Goal: Task Accomplishment & Management: Manage account settings

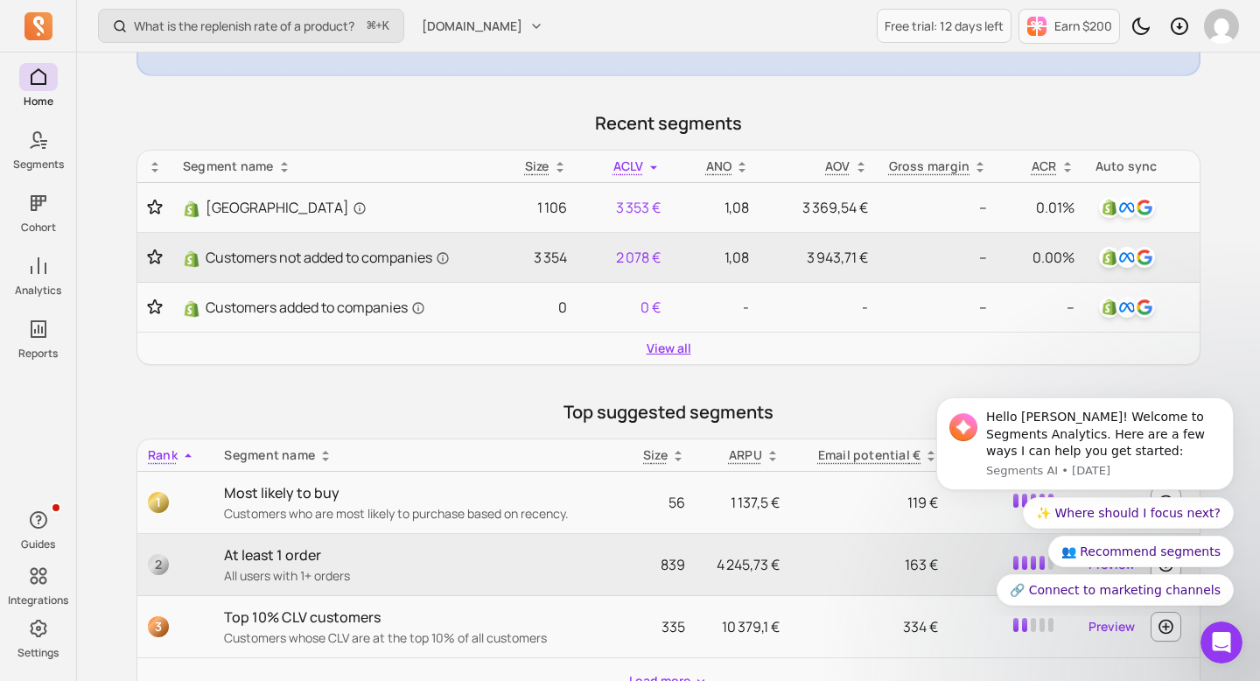
click at [677, 350] on link "View all" at bounding box center [669, 347] width 45 height 17
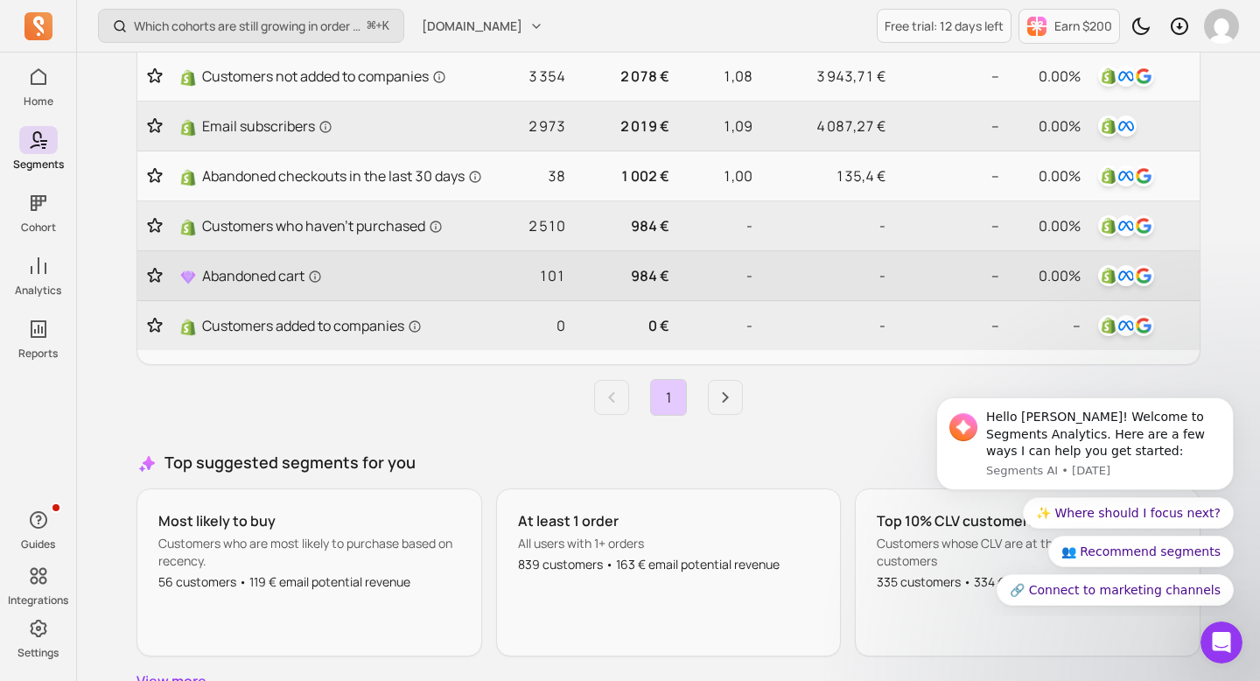
scroll to position [549, 0]
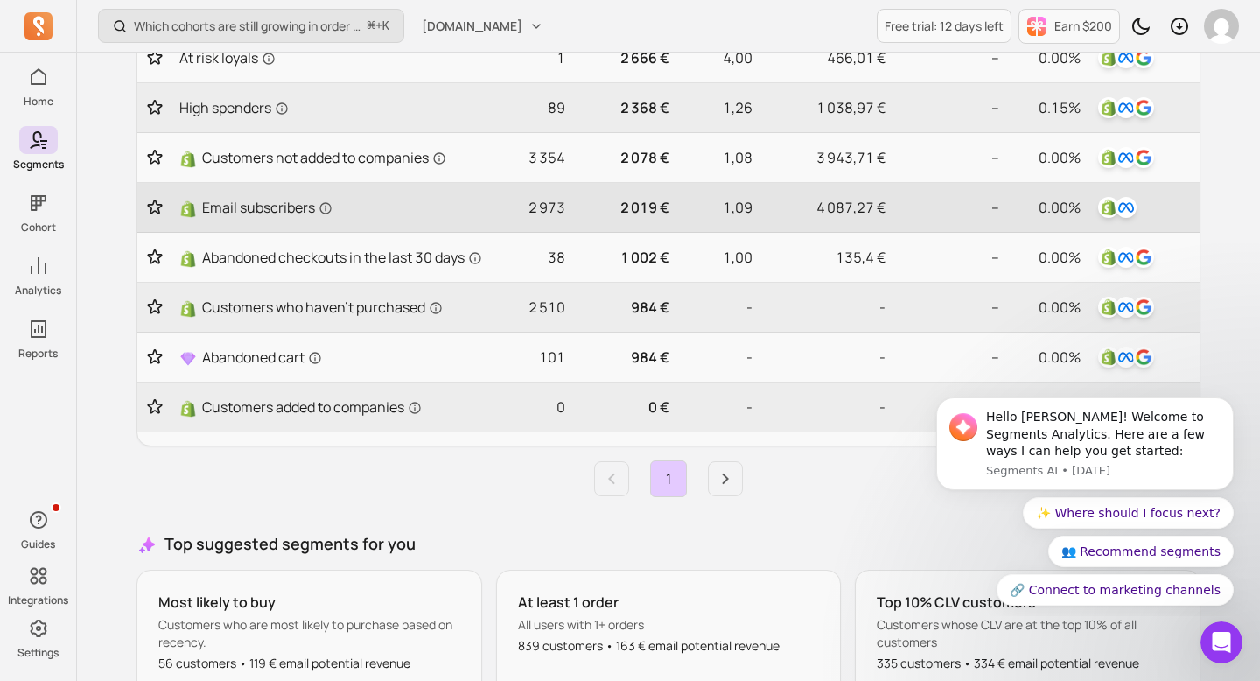
click at [1149, 211] on div at bounding box center [1144, 207] width 98 height 28
click at [1110, 209] on img "button" at bounding box center [1108, 207] width 21 height 21
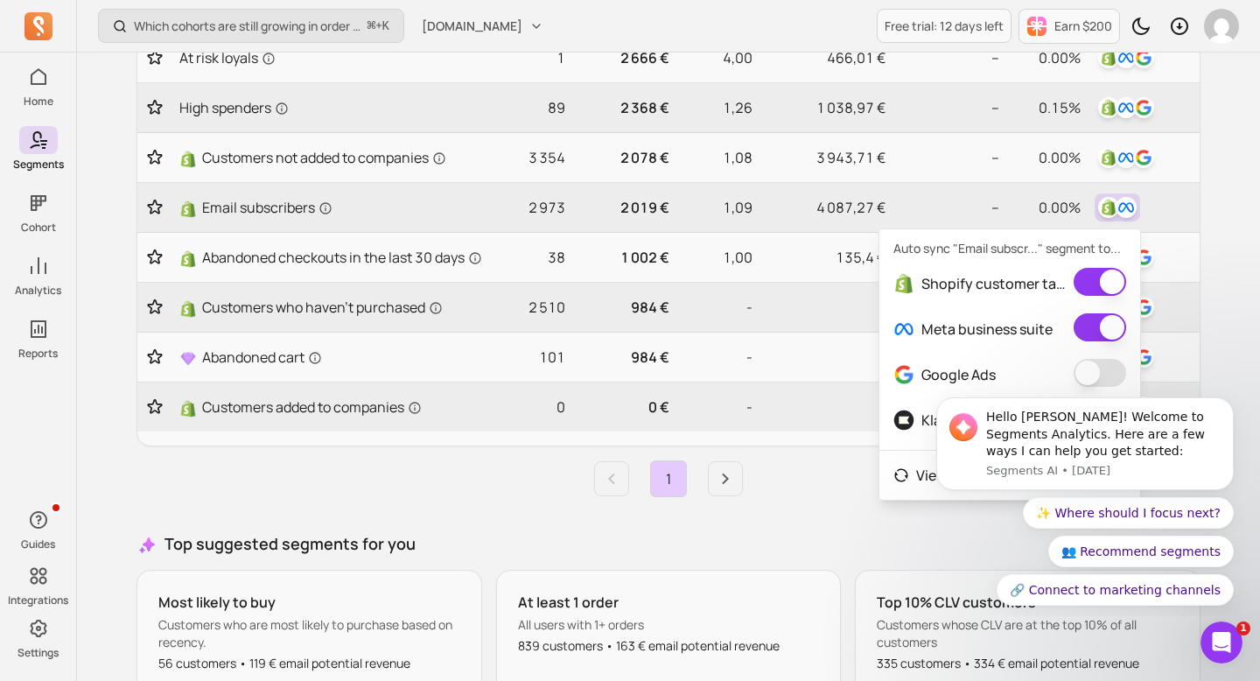
click at [1079, 385] on html "Hello [PERSON_NAME]! Welcome to Segments Analytics. Here are a few ways I can h…" at bounding box center [1085, 498] width 350 height 234
click at [1100, 372] on button "button" at bounding box center [1100, 373] width 52 height 28
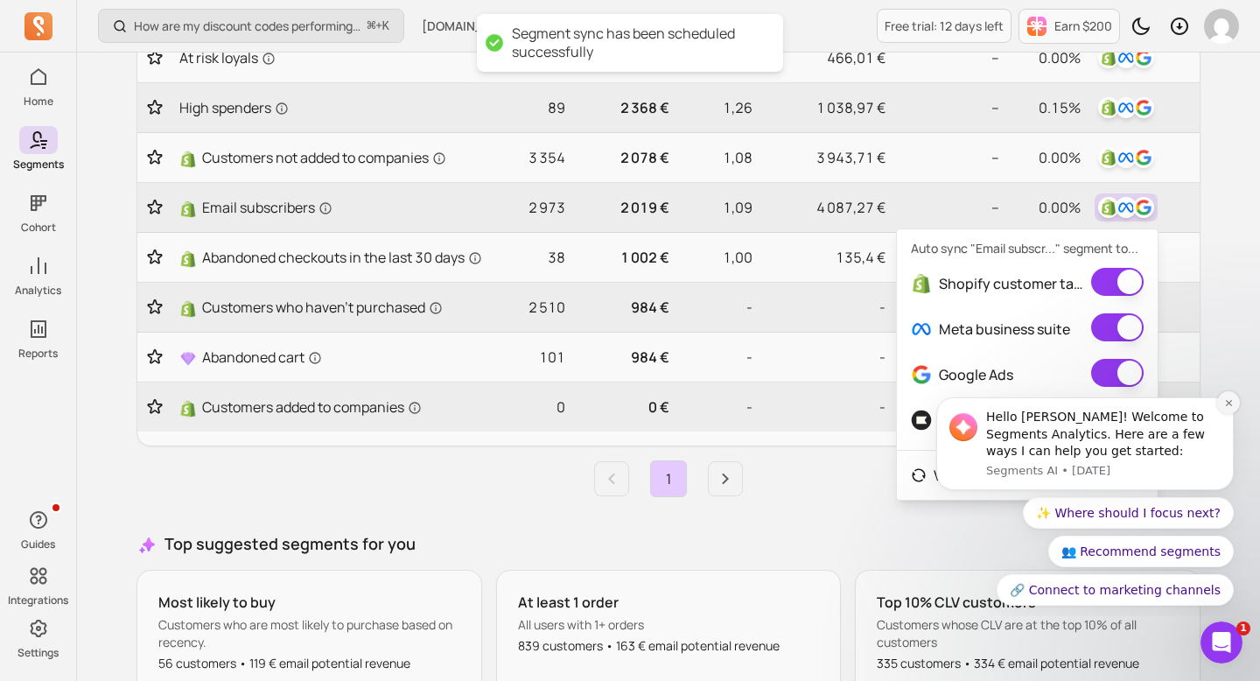
click at [1230, 404] on icon "Dismiss notification" at bounding box center [1228, 402] width 6 height 6
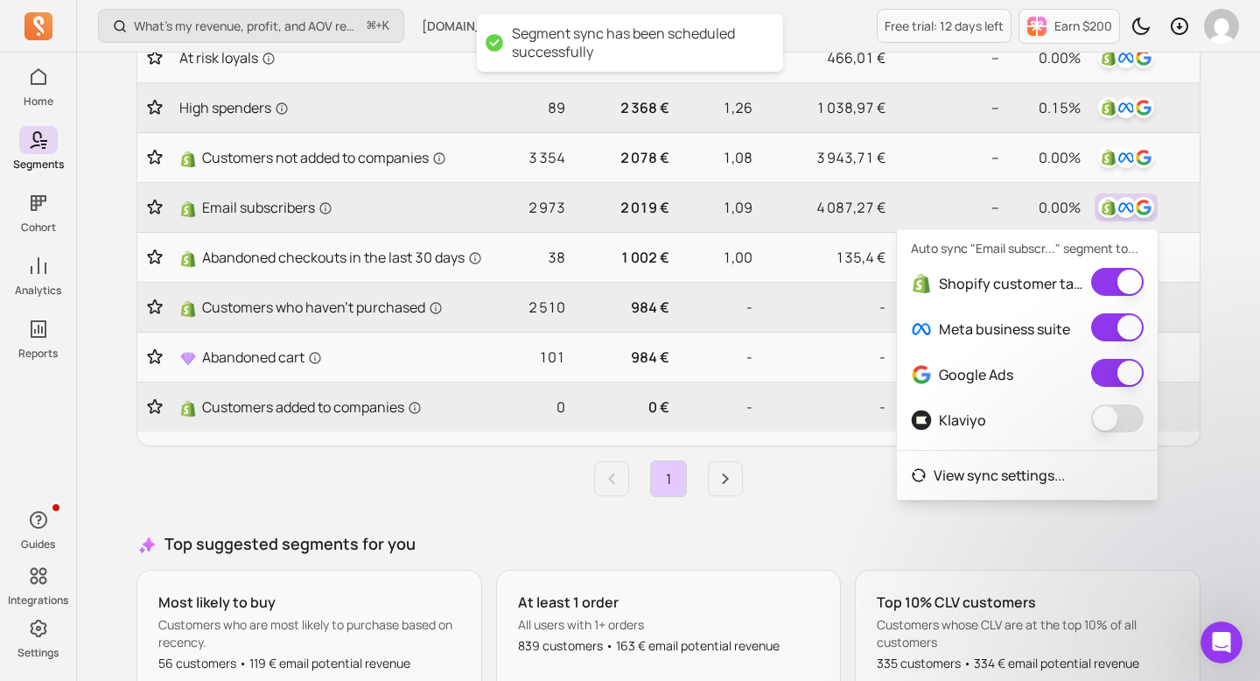
click at [1125, 424] on button "button" at bounding box center [1117, 418] width 52 height 28
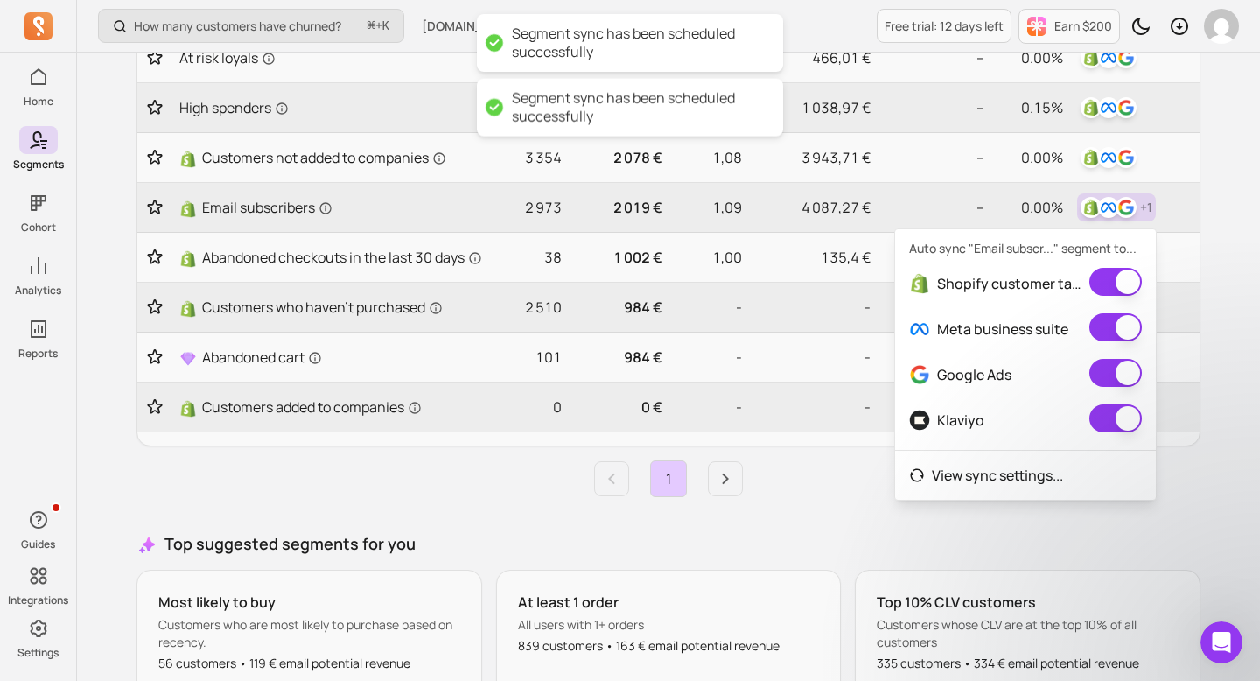
click at [1203, 391] on div "My segments Your hub for dynamic audiences—sync segments to all your channels a…" at bounding box center [668, 148] width 1120 height 1291
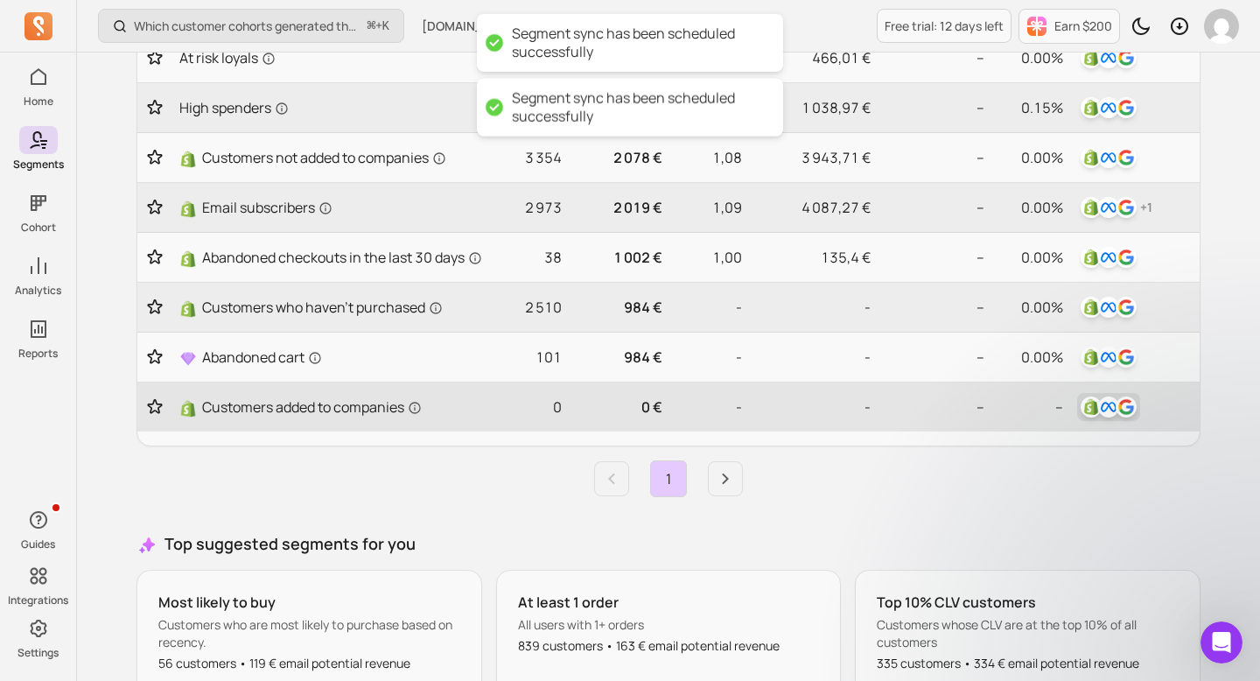
click at [1119, 417] on img "button" at bounding box center [1126, 406] width 21 height 21
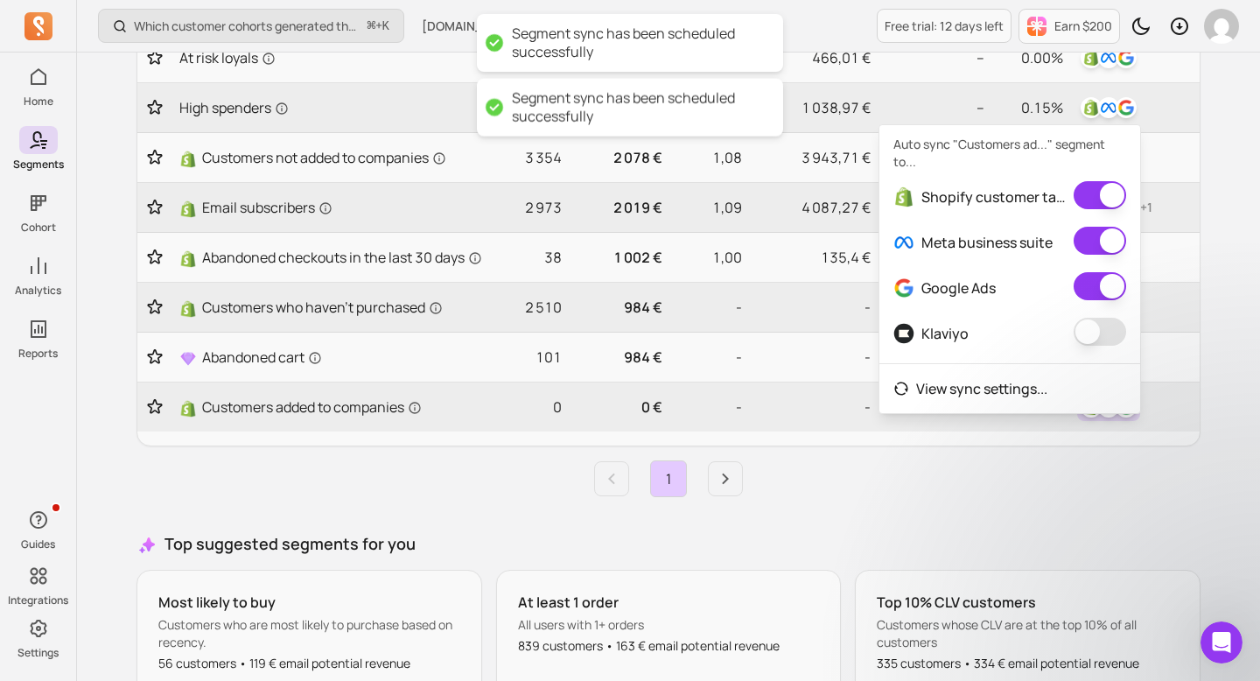
click at [1089, 319] on button "button" at bounding box center [1100, 332] width 52 height 28
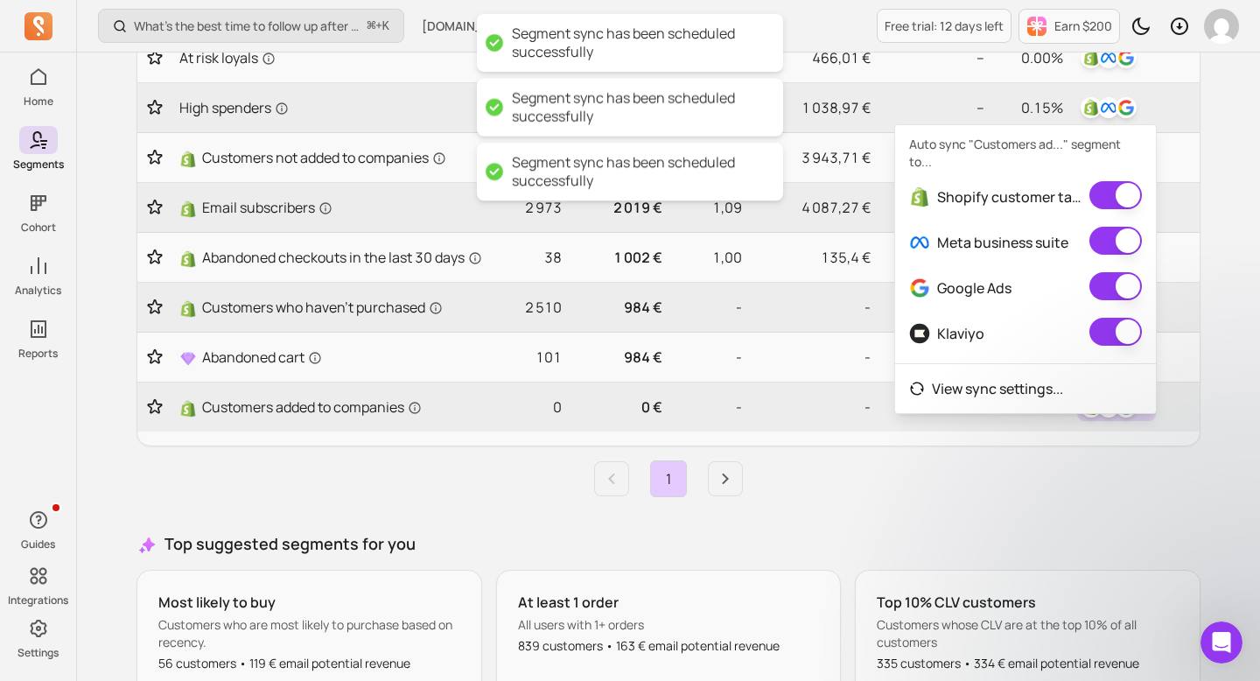
click at [1214, 388] on div "My segments Your hub for dynamic audiences—sync segments to all your channels a…" at bounding box center [668, 148] width 1120 height 1291
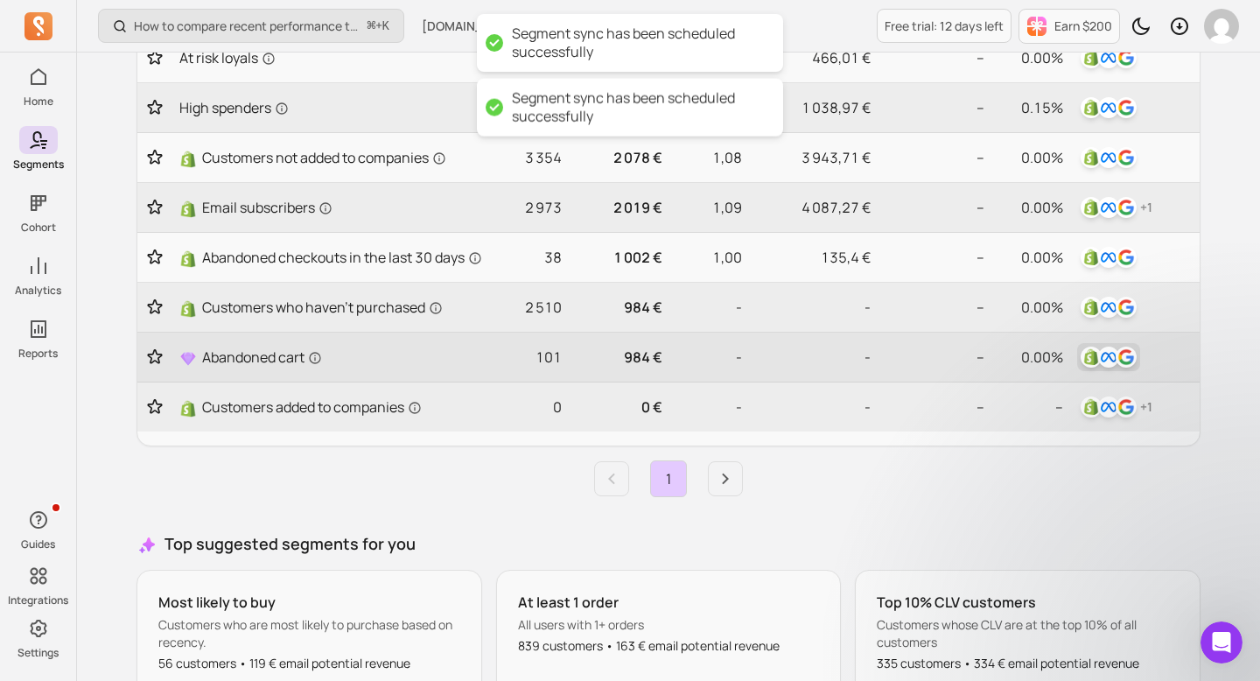
click at [1114, 367] on img "button" at bounding box center [1108, 356] width 21 height 21
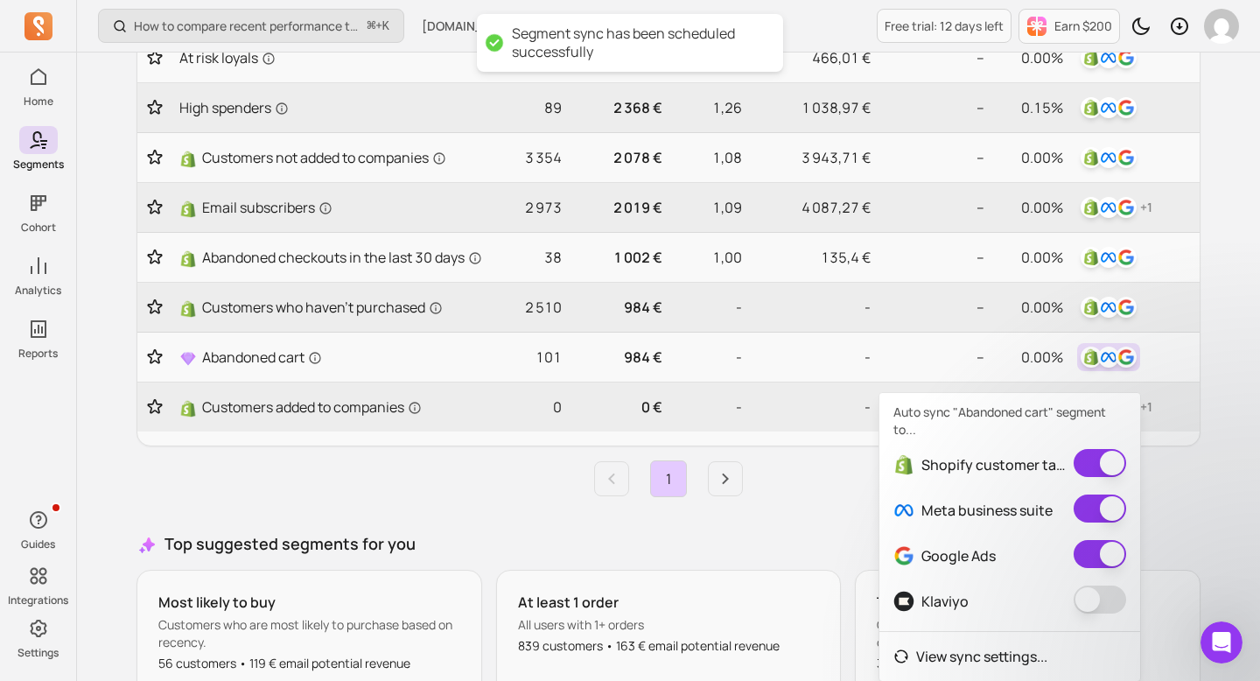
click at [1102, 600] on button "button" at bounding box center [1100, 599] width 52 height 28
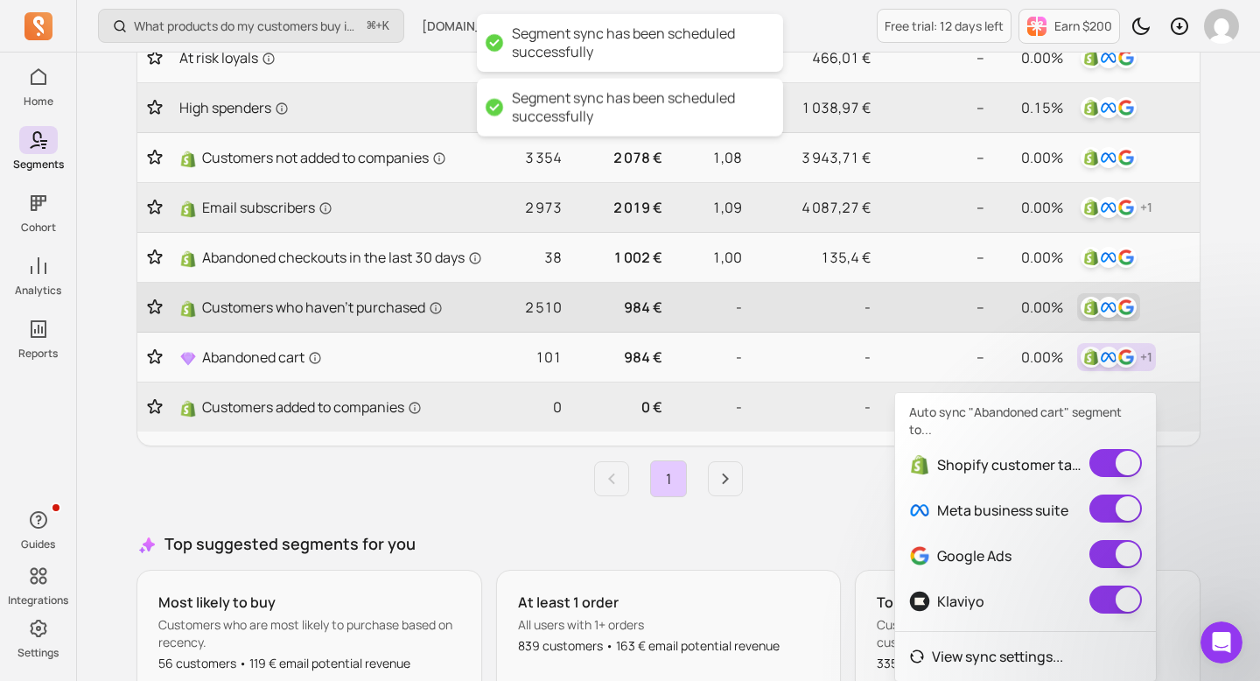
click at [1106, 317] on img "button" at bounding box center [1108, 307] width 21 height 21
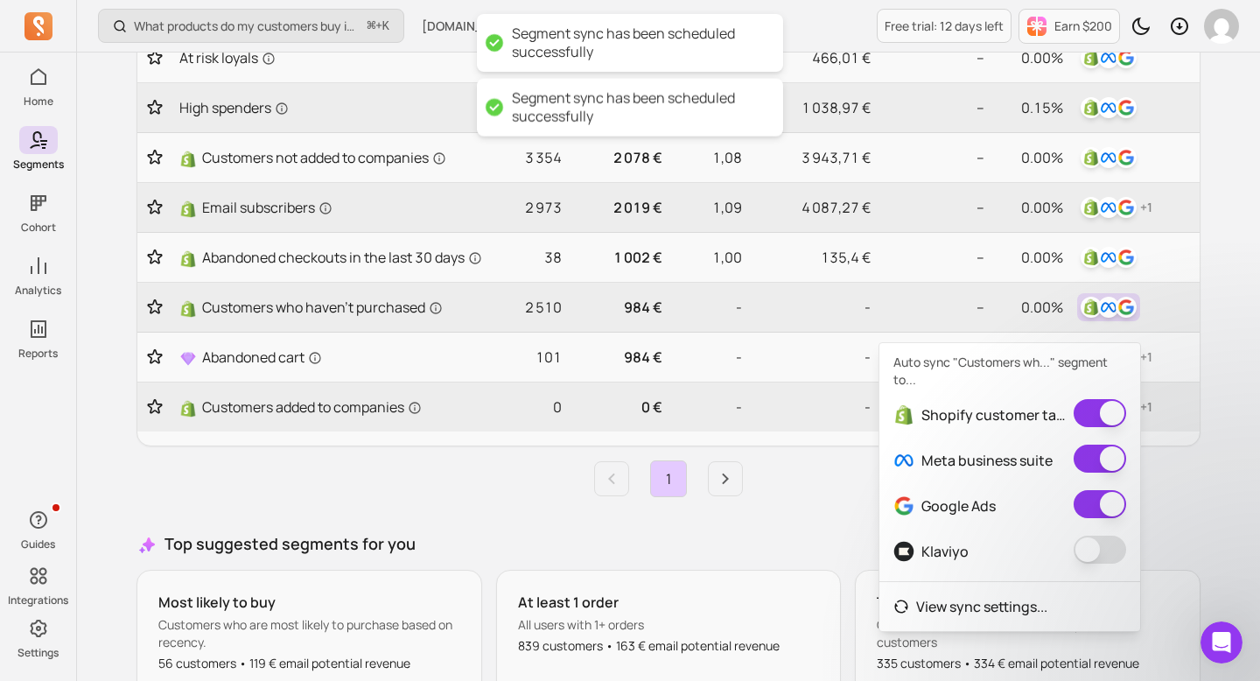
click at [1085, 551] on button "button" at bounding box center [1100, 549] width 52 height 28
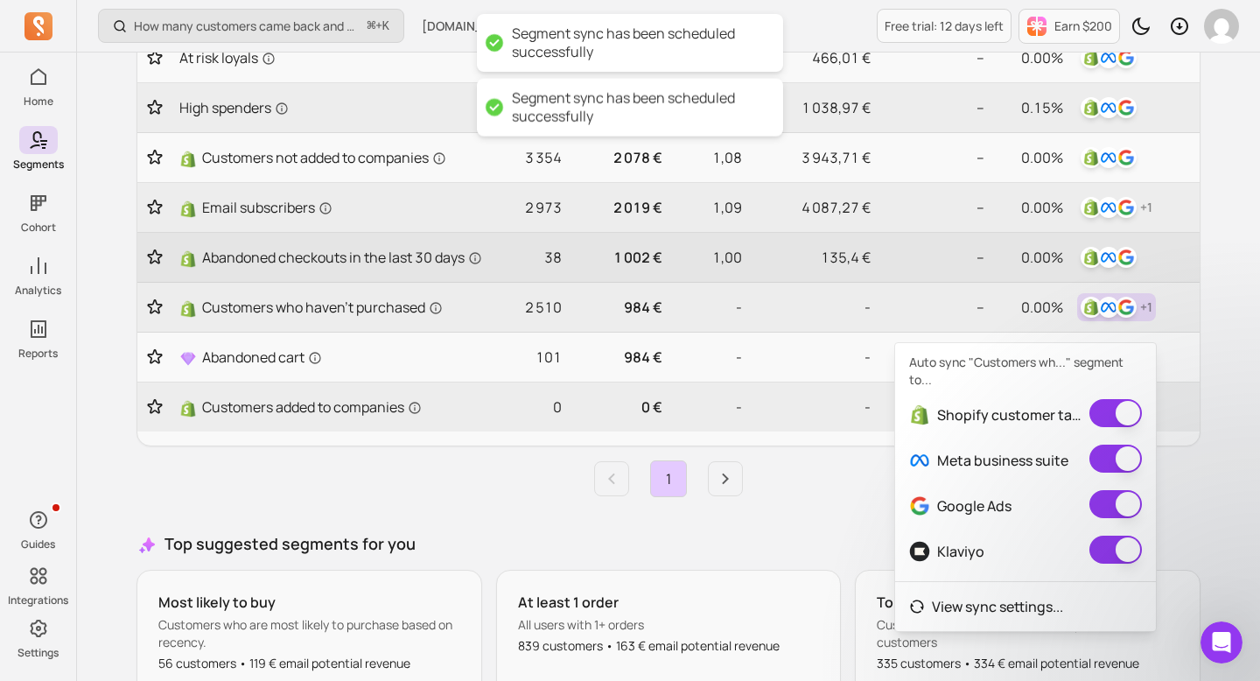
click at [1107, 278] on td at bounding box center [1134, 258] width 129 height 50
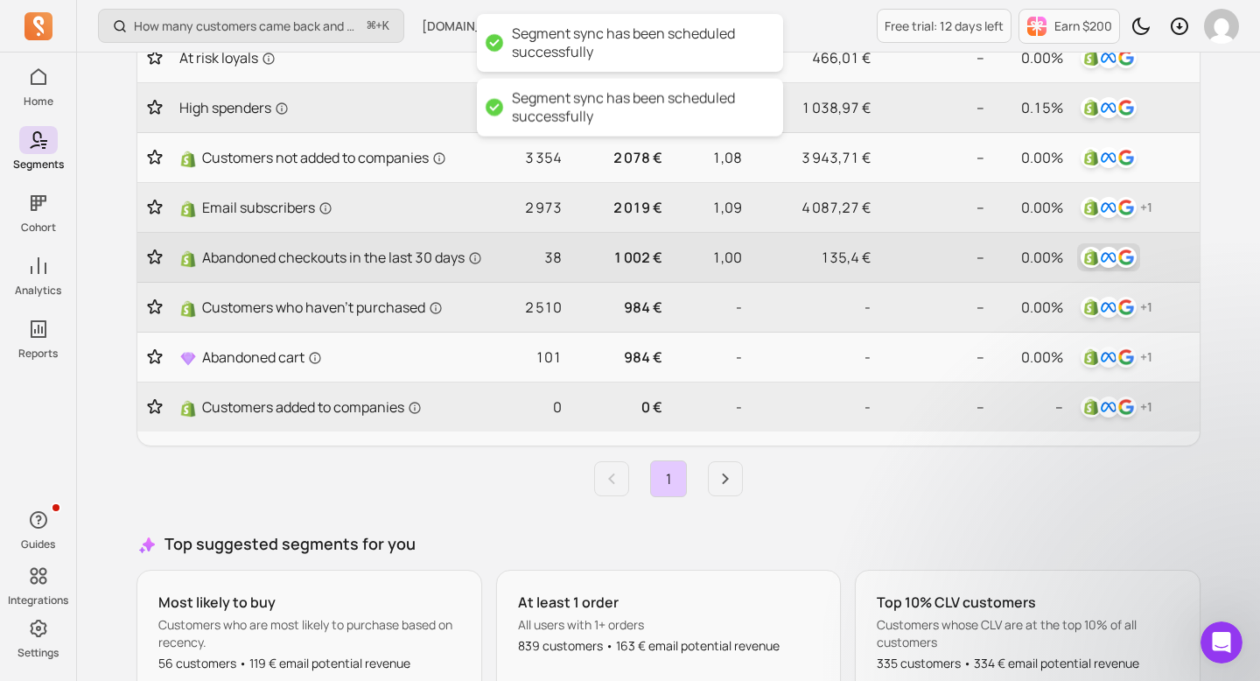
click at [1106, 265] on img "button" at bounding box center [1108, 257] width 21 height 21
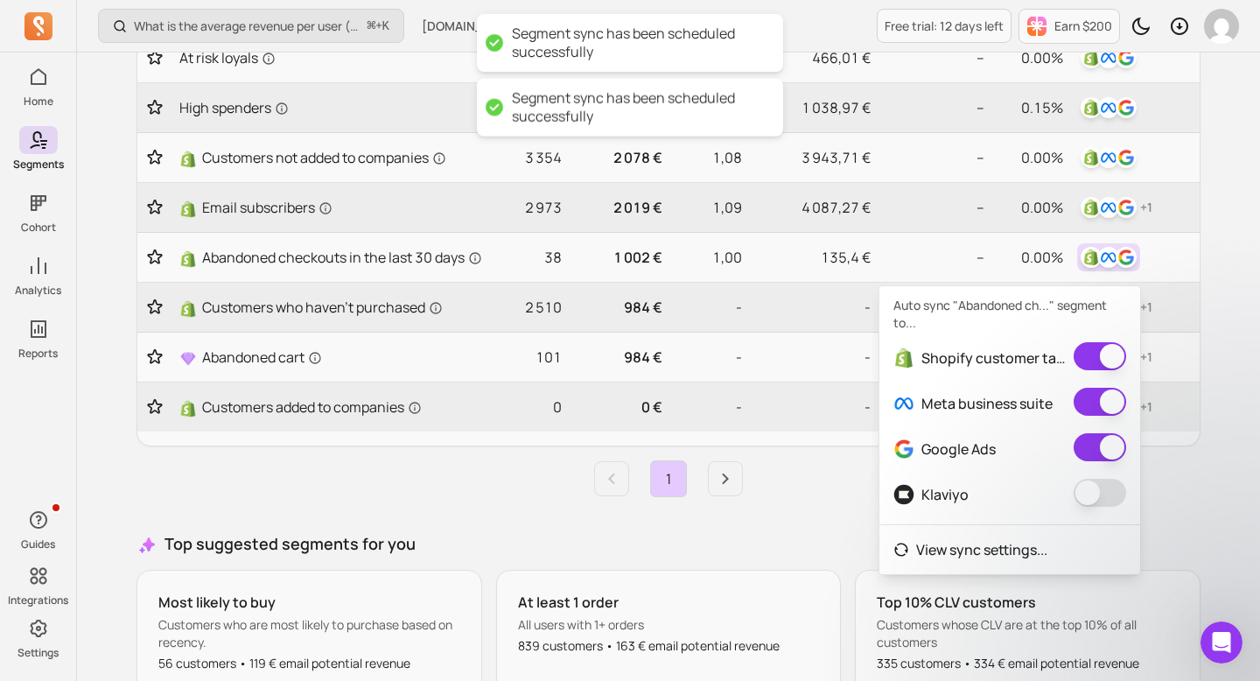
click at [1088, 507] on span at bounding box center [1100, 494] width 52 height 31
click at [1090, 504] on button "button" at bounding box center [1100, 493] width 52 height 28
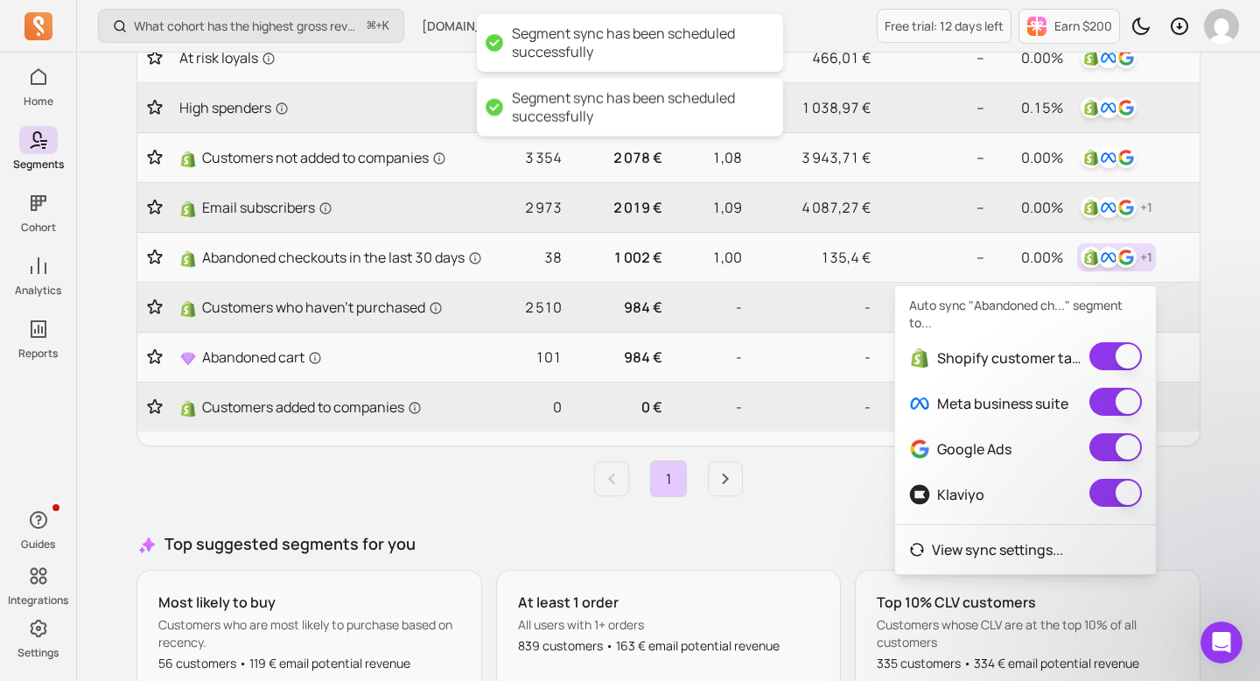
click at [1207, 290] on div "My segments Your hub for dynamic audiences—sync segments to all your channels a…" at bounding box center [668, 148] width 1120 height 1291
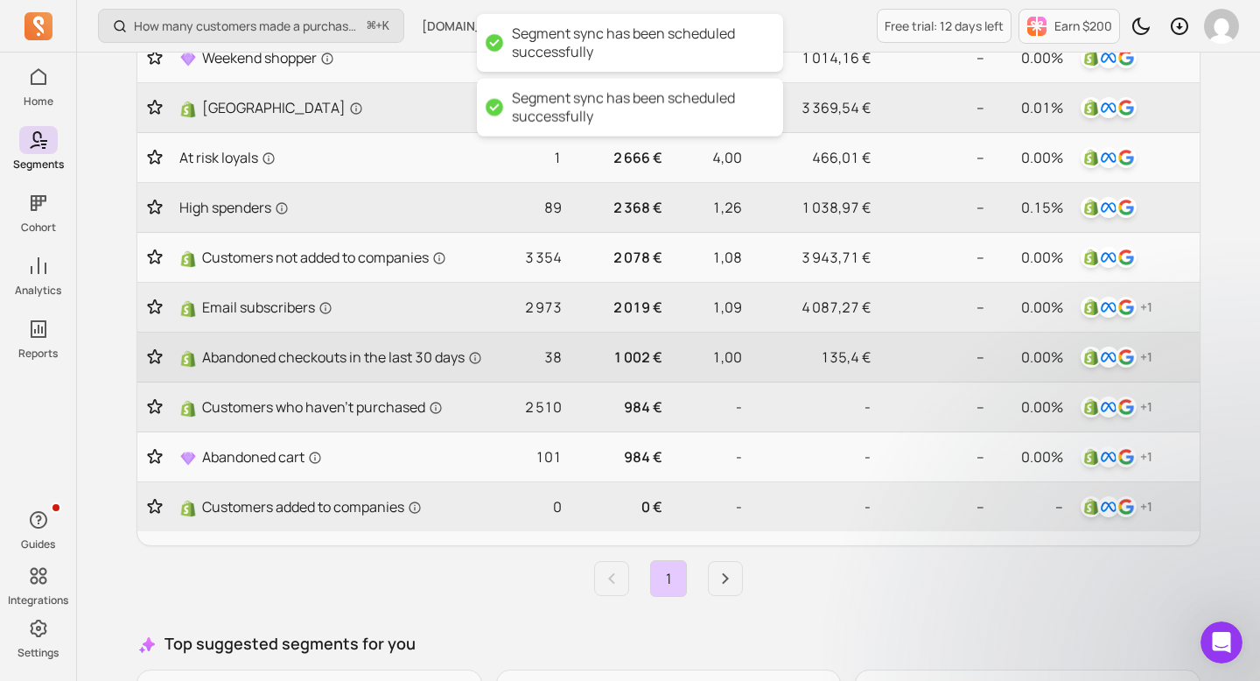
scroll to position [393, 0]
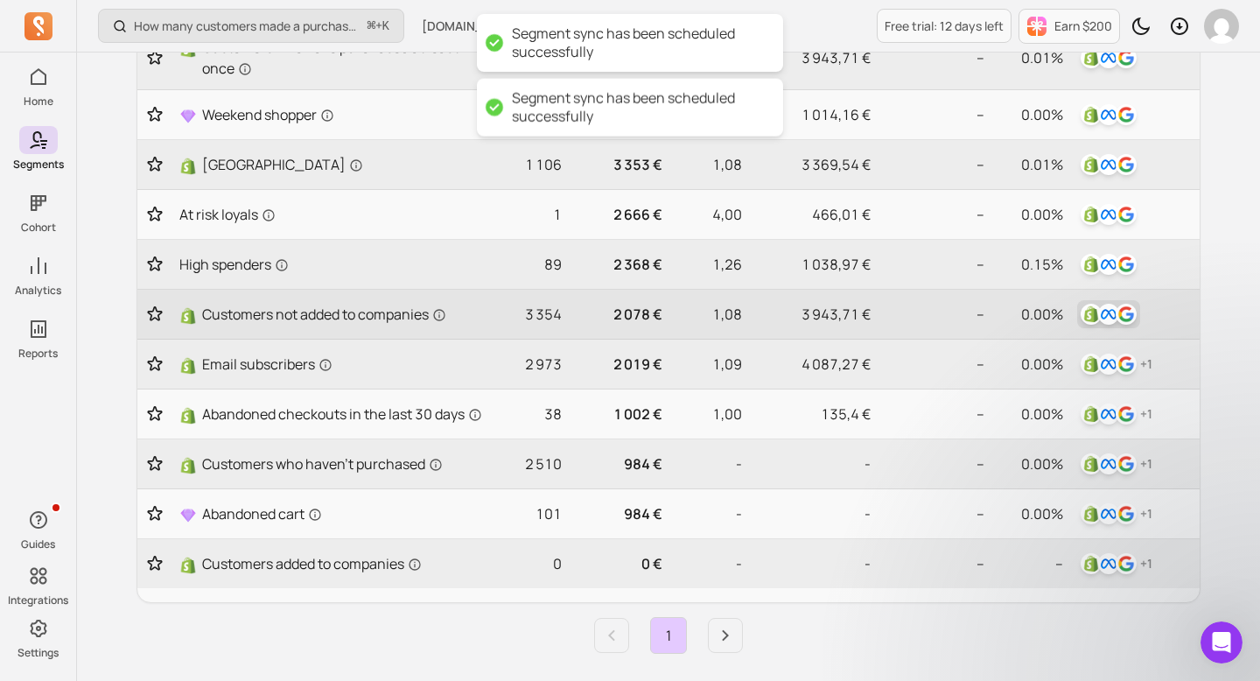
click at [1115, 314] on img "button" at bounding box center [1108, 314] width 21 height 21
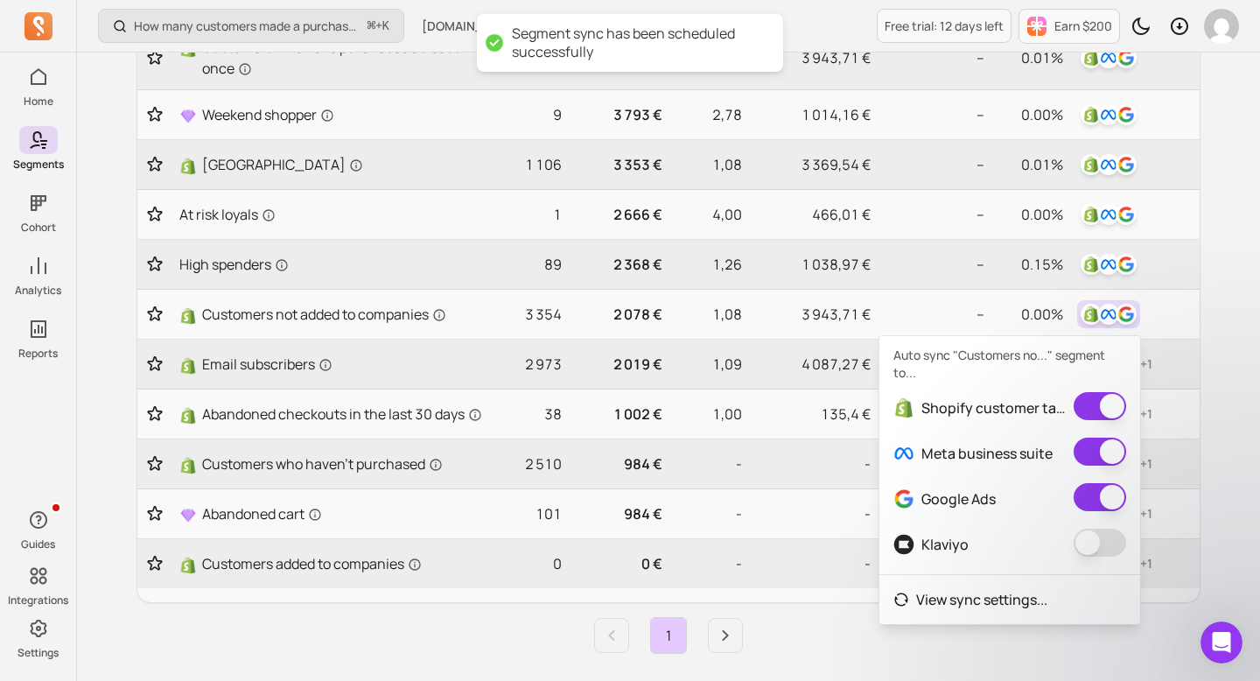
click at [1092, 535] on button "button" at bounding box center [1100, 542] width 52 height 28
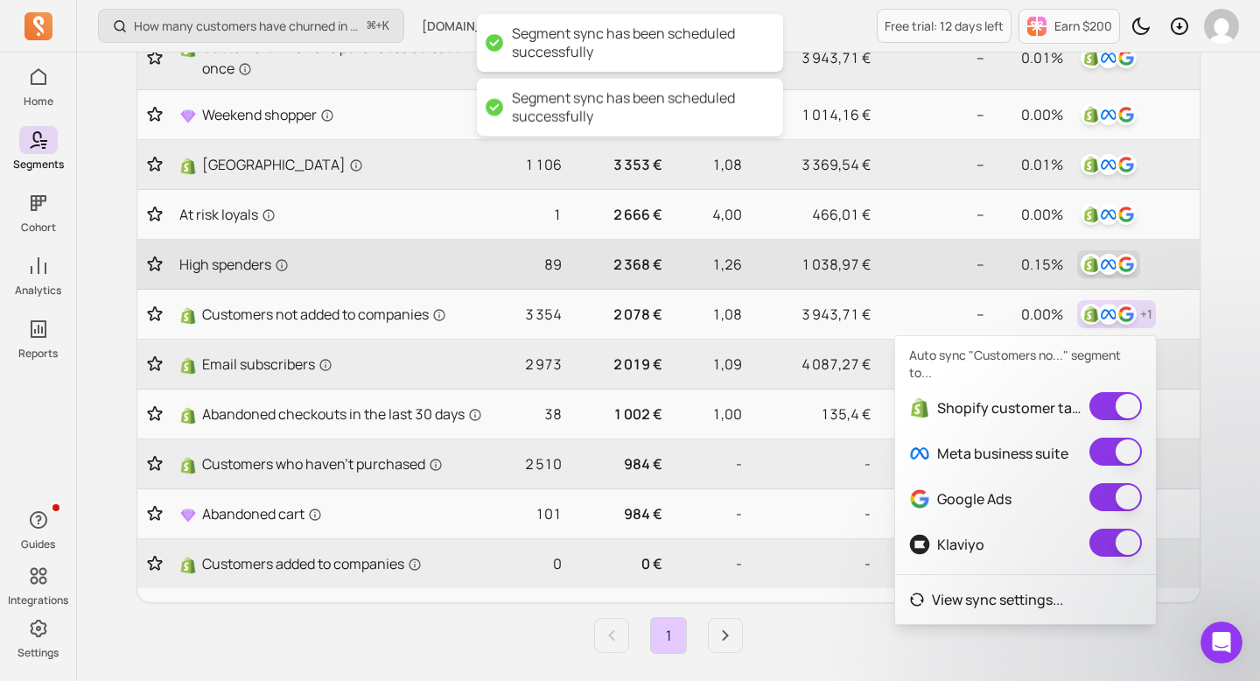
click at [1098, 269] on img "button" at bounding box center [1091, 264] width 21 height 21
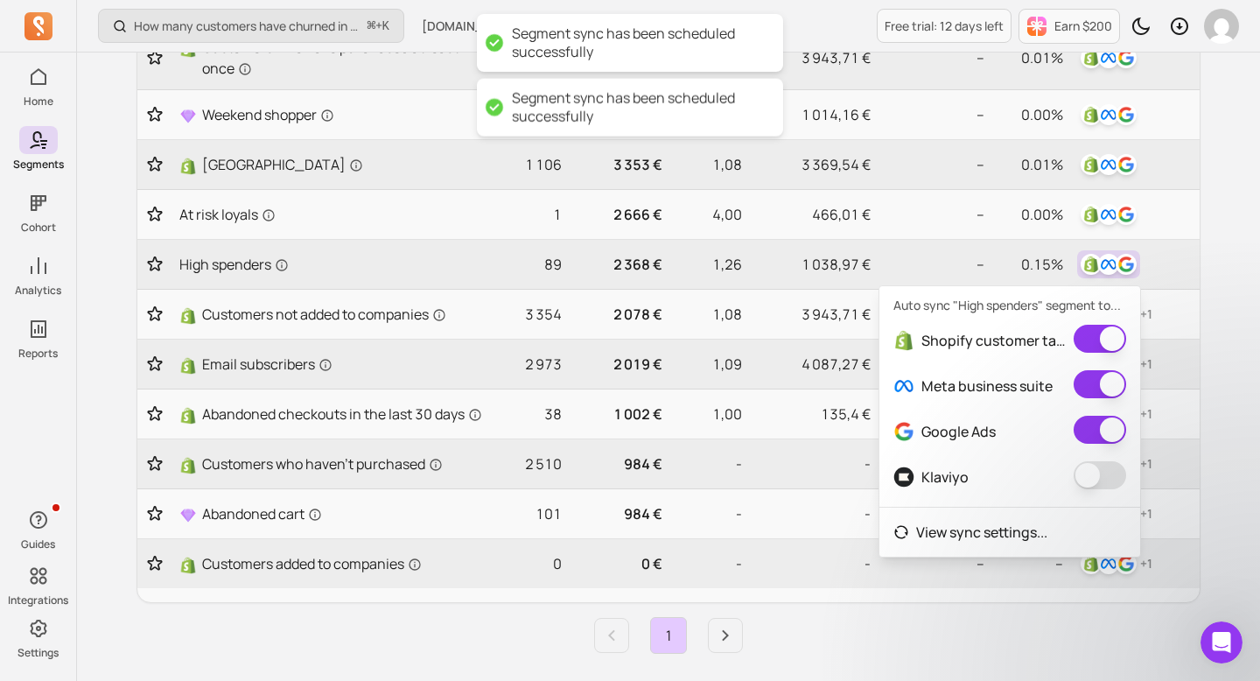
click at [1087, 478] on button "button" at bounding box center [1100, 475] width 52 height 28
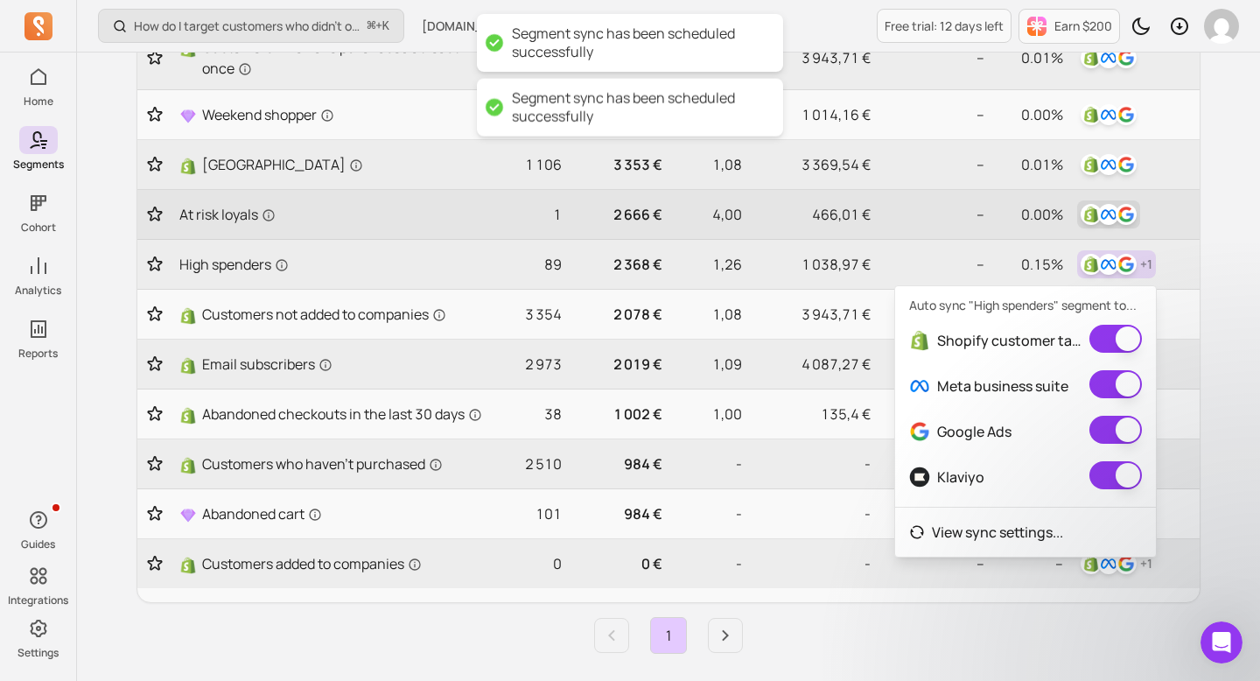
click at [1107, 217] on img "button" at bounding box center [1108, 214] width 21 height 21
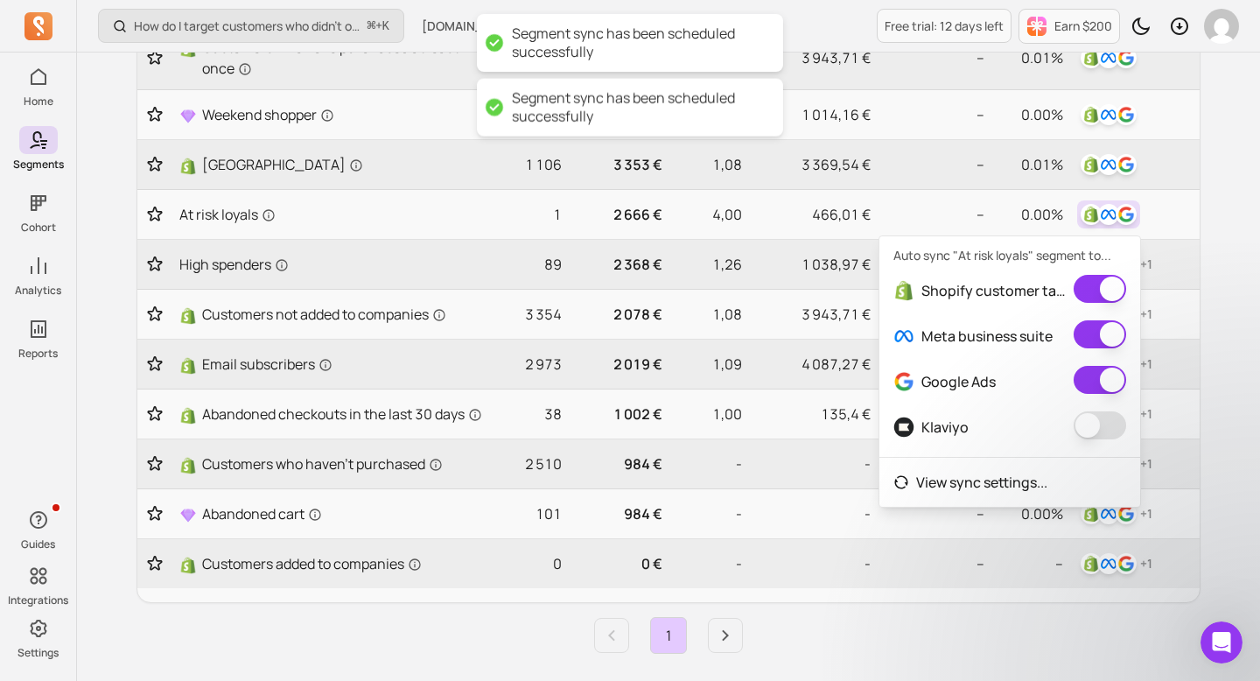
click at [1099, 420] on button "button" at bounding box center [1100, 425] width 52 height 28
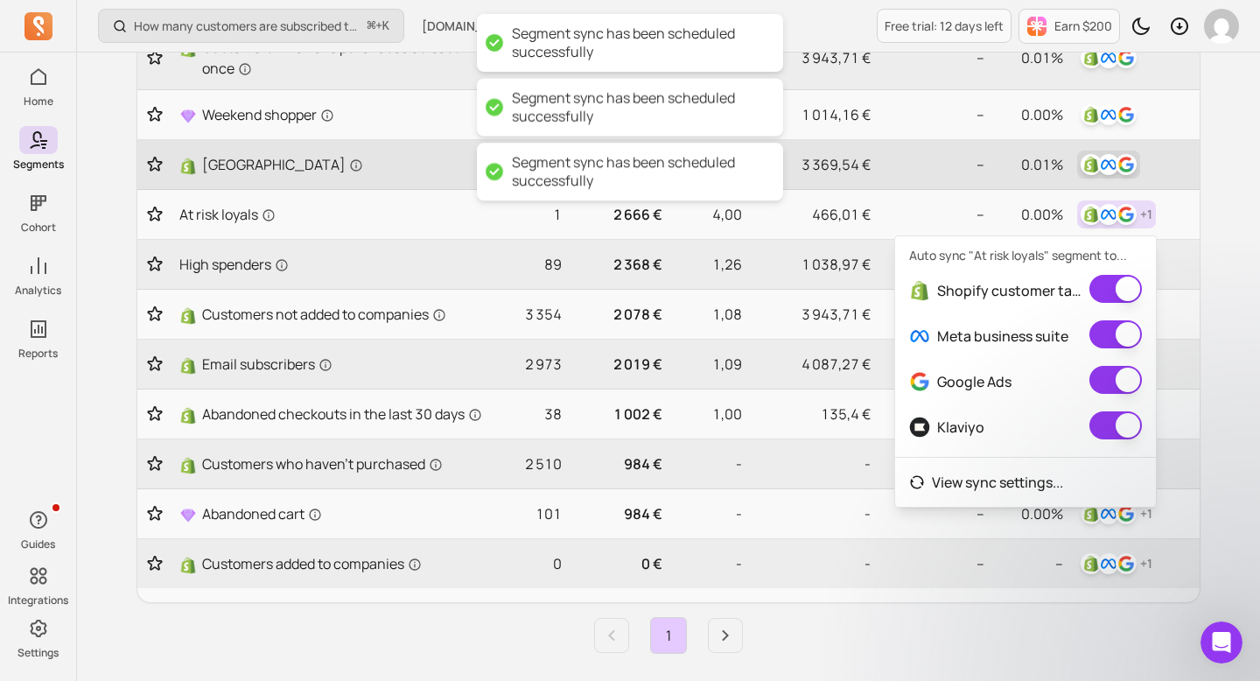
click at [1111, 158] on img "button" at bounding box center [1108, 164] width 21 height 21
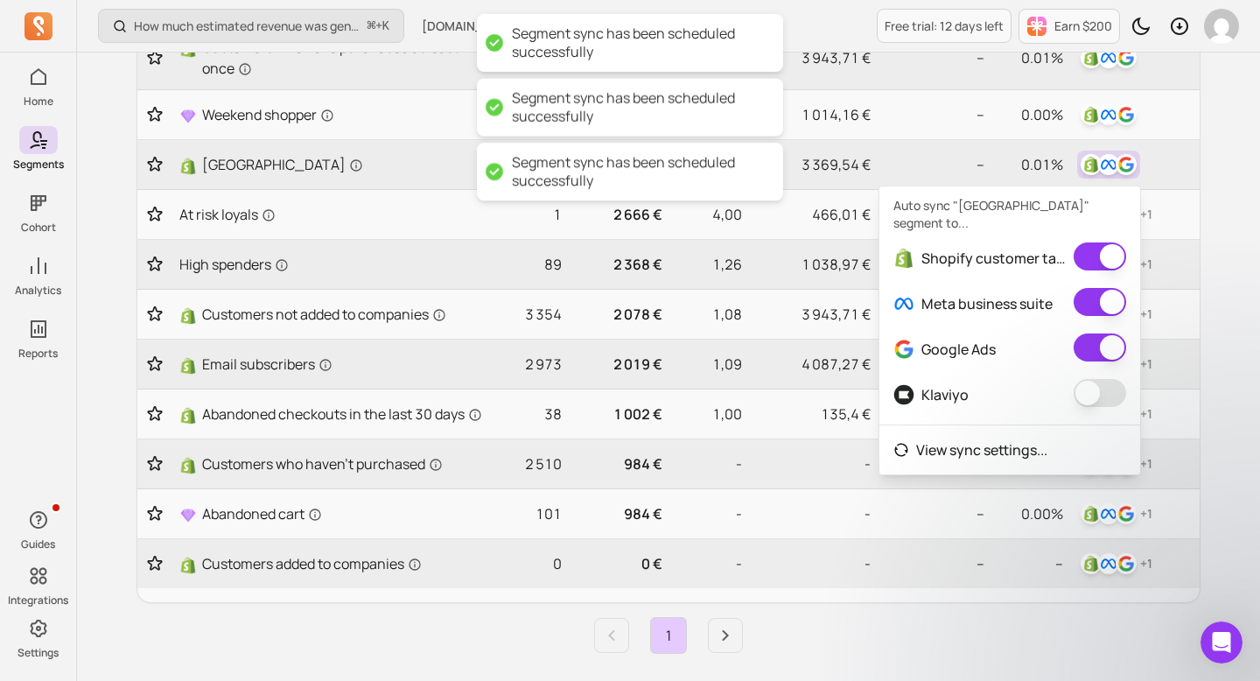
click at [1094, 379] on button "button" at bounding box center [1100, 393] width 52 height 28
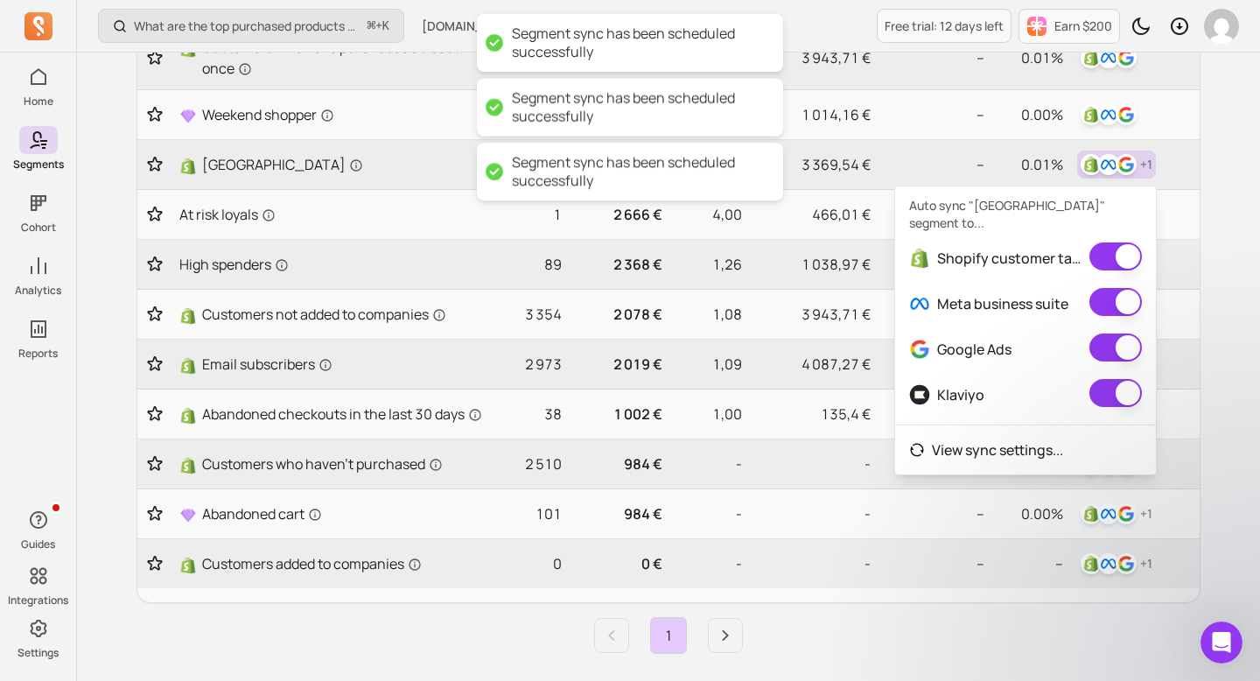
click at [1220, 220] on div "My segments Your hub for dynamic audiences—sync segments to all your channels a…" at bounding box center [668, 305] width 1120 height 1291
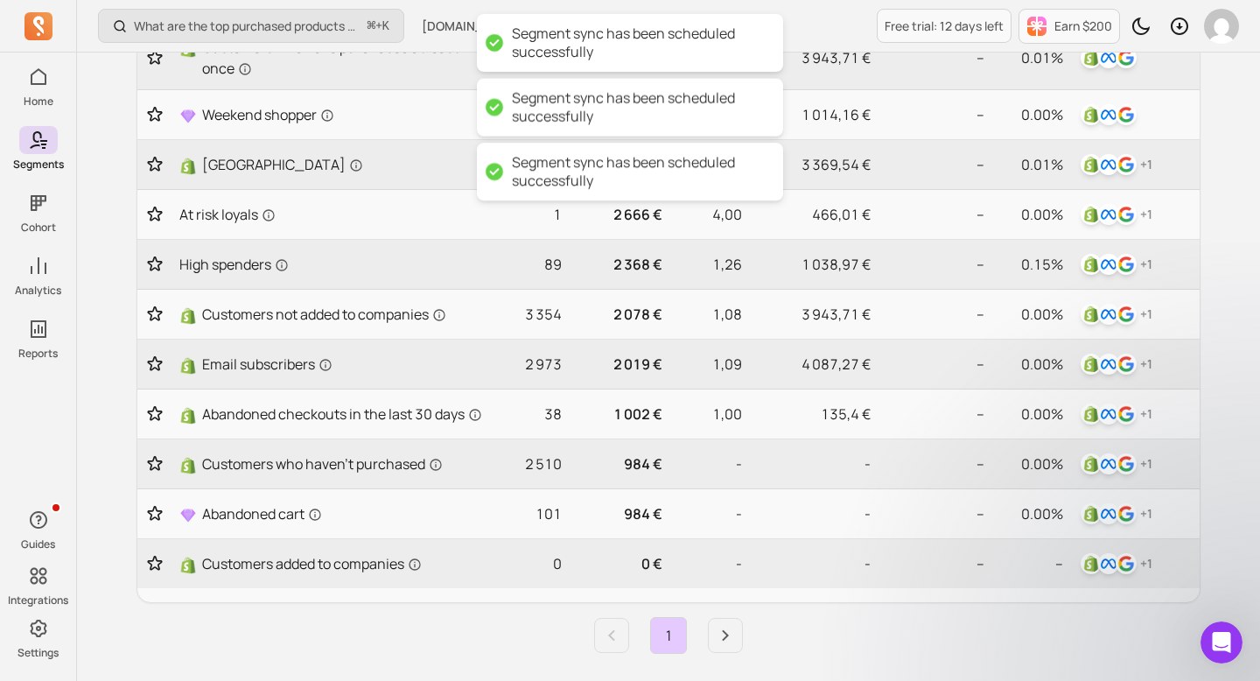
scroll to position [251, 0]
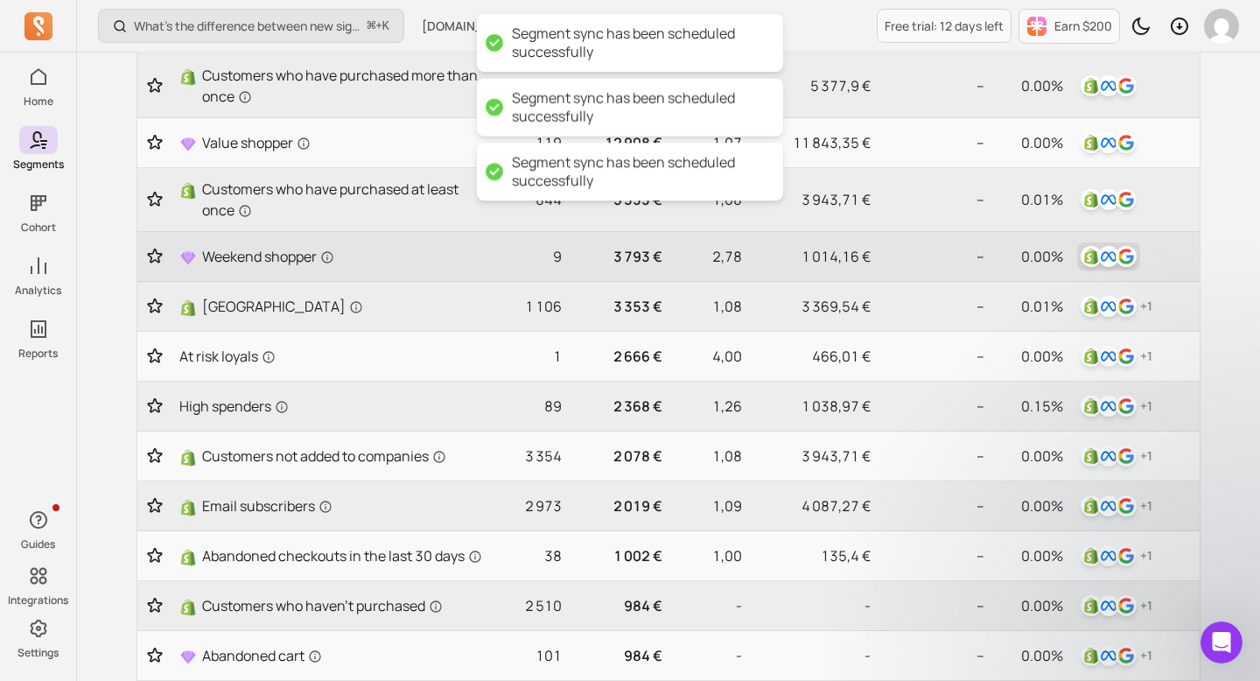
click at [1110, 259] on img "button" at bounding box center [1108, 256] width 21 height 21
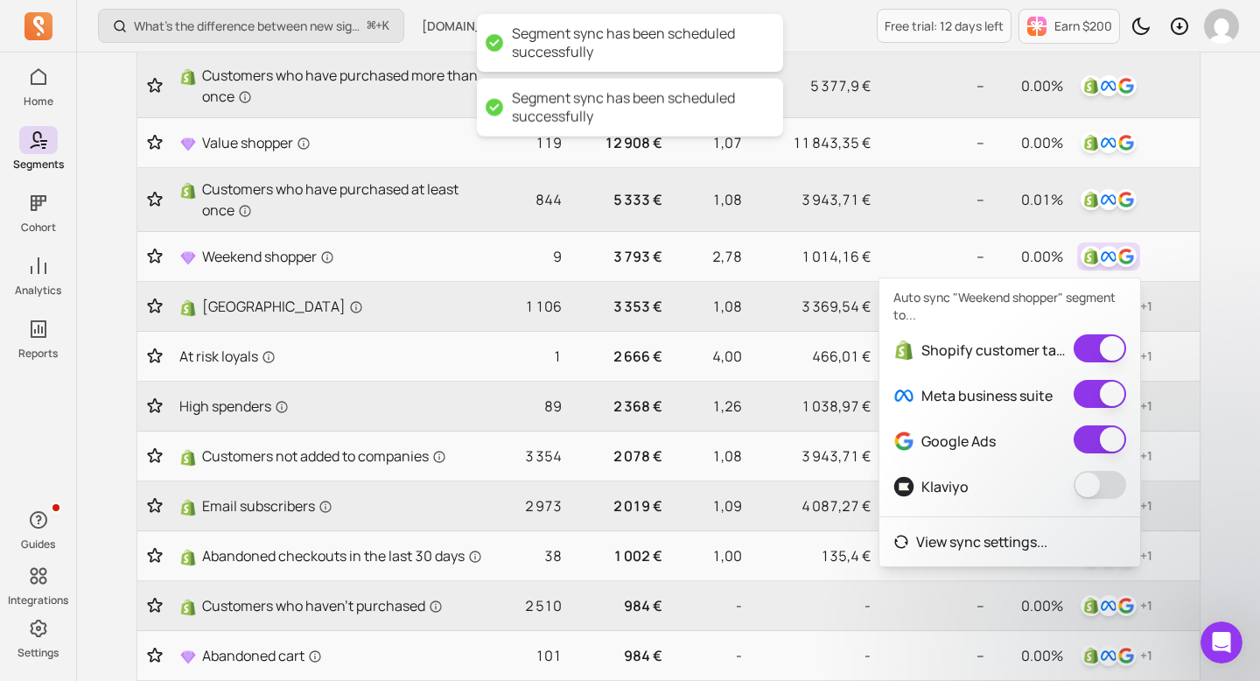
click at [1101, 478] on button "button" at bounding box center [1100, 485] width 52 height 28
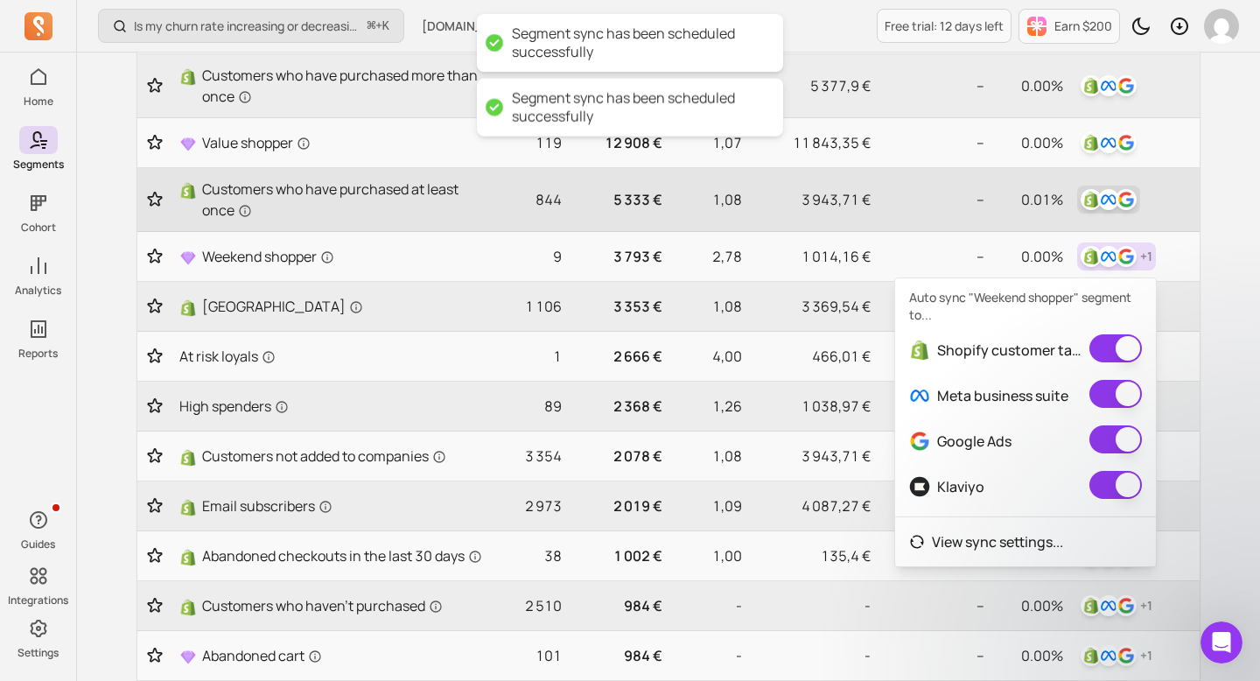
click at [1107, 202] on img "button" at bounding box center [1108, 199] width 21 height 21
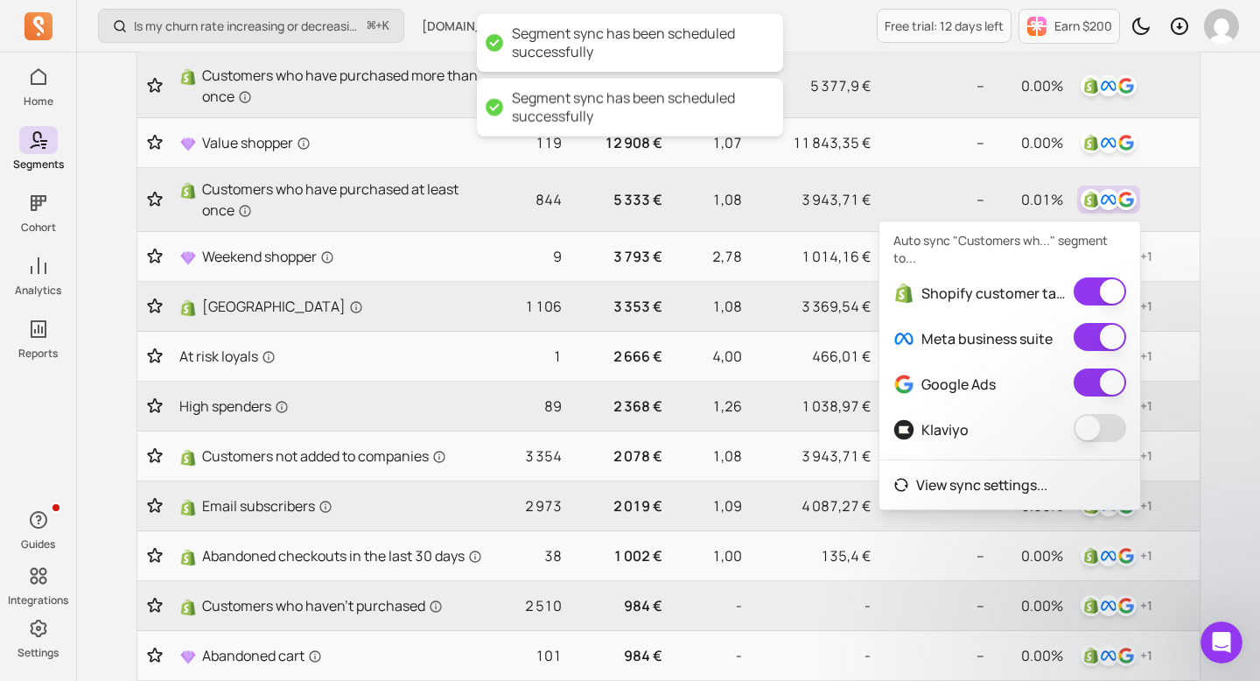
click at [1110, 416] on button "button" at bounding box center [1100, 428] width 52 height 28
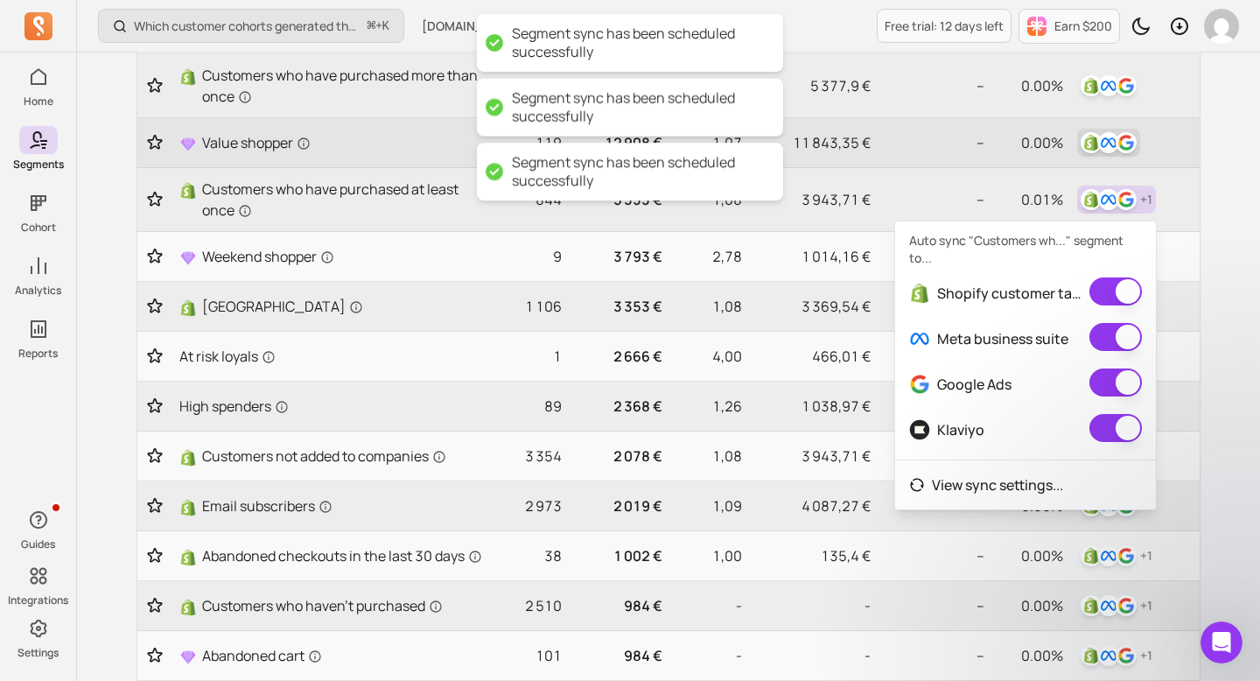
click at [1116, 147] on img "button" at bounding box center [1108, 142] width 21 height 21
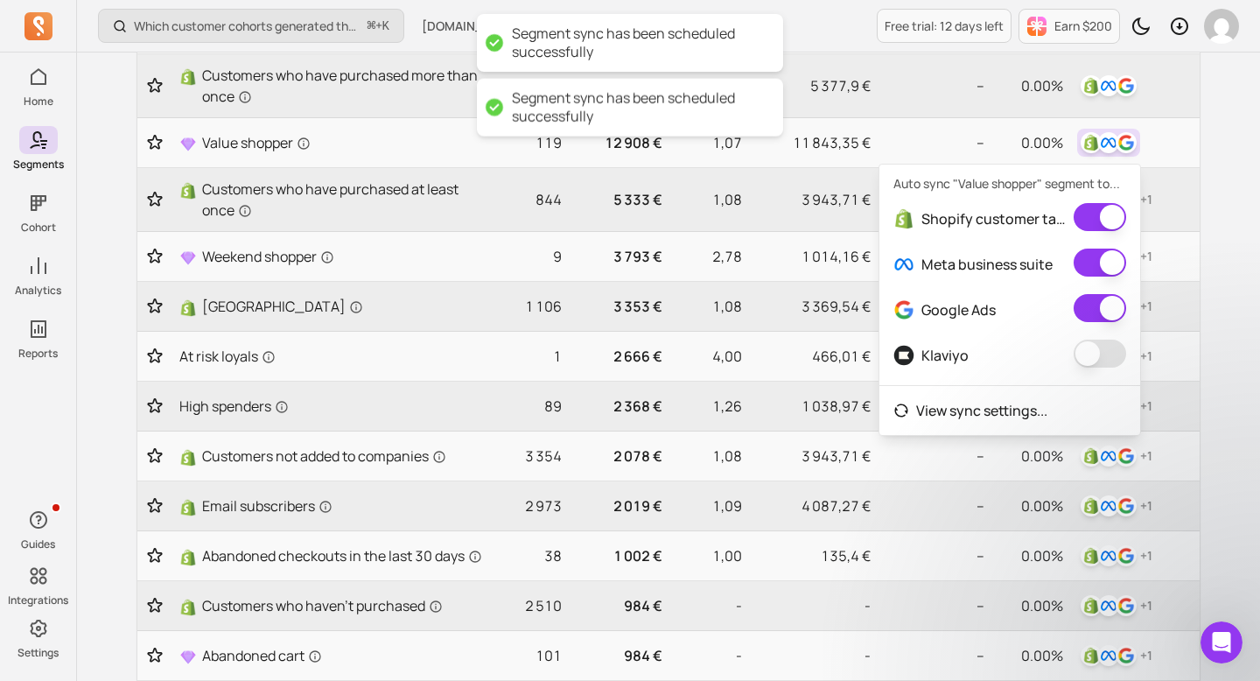
click at [1104, 346] on button "button" at bounding box center [1100, 353] width 52 height 28
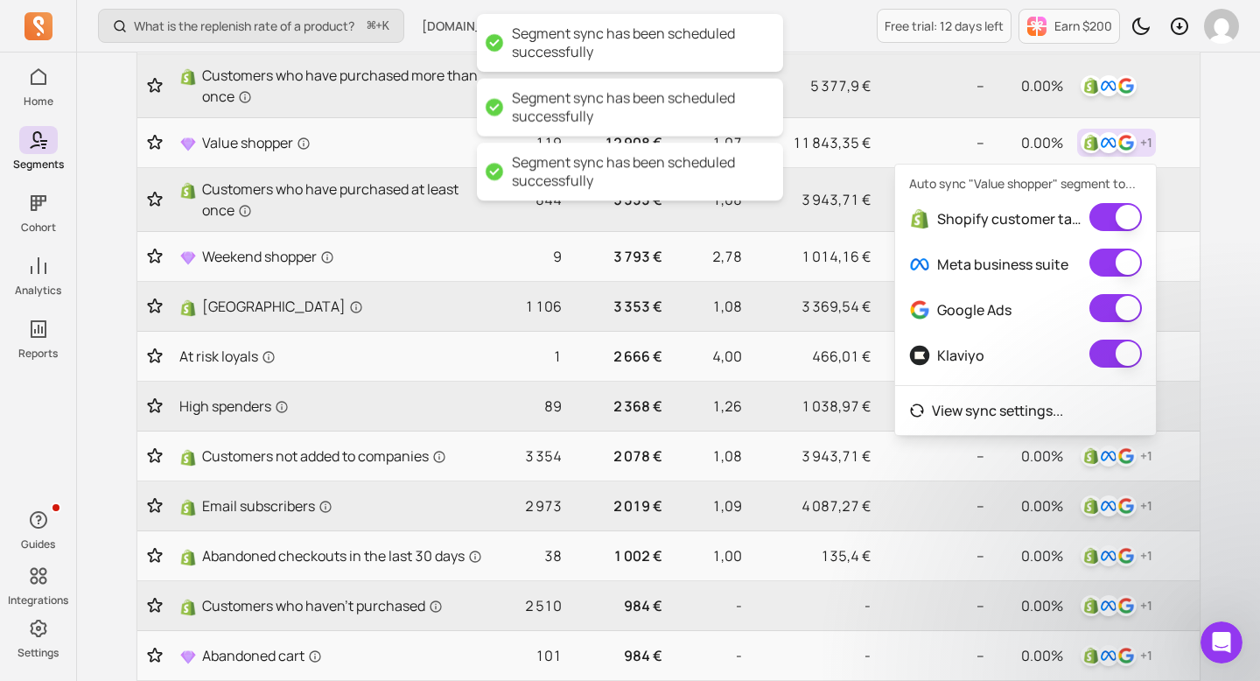
click at [1235, 343] on div "What is the replenish rate of a product? ⌘ + K [DOMAIN_NAME] Free trial: 12 day…" at bounding box center [668, 450] width 1183 height 1403
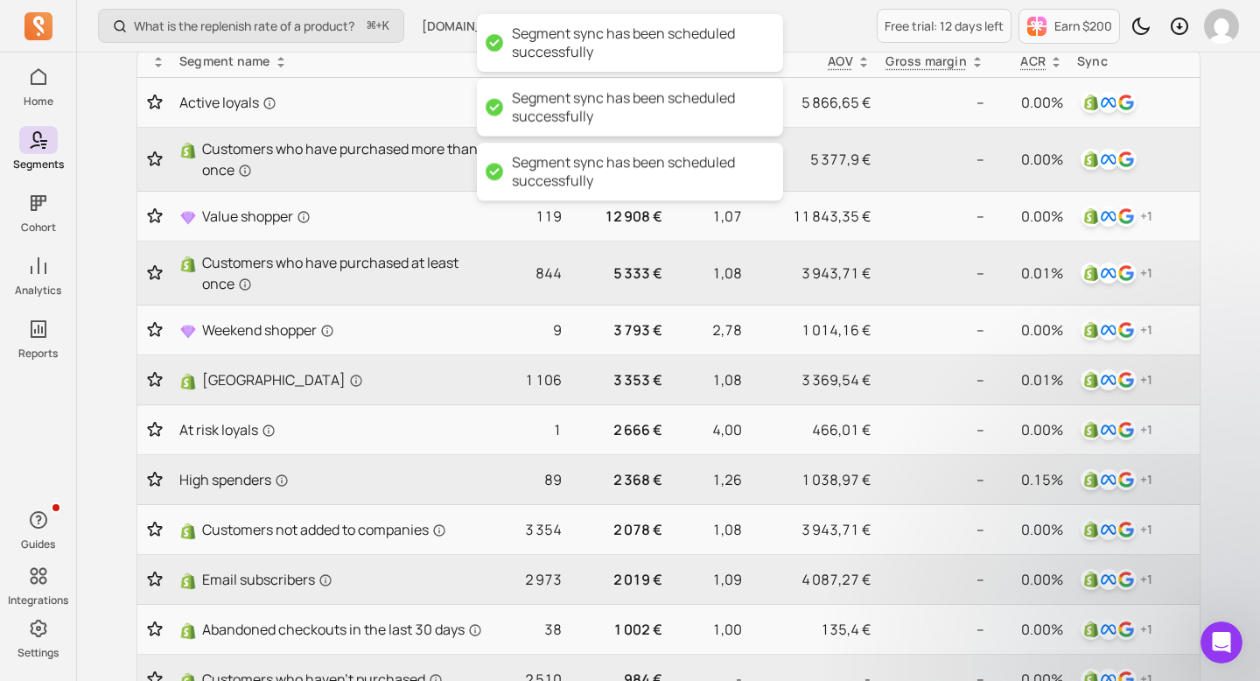
scroll to position [76, 0]
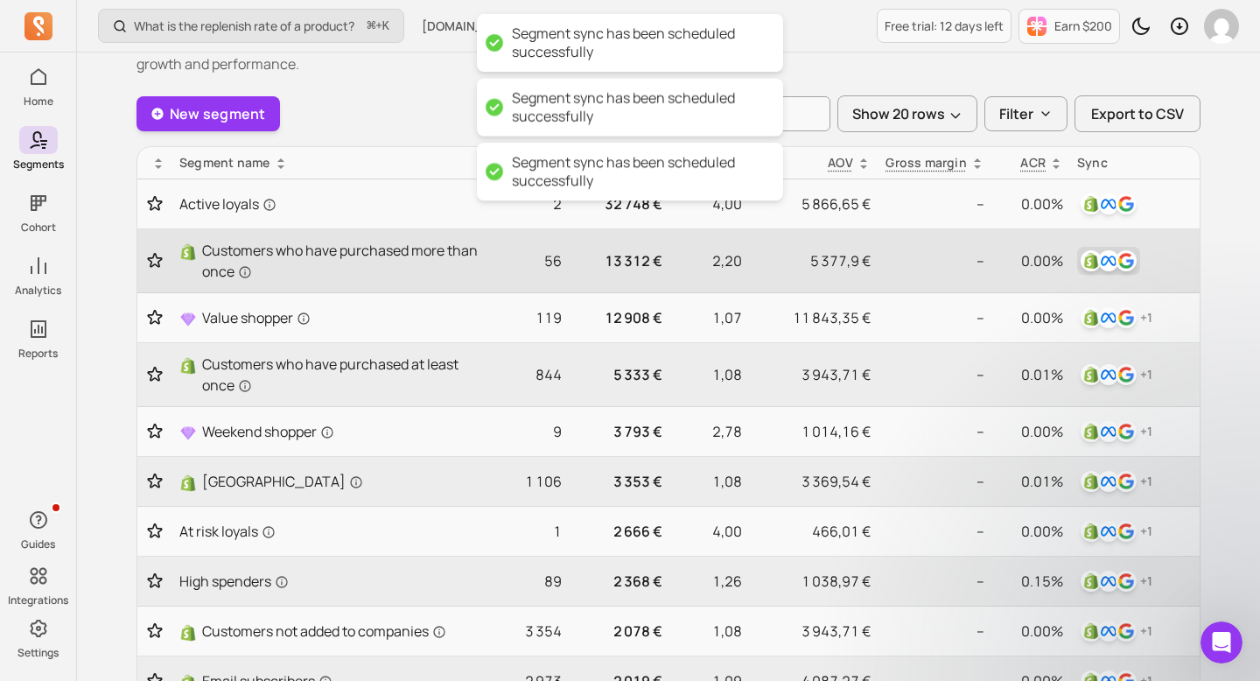
click at [1122, 268] on img "button" at bounding box center [1126, 260] width 21 height 21
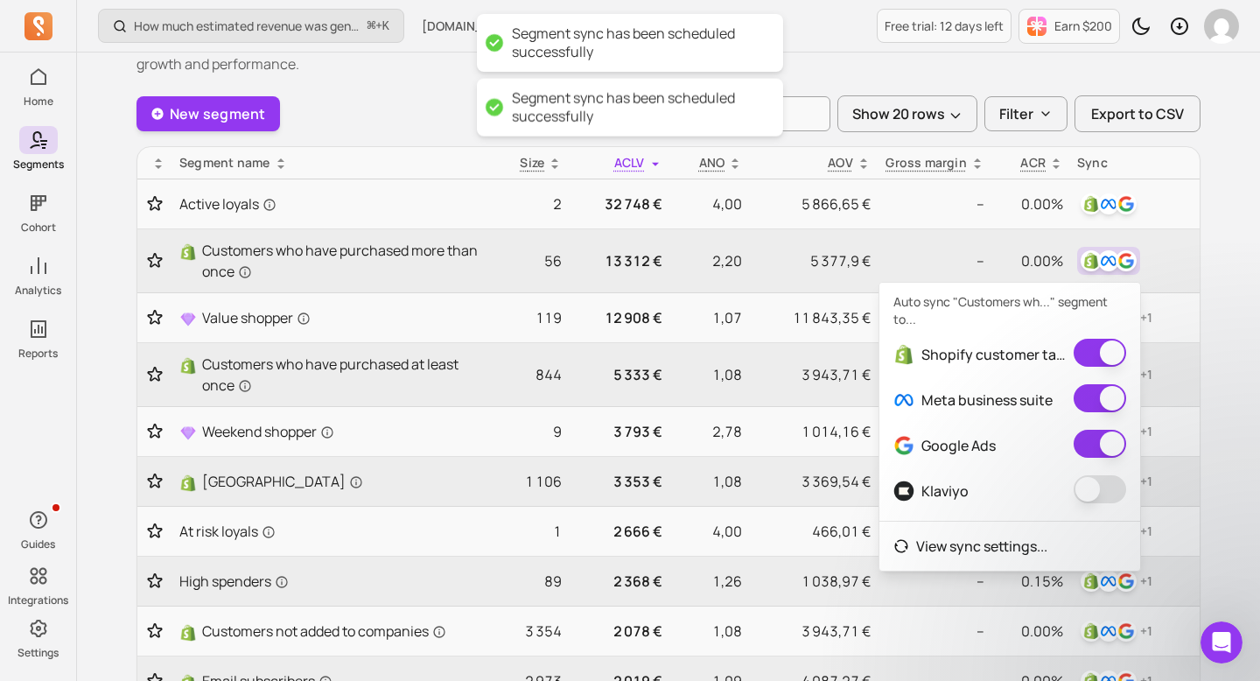
click at [1109, 511] on div "Klaviyo" at bounding box center [1009, 490] width 261 height 45
click at [1109, 491] on button "button" at bounding box center [1100, 489] width 52 height 28
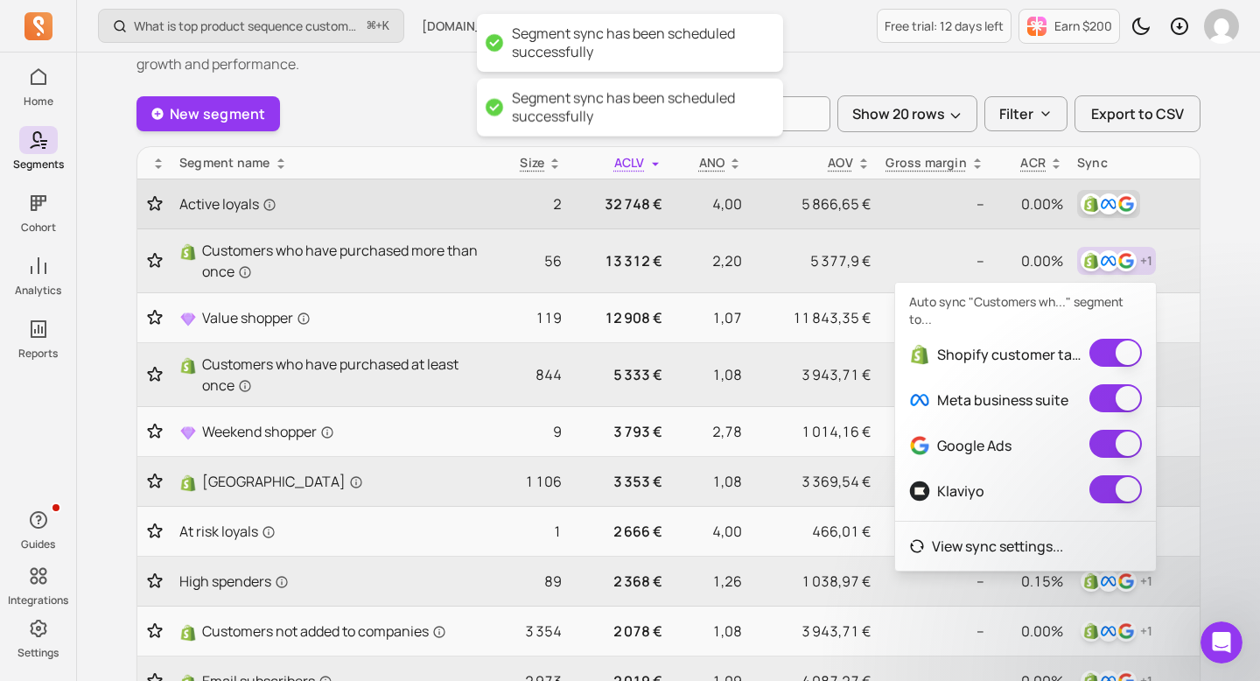
click at [1109, 206] on img "button" at bounding box center [1108, 203] width 21 height 21
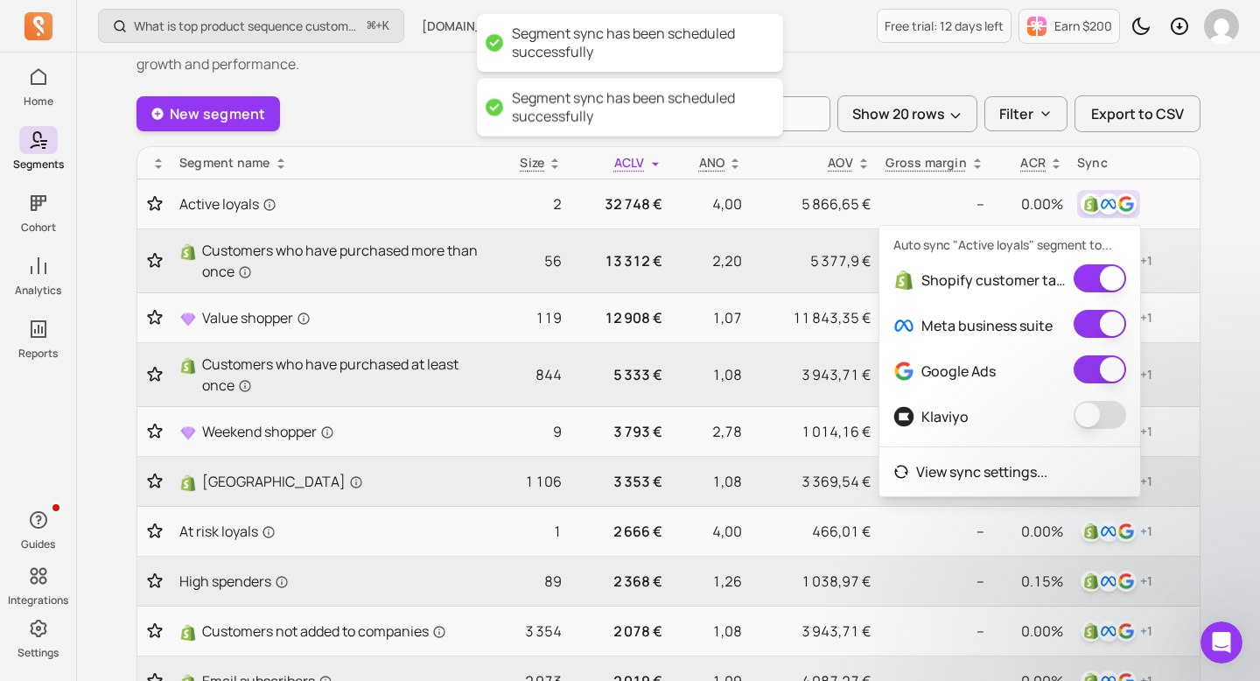
click at [1105, 416] on button "button" at bounding box center [1100, 415] width 52 height 28
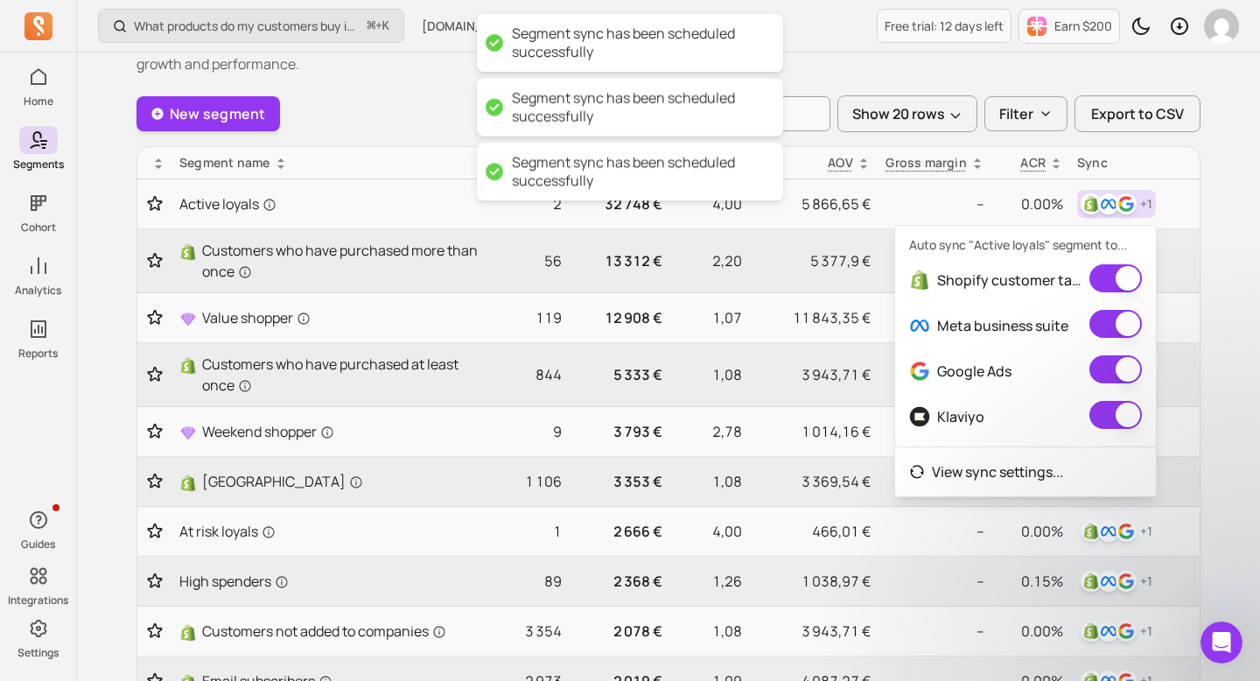
click at [1240, 353] on div "What products do my customers buy in the same order? ⌘ + K [DOMAIN_NAME] Free t…" at bounding box center [668, 625] width 1183 height 1403
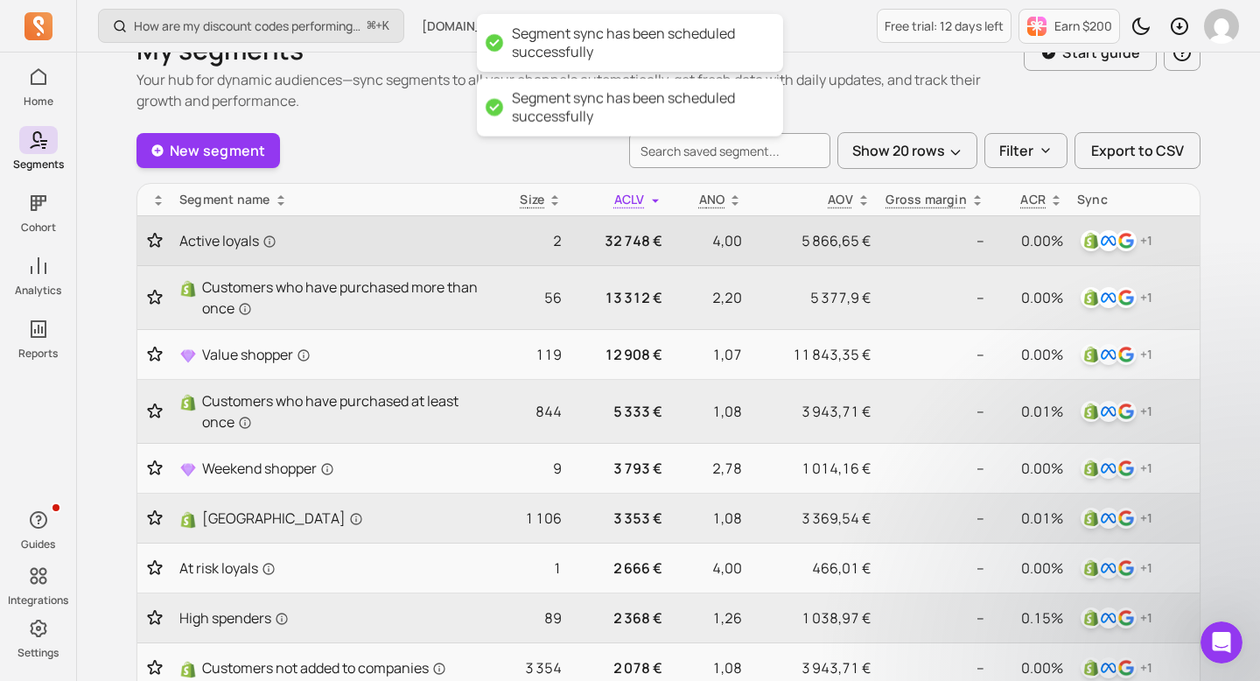
scroll to position [24, 0]
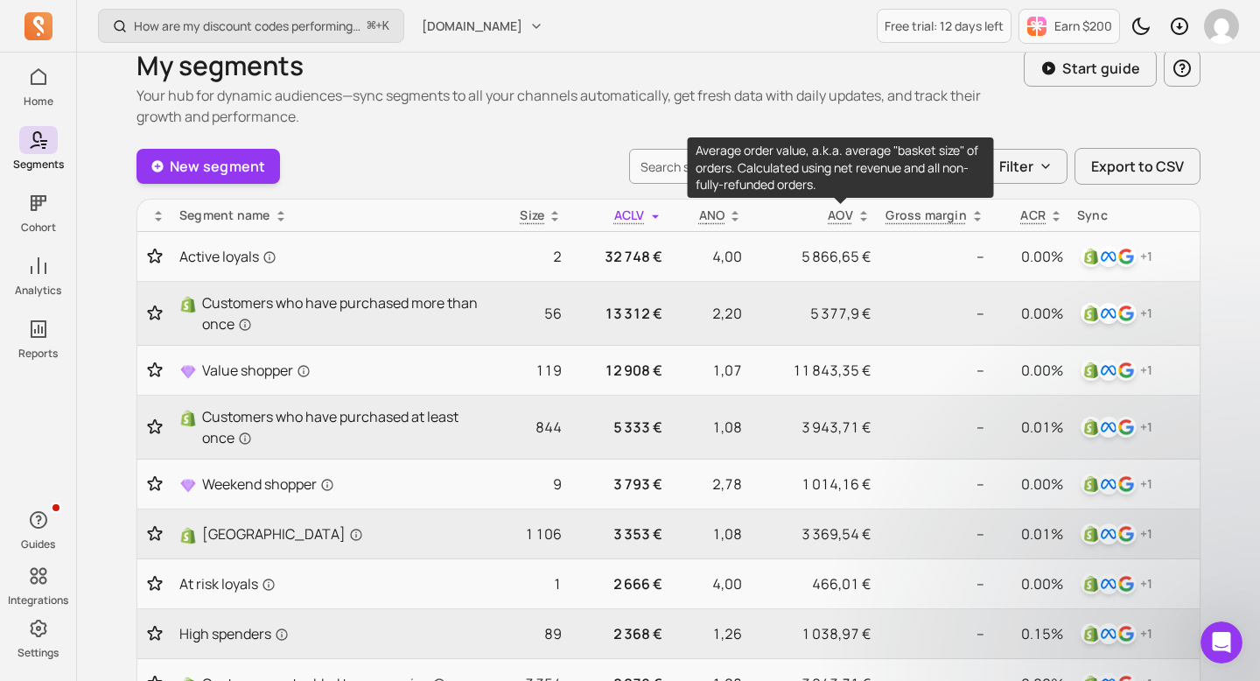
click at [829, 213] on p "AOV" at bounding box center [840, 214] width 25 height 17
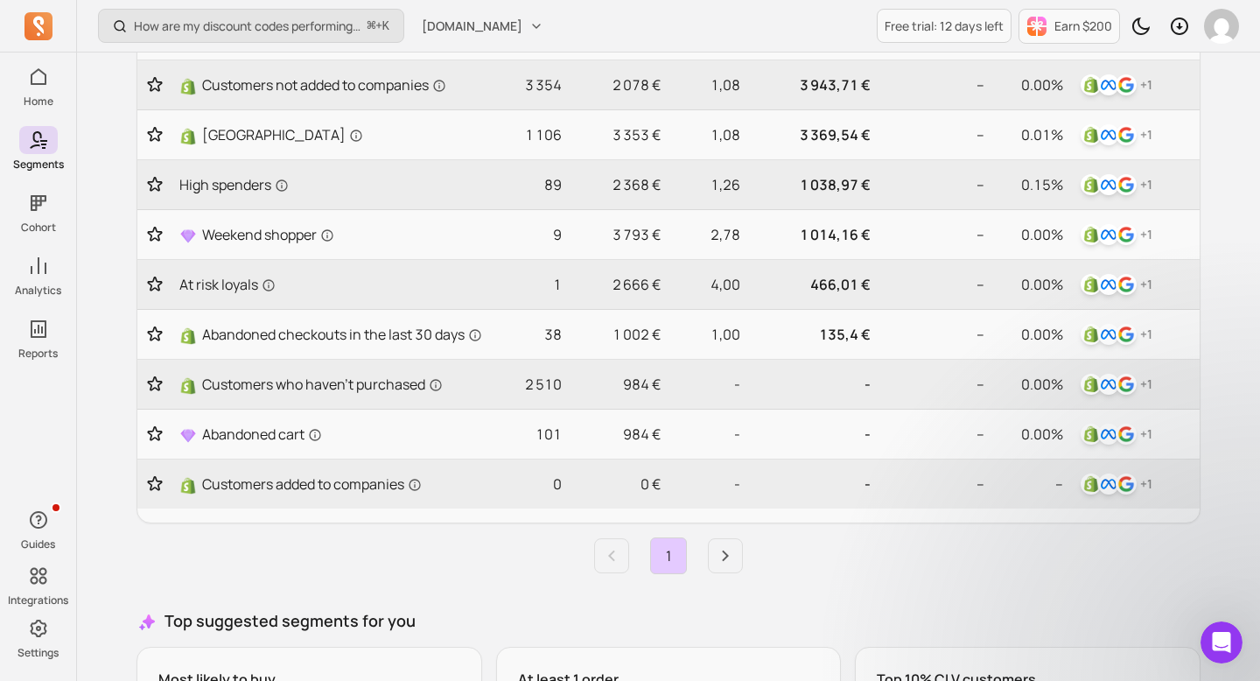
scroll to position [736, 0]
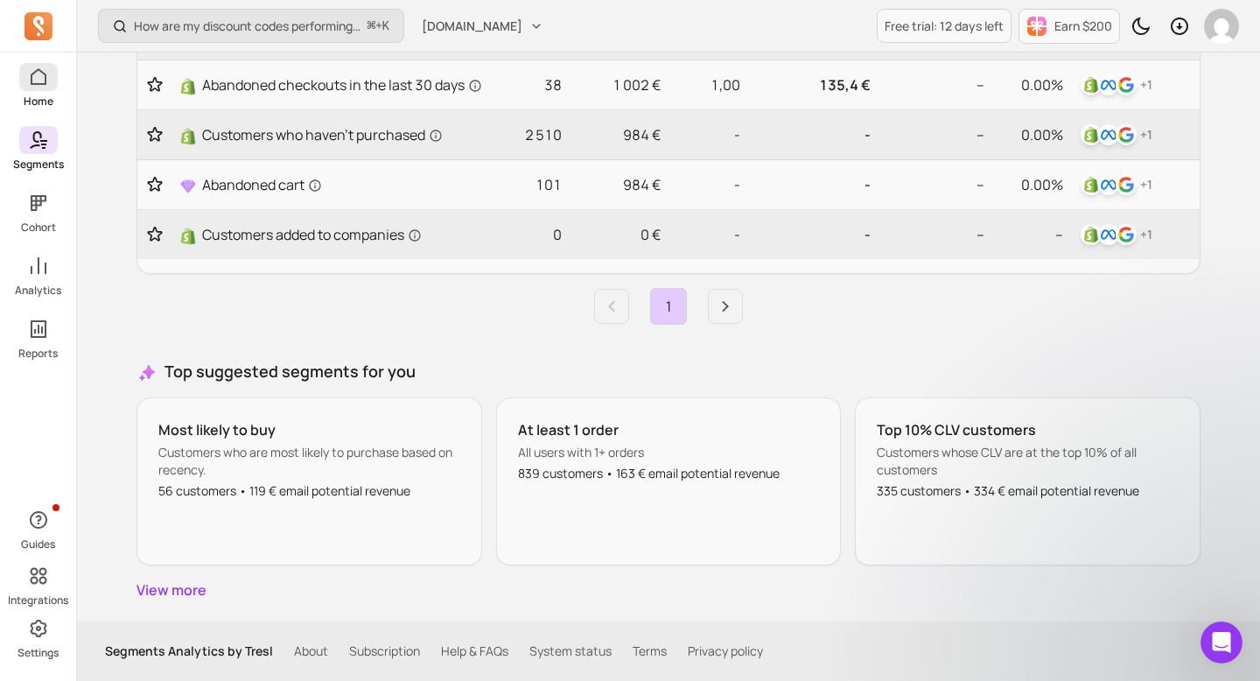
click at [35, 86] on icon at bounding box center [38, 76] width 21 height 21
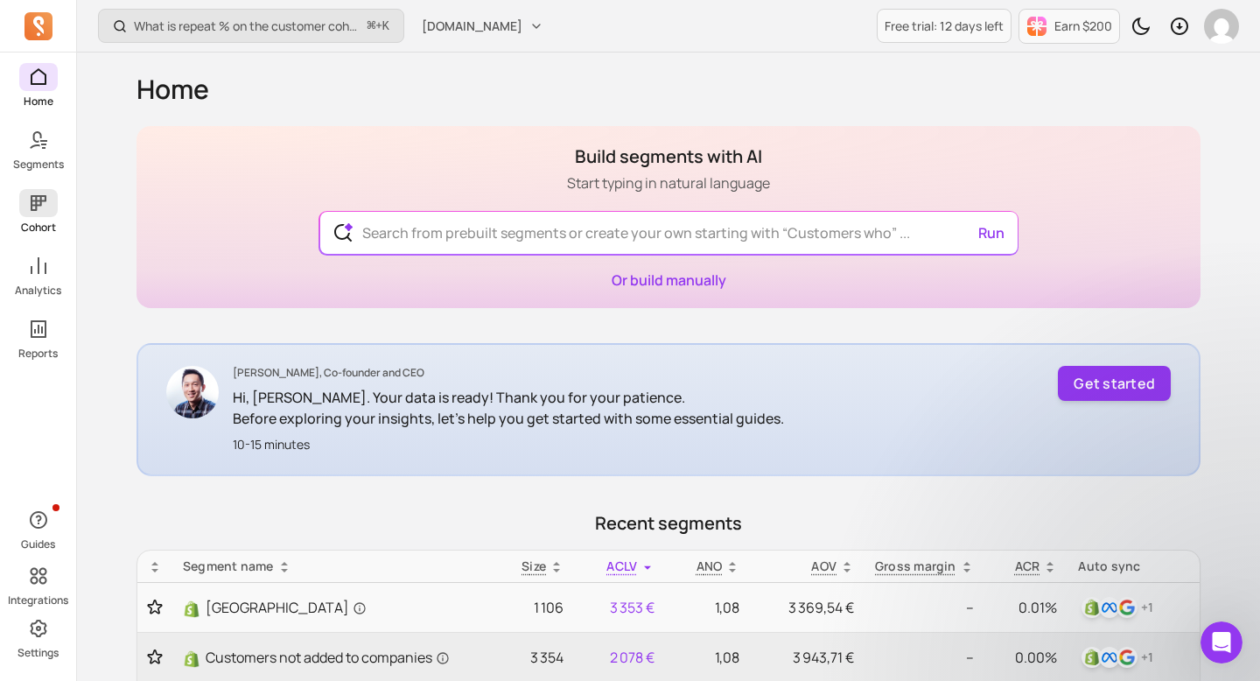
click at [38, 215] on span at bounding box center [38, 203] width 38 height 28
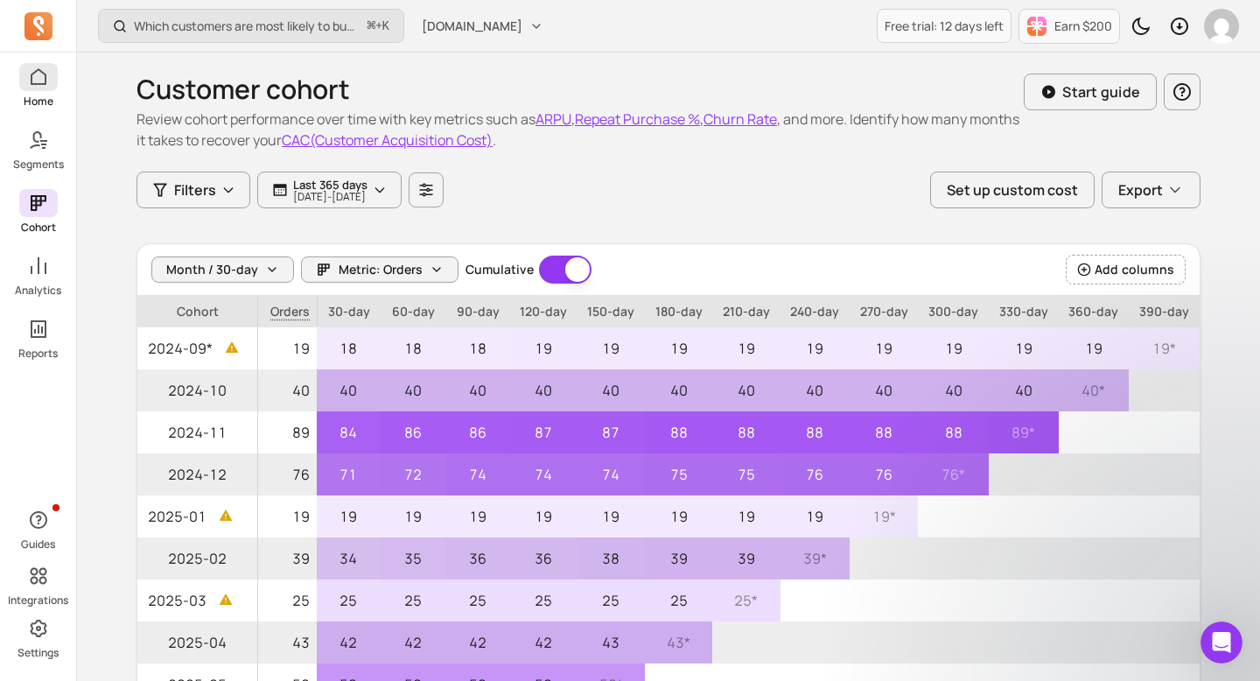
click at [39, 75] on icon at bounding box center [38, 76] width 21 height 21
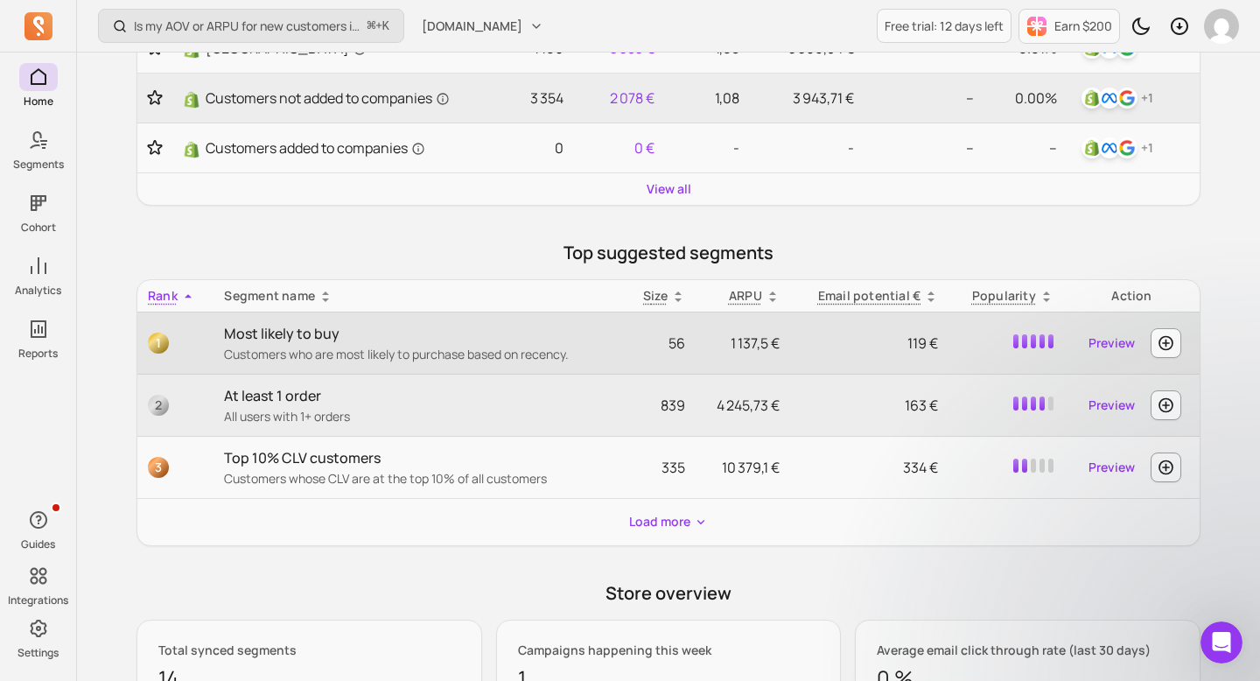
scroll to position [752, 0]
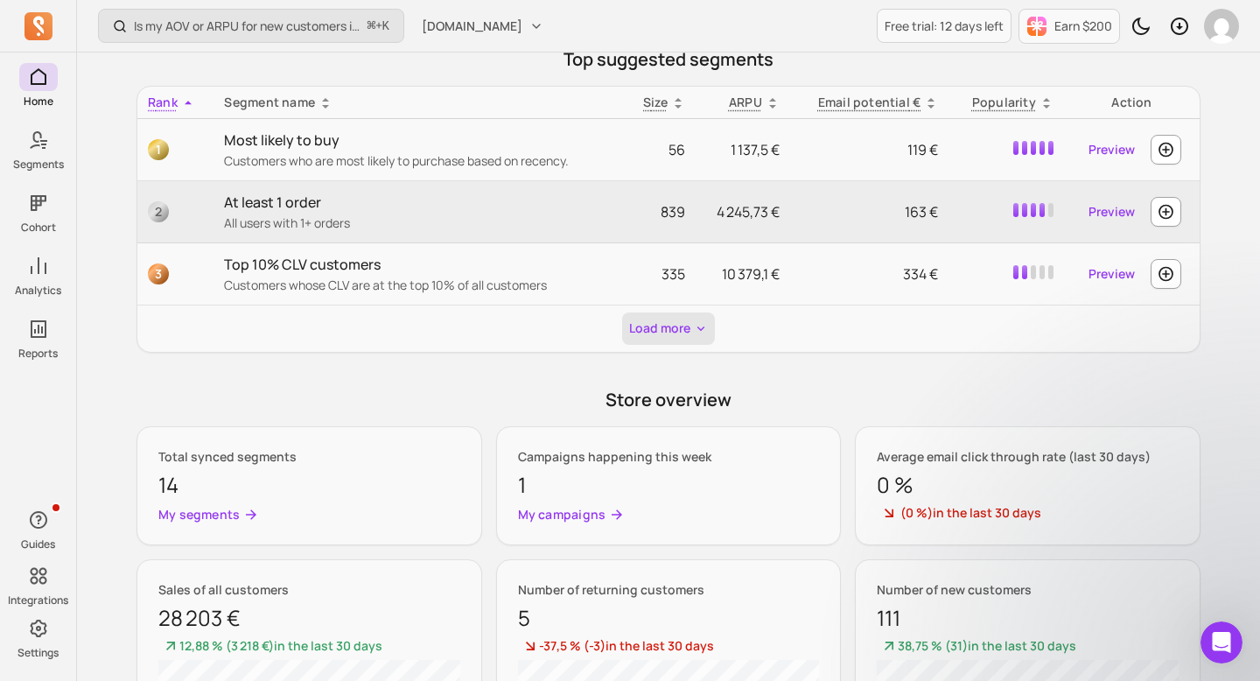
click at [669, 322] on button "Load more" at bounding box center [668, 328] width 93 height 32
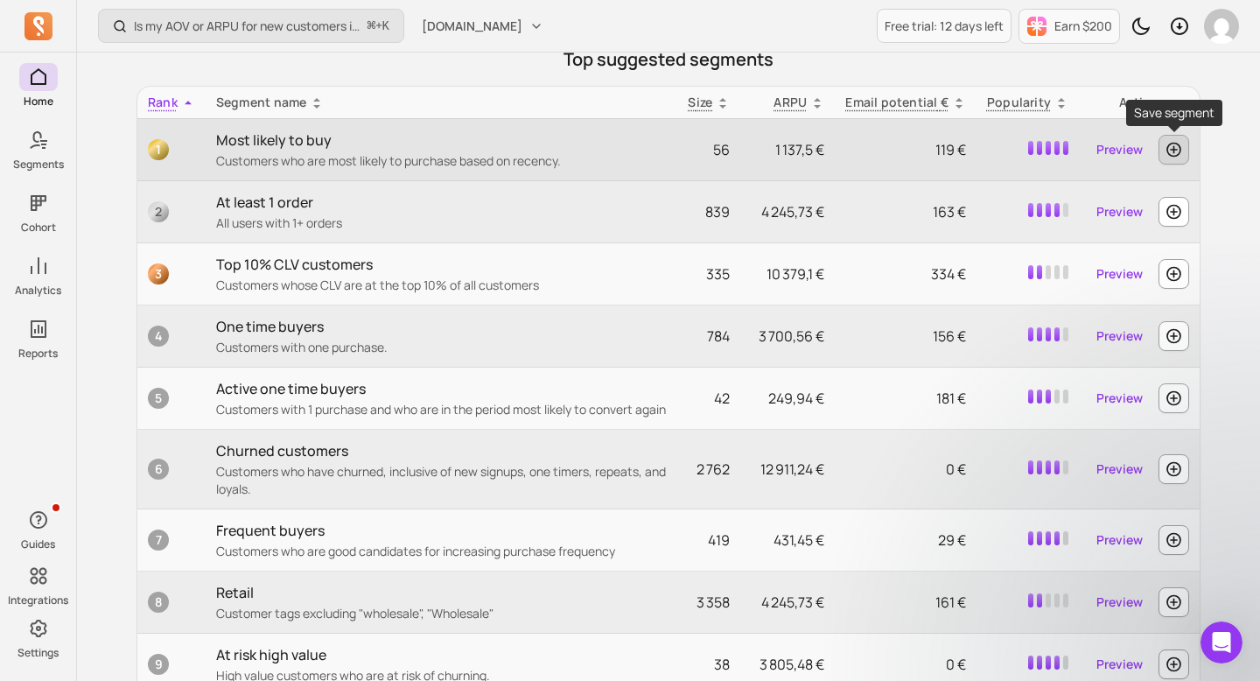
click at [1177, 146] on icon "button" at bounding box center [1174, 149] width 18 height 17
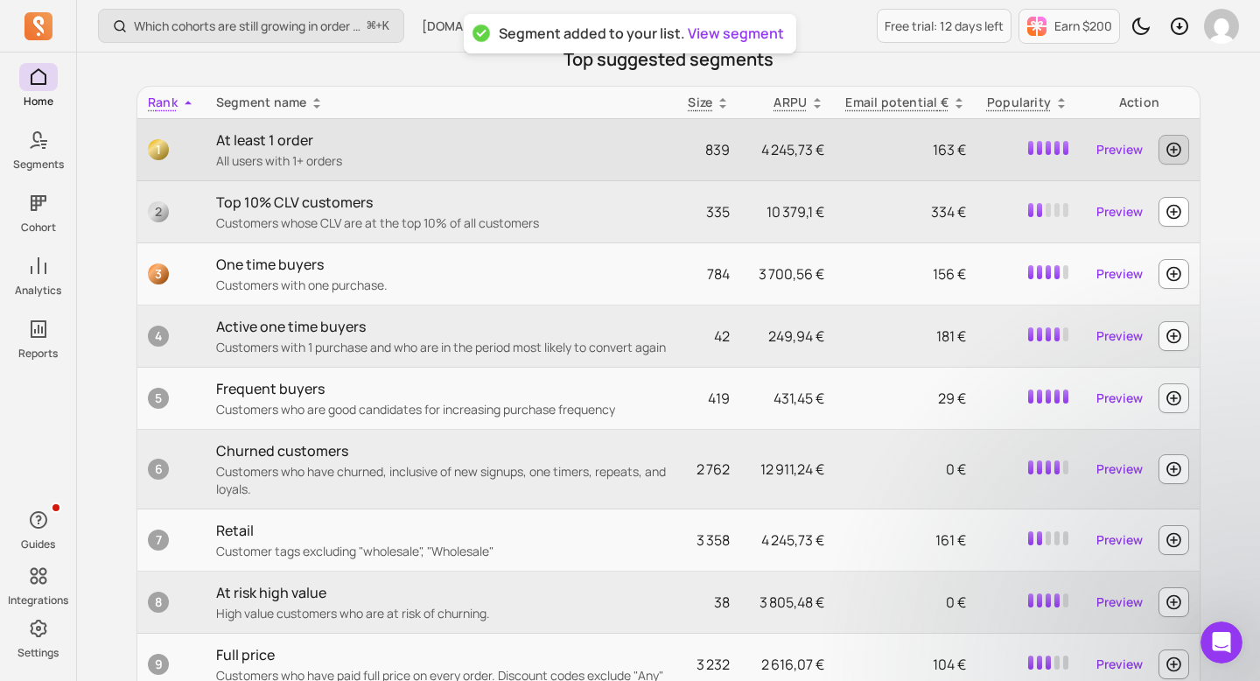
click at [1171, 158] on button "button" at bounding box center [1173, 150] width 31 height 30
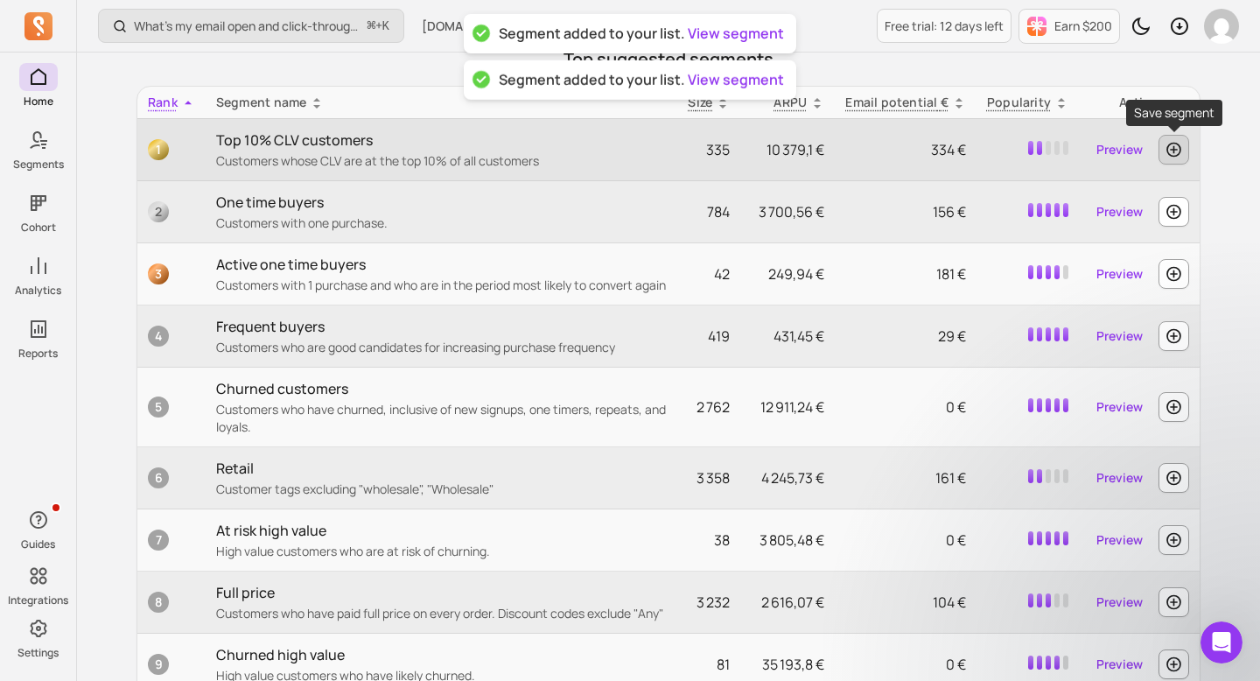
click at [1175, 155] on icon "button" at bounding box center [1173, 150] width 15 height 15
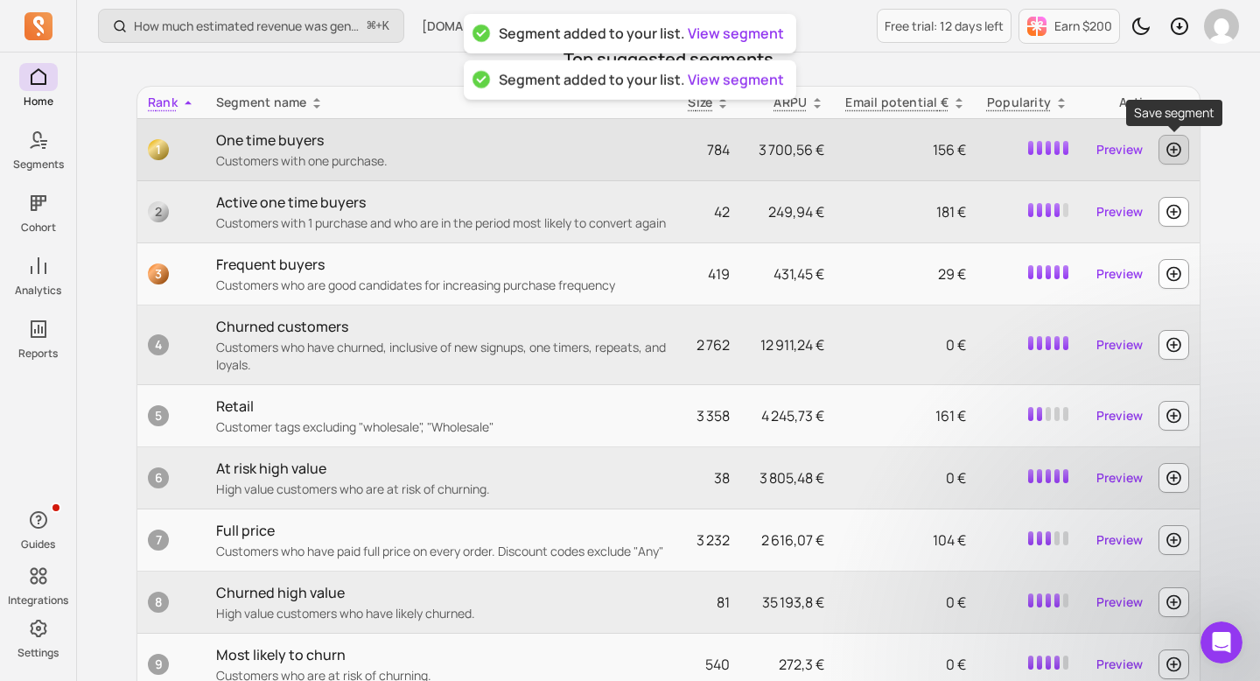
click at [1174, 155] on icon "button" at bounding box center [1174, 149] width 18 height 17
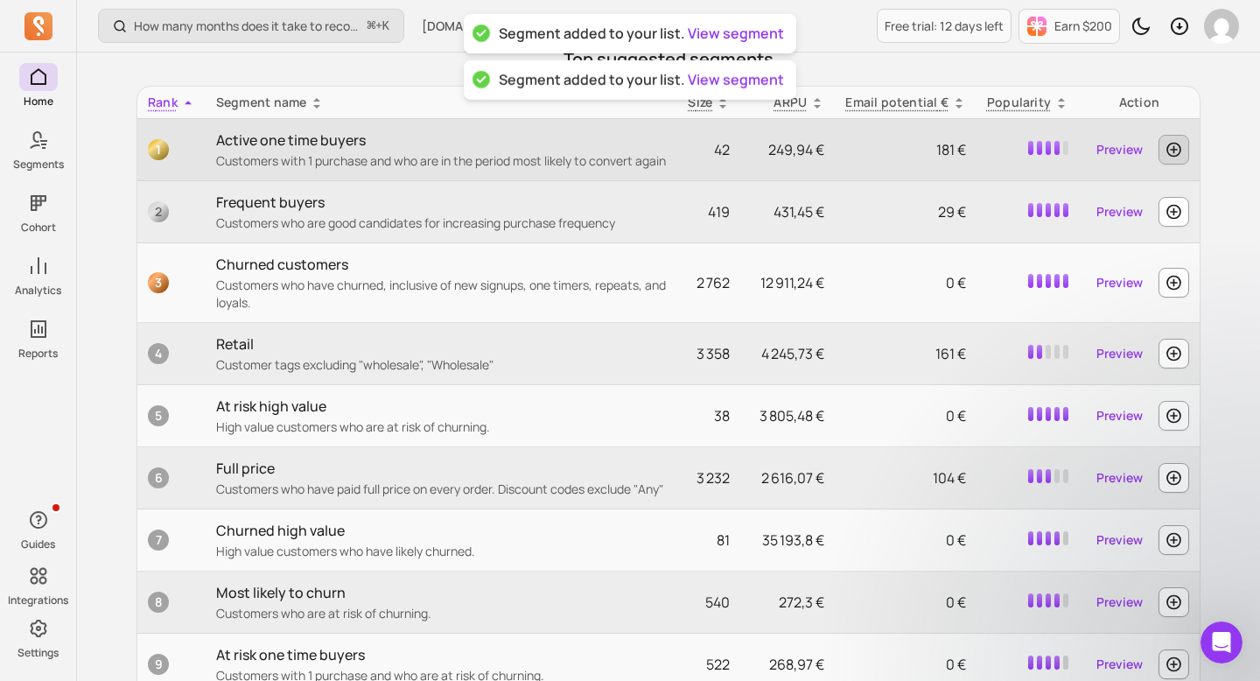
click at [1175, 150] on icon "button" at bounding box center [1173, 150] width 15 height 15
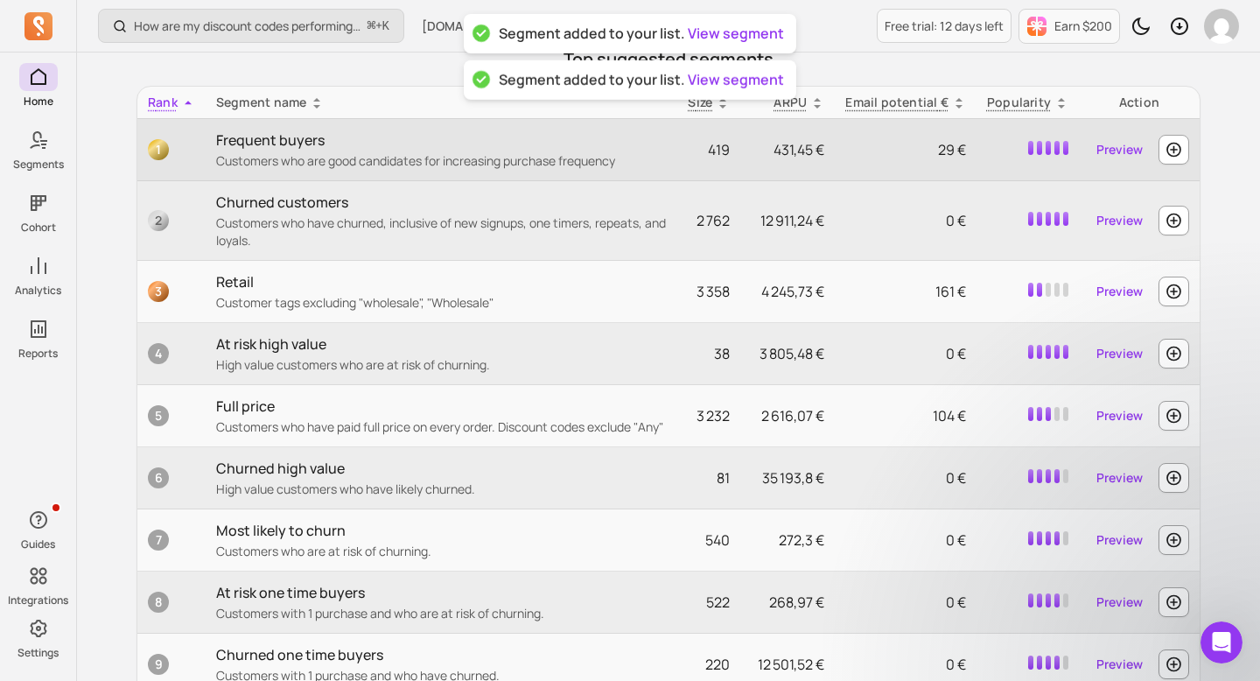
click at [1175, 150] on icon "button" at bounding box center [1173, 150] width 15 height 15
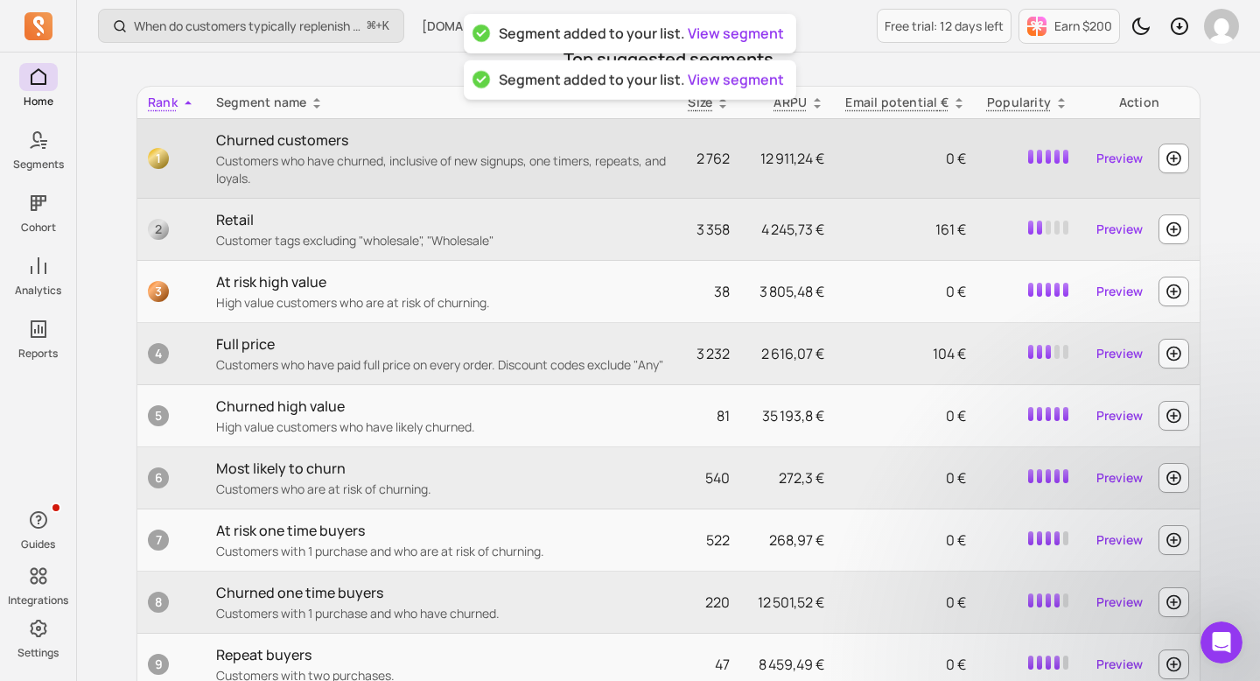
click at [1175, 150] on icon "button" at bounding box center [1174, 158] width 18 height 17
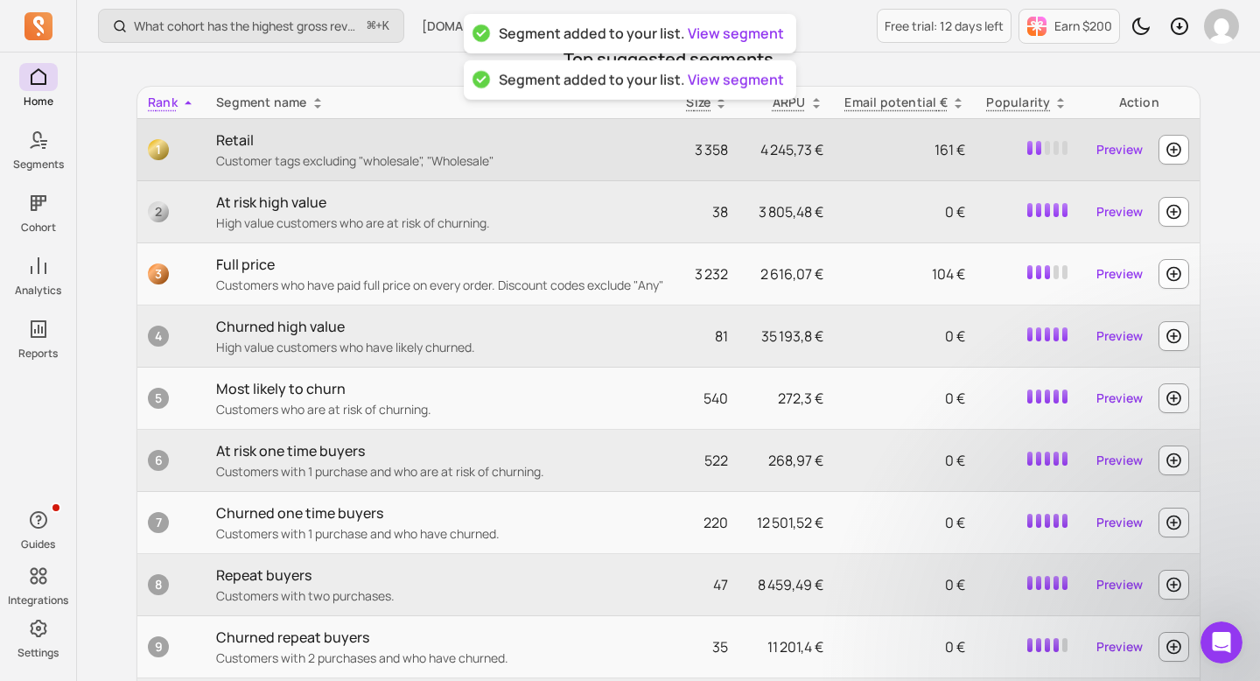
click at [1175, 150] on icon "button" at bounding box center [1173, 150] width 15 height 15
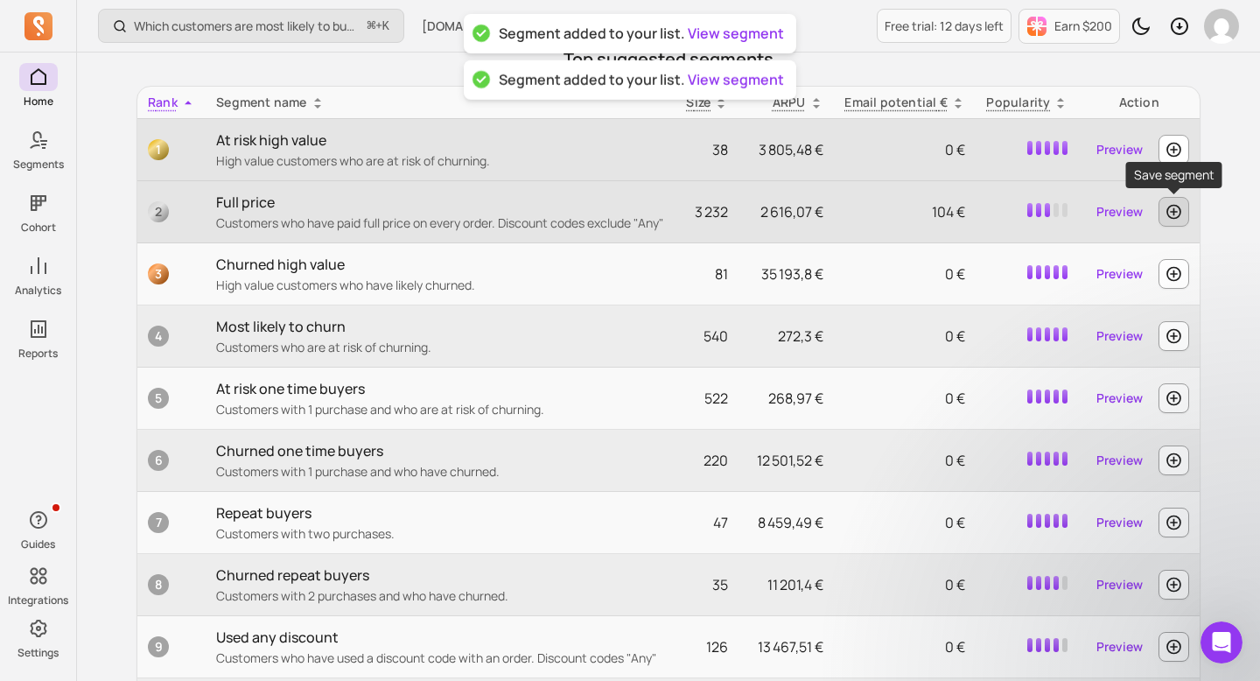
click at [1170, 209] on icon "button" at bounding box center [1174, 211] width 18 height 17
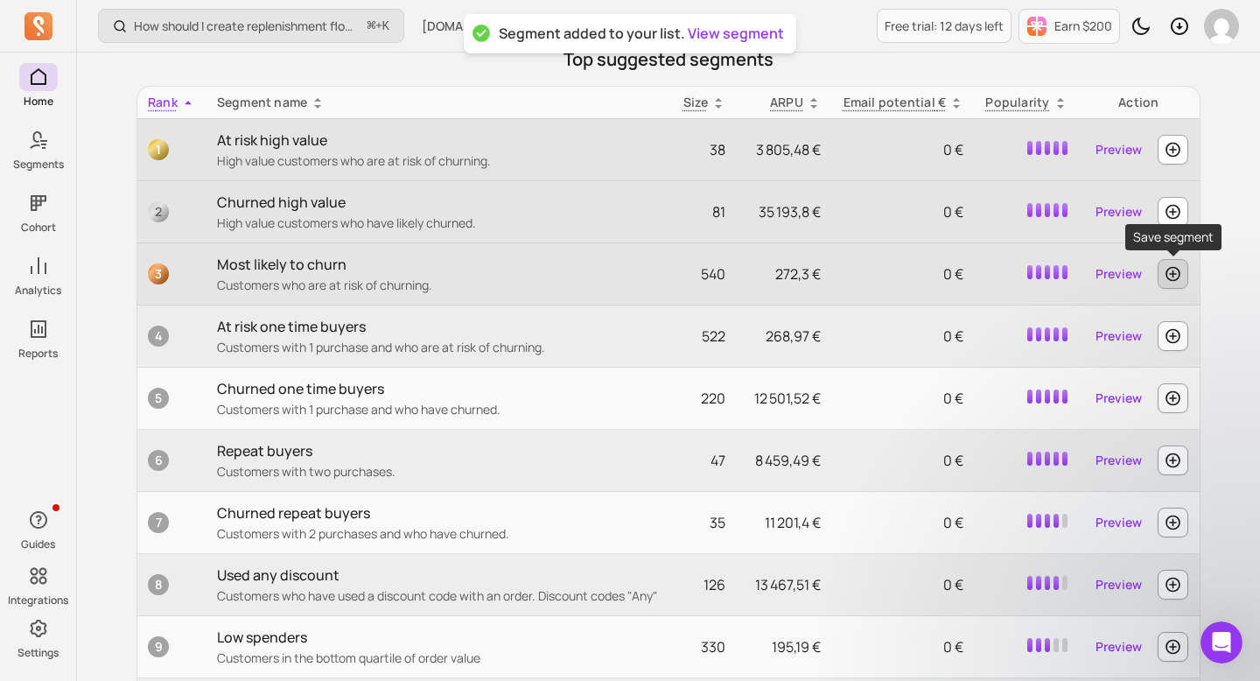
click at [1170, 278] on icon "button" at bounding box center [1173, 273] width 18 height 17
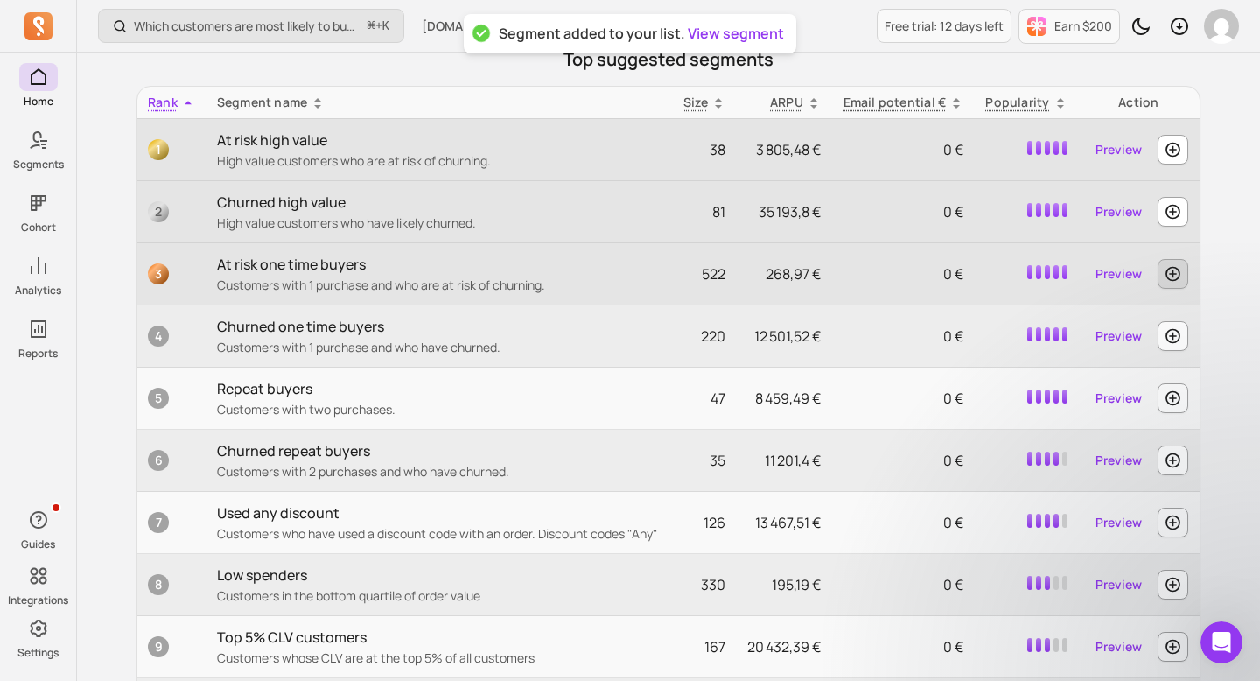
click at [1168, 278] on icon "button" at bounding box center [1172, 274] width 15 height 15
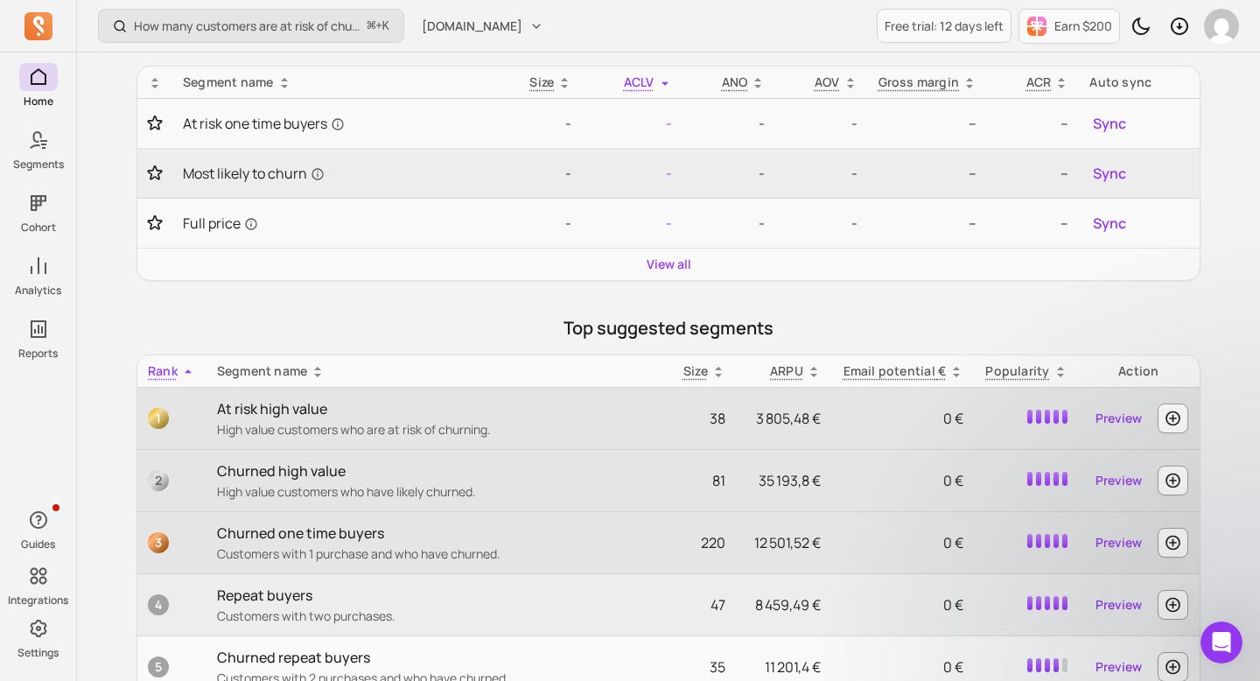
scroll to position [520, 0]
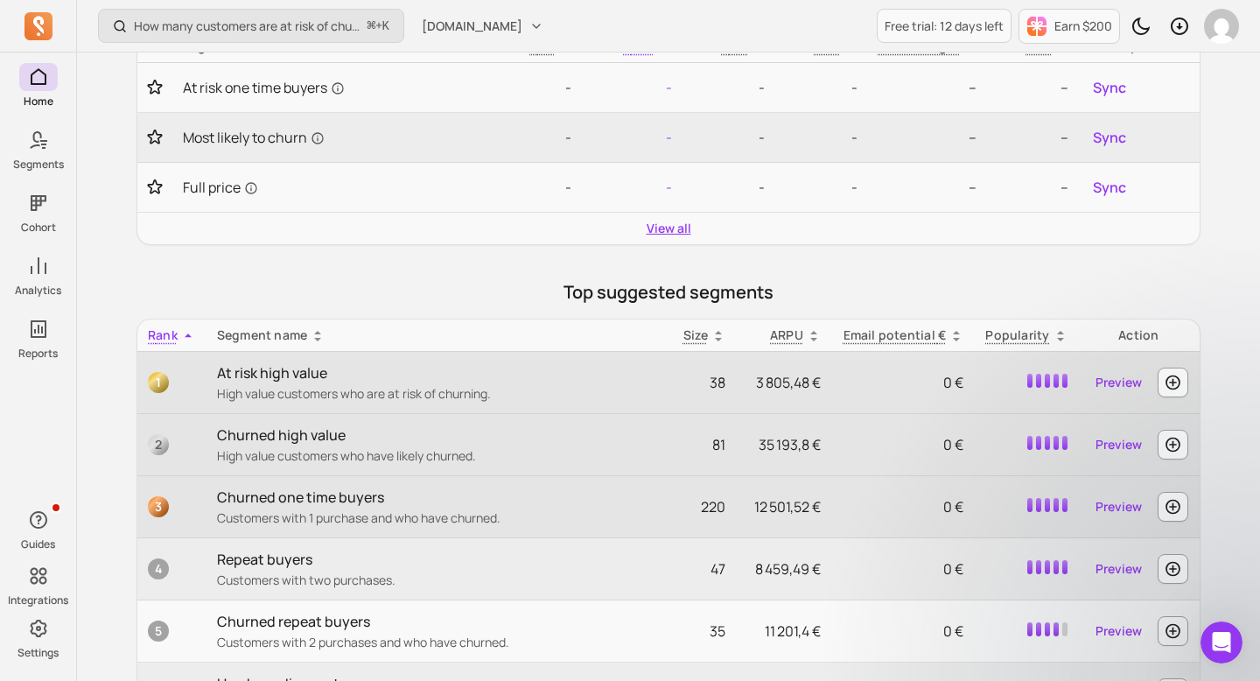
click at [681, 230] on link "View all" at bounding box center [669, 228] width 45 height 17
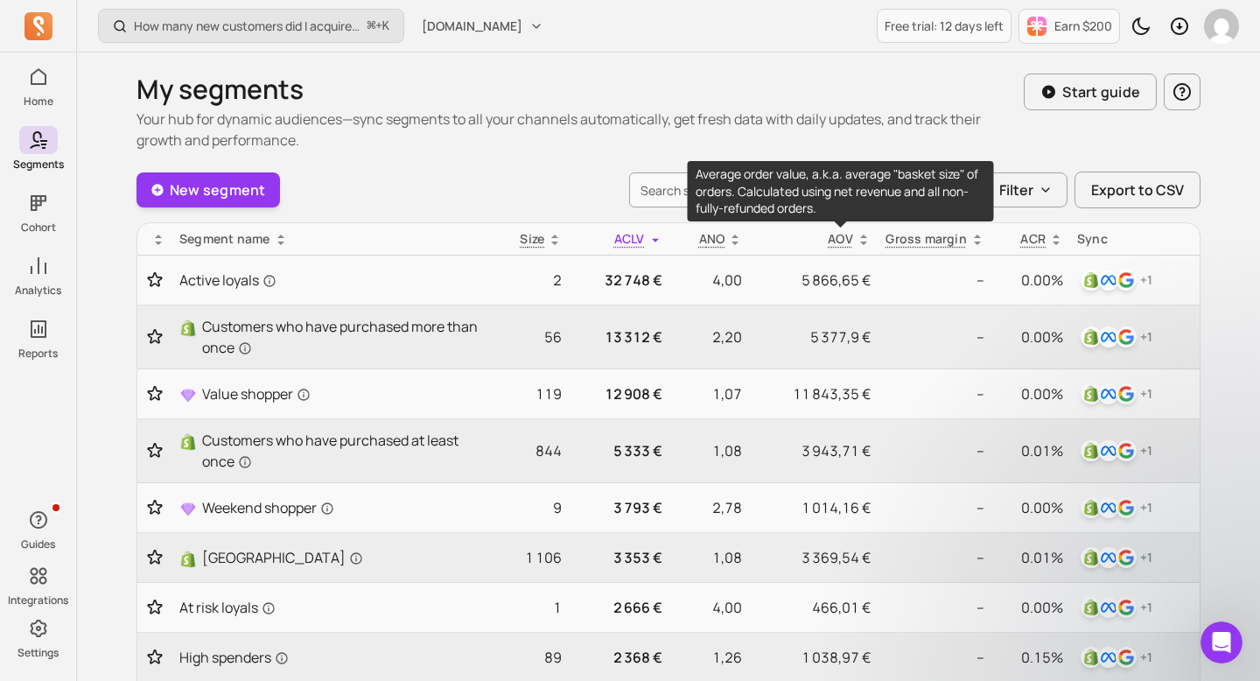
click at [839, 234] on p "AOV" at bounding box center [840, 238] width 25 height 17
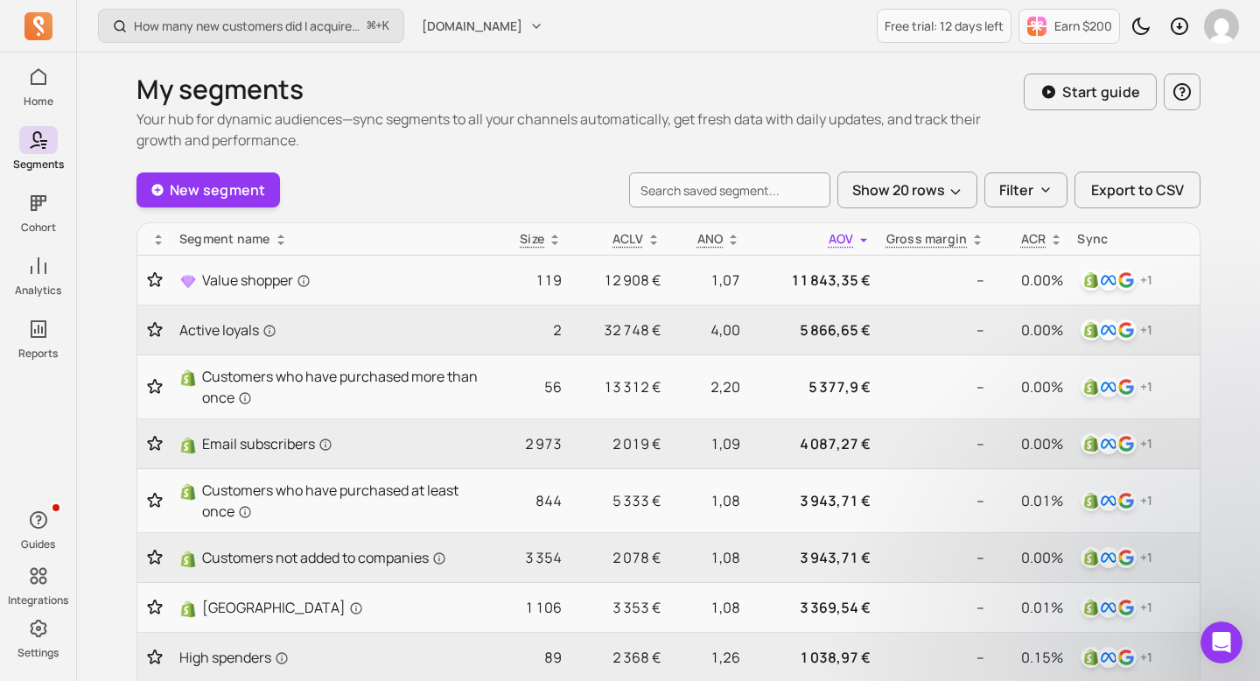
click at [475, 41] on div "How many new customers did I acquire this period? ⌘ + K [DOMAIN_NAME] Free tria…" at bounding box center [668, 26] width 1183 height 52
click at [483, 27] on span "[DOMAIN_NAME]" at bounding box center [472, 25] width 101 height 17
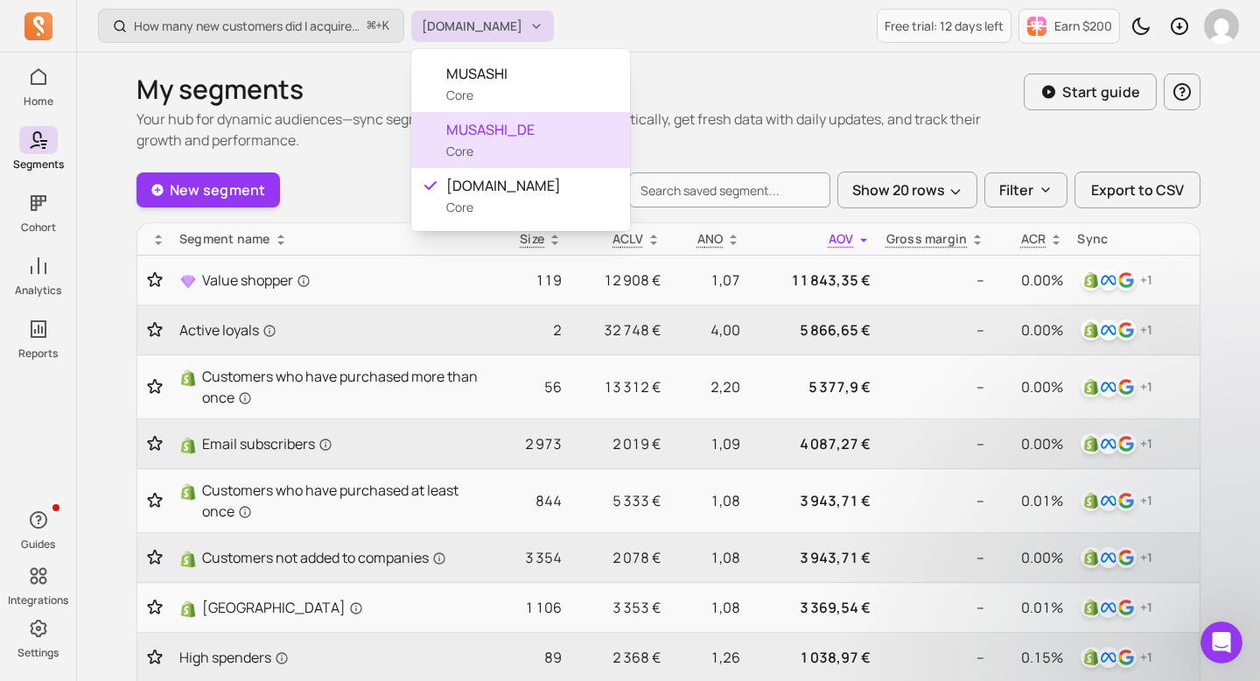
click at [528, 142] on div "MUSASHI_DE Core" at bounding box center [520, 140] width 219 height 56
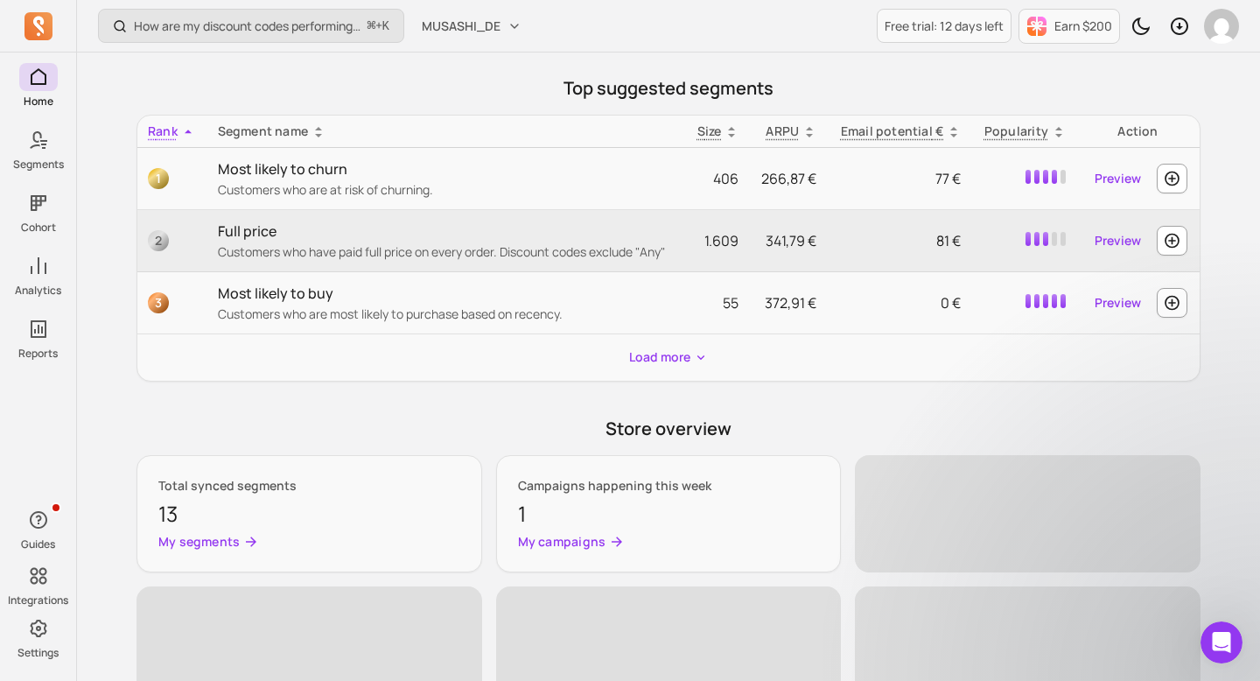
scroll to position [749, 0]
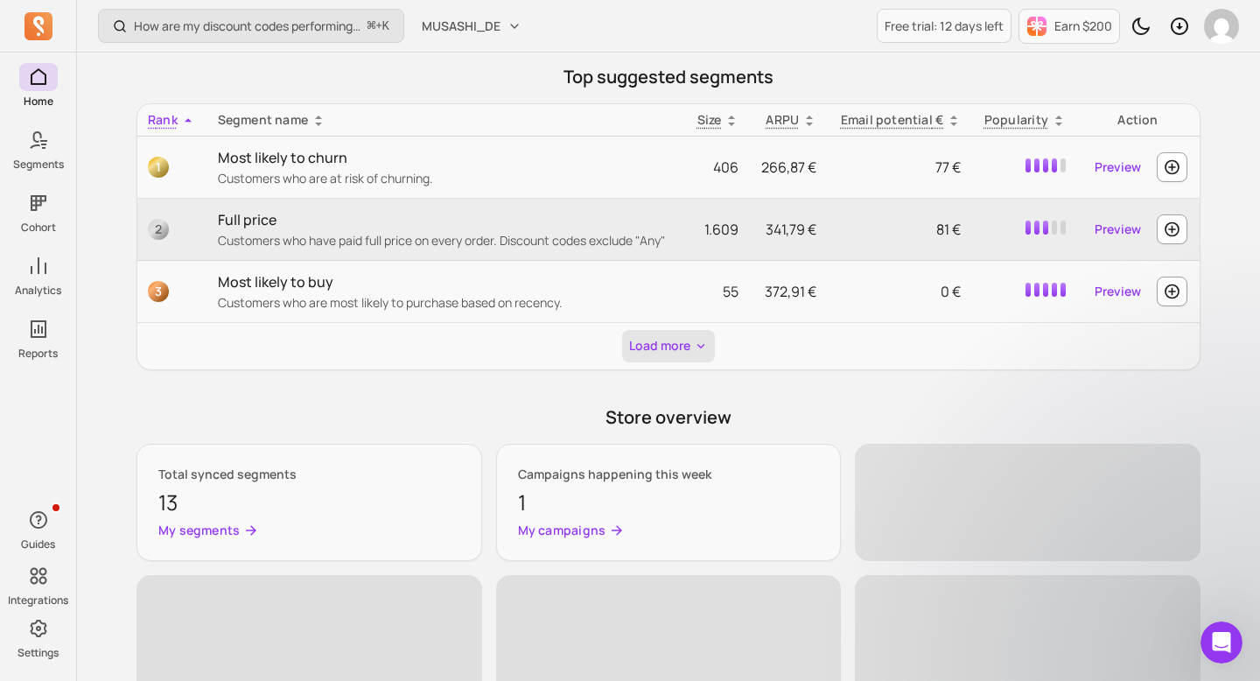
click at [690, 356] on button "Load more" at bounding box center [668, 346] width 93 height 32
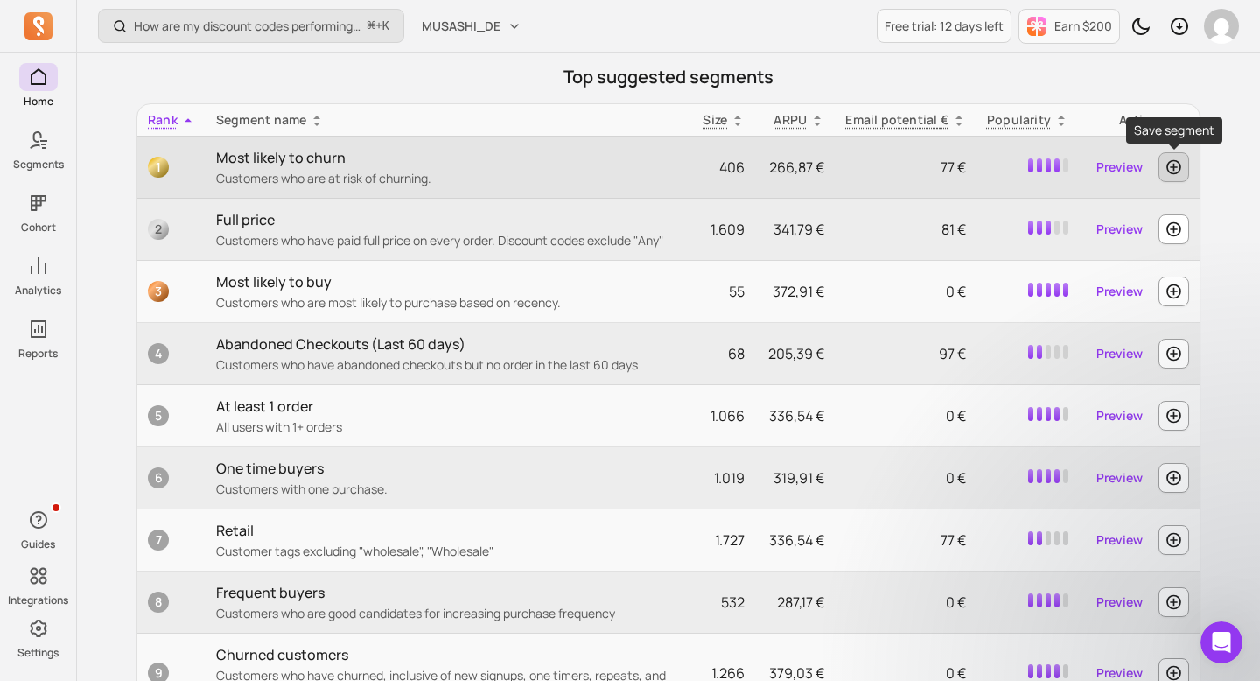
click at [1178, 166] on icon "button" at bounding box center [1174, 166] width 18 height 17
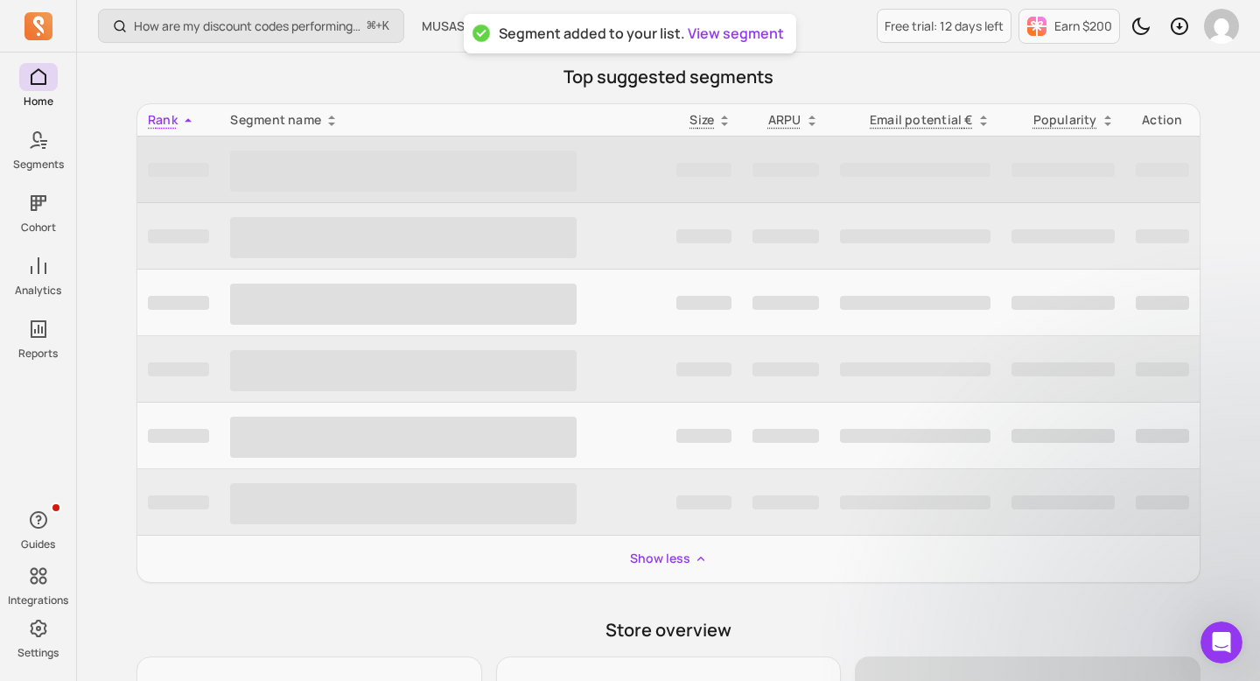
scroll to position [735, 0]
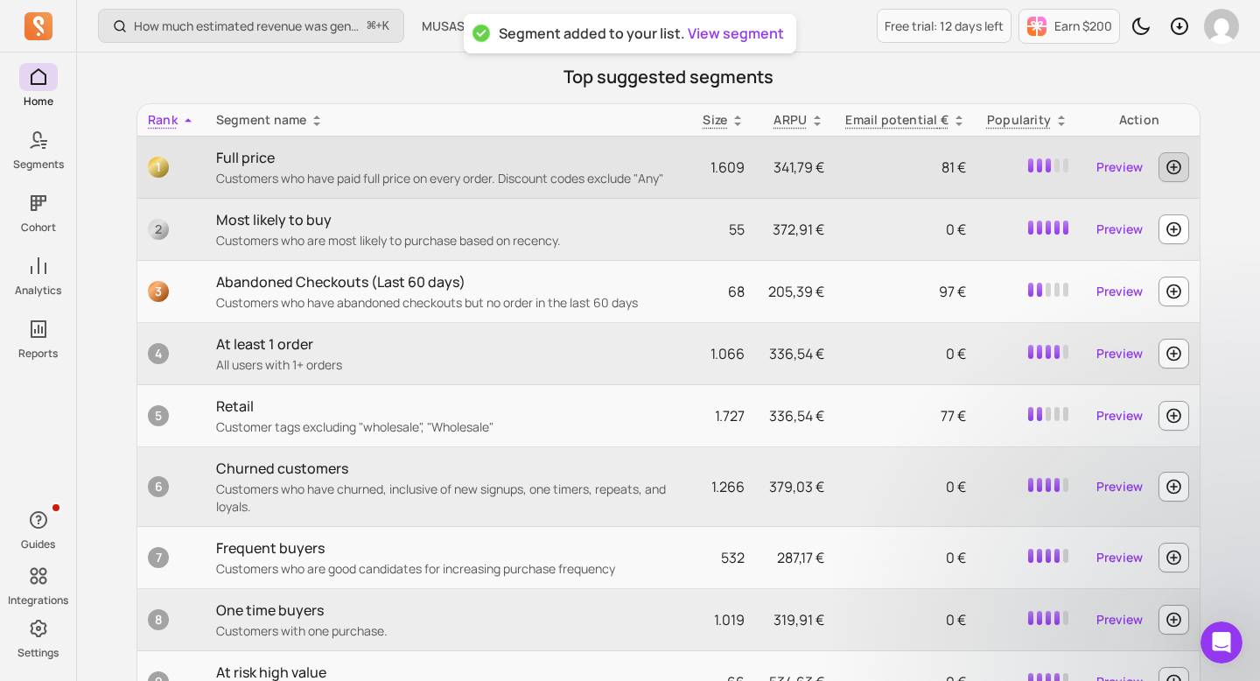
click at [1176, 165] on icon "button" at bounding box center [1174, 166] width 18 height 17
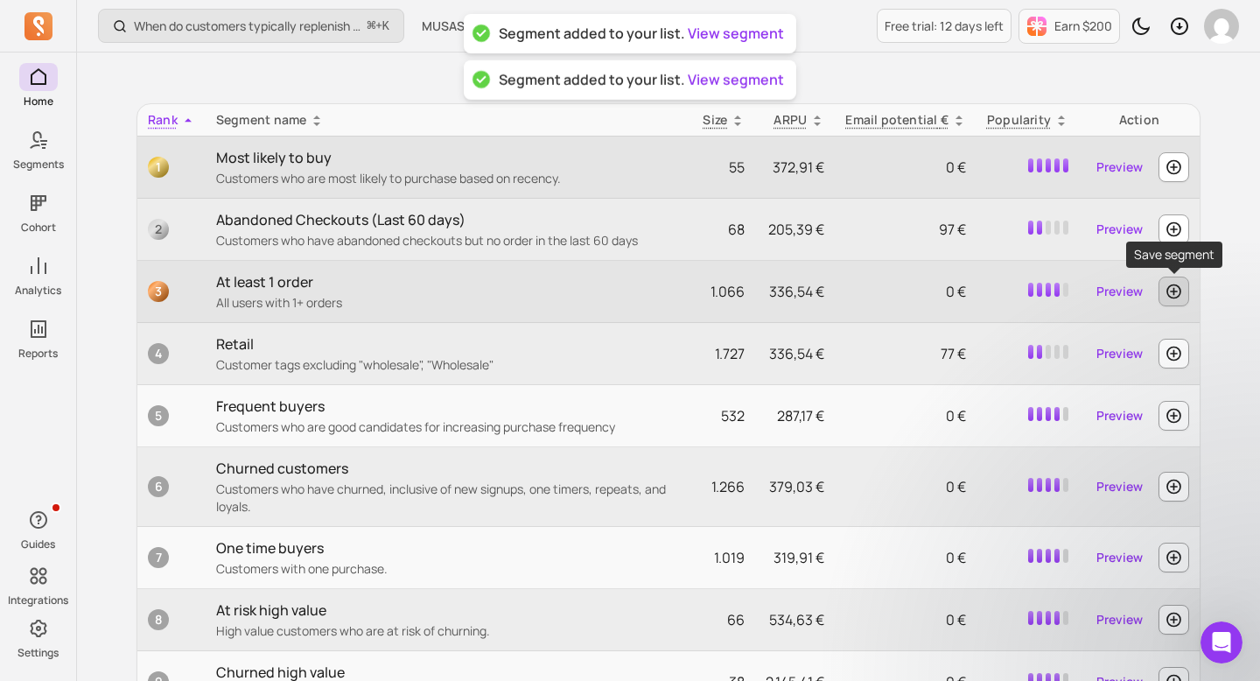
click at [1177, 283] on icon "button" at bounding box center [1174, 291] width 18 height 17
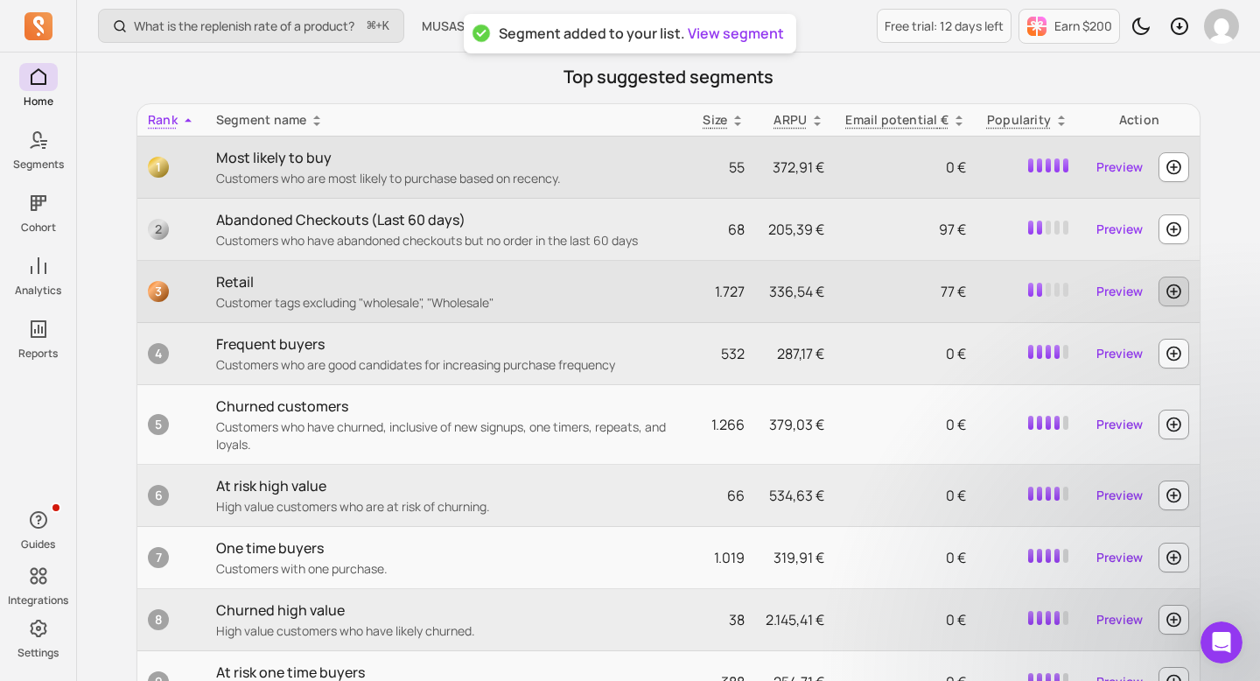
click at [1176, 291] on icon "button" at bounding box center [1173, 291] width 15 height 15
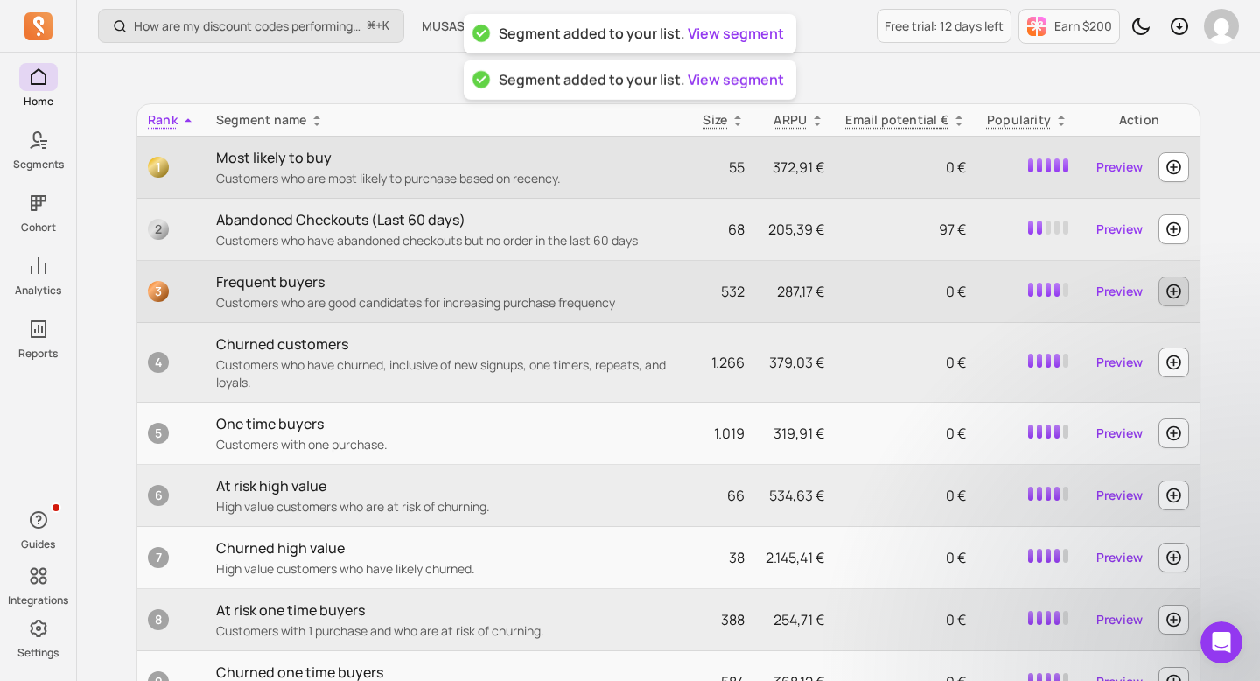
click at [1176, 292] on icon "button" at bounding box center [1174, 291] width 18 height 17
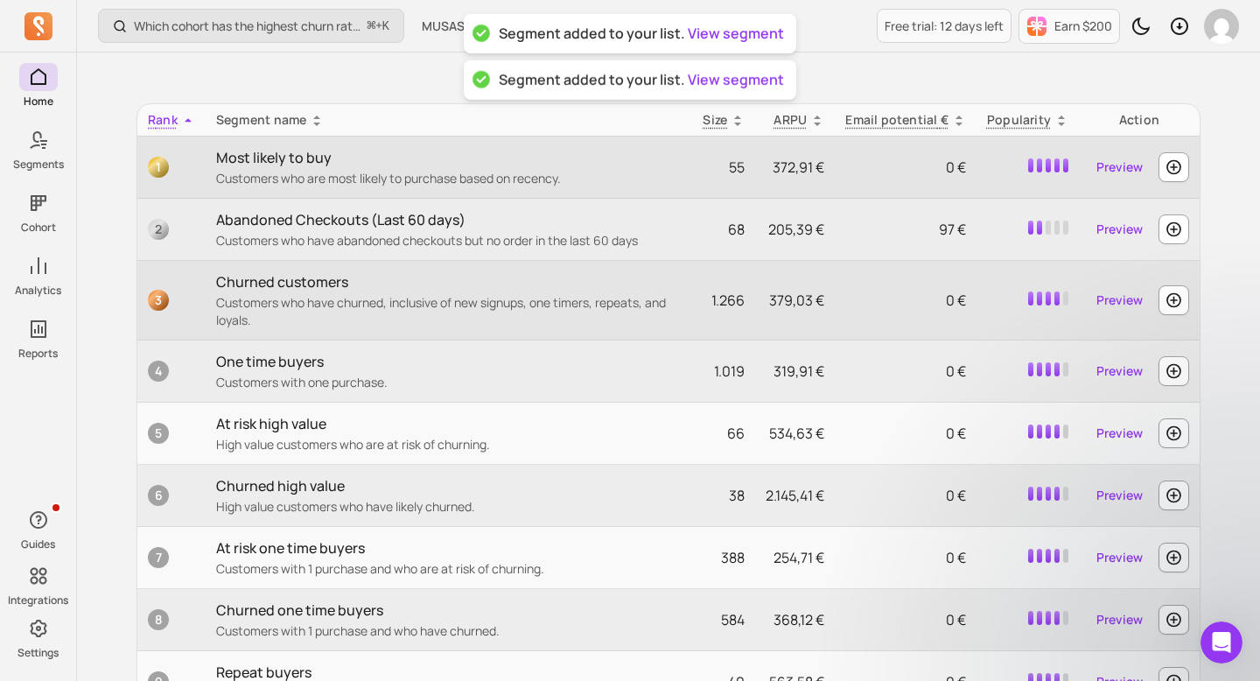
click at [1176, 298] on icon "button" at bounding box center [1174, 299] width 18 height 17
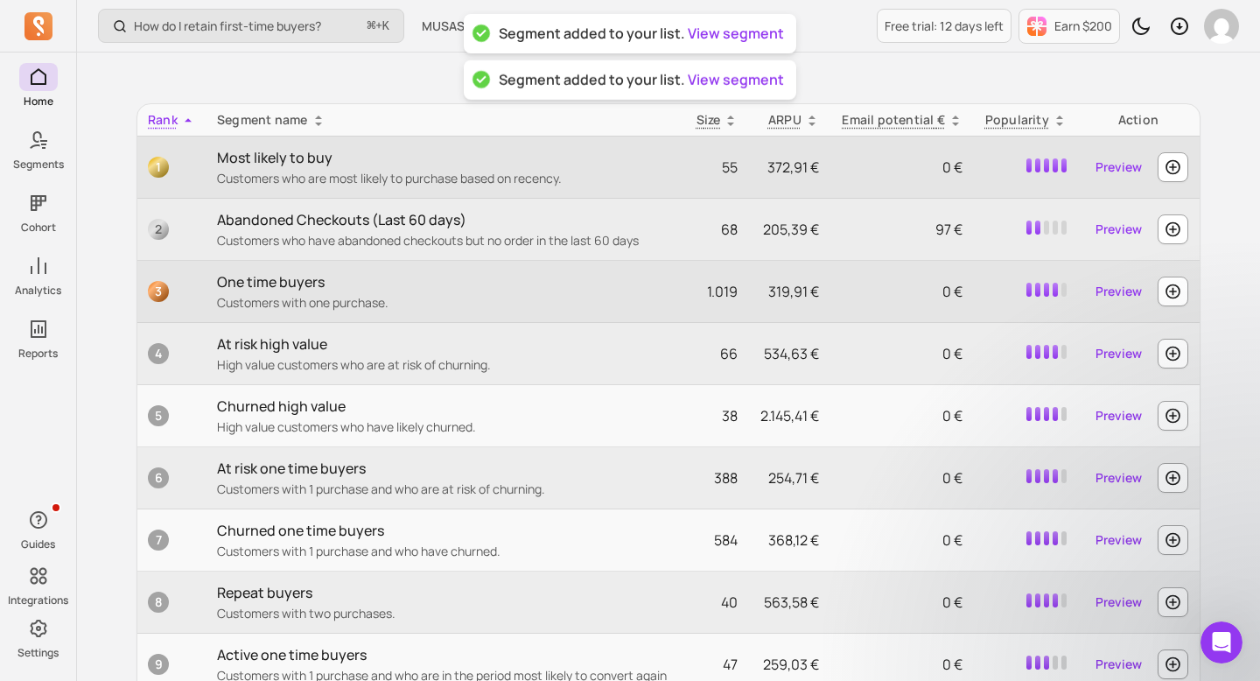
click at [1175, 307] on td "Preview" at bounding box center [1138, 292] width 122 height 62
click at [1173, 289] on icon "button" at bounding box center [1172, 291] width 15 height 15
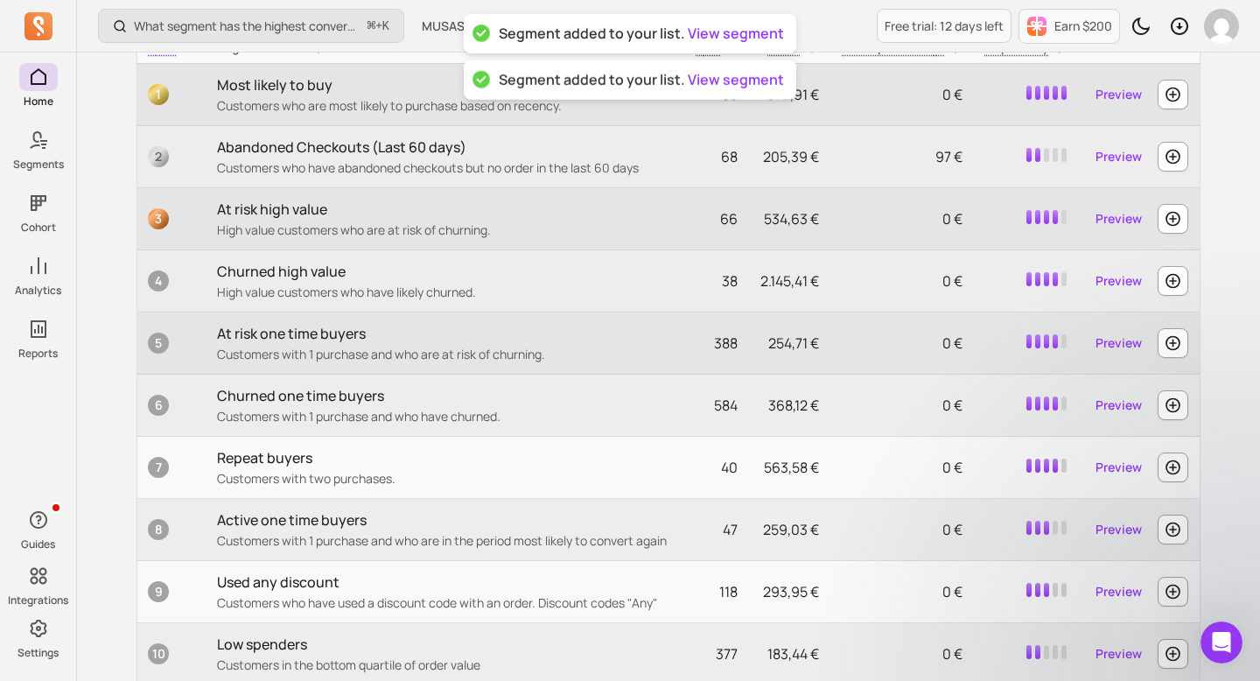
scroll to position [826, 0]
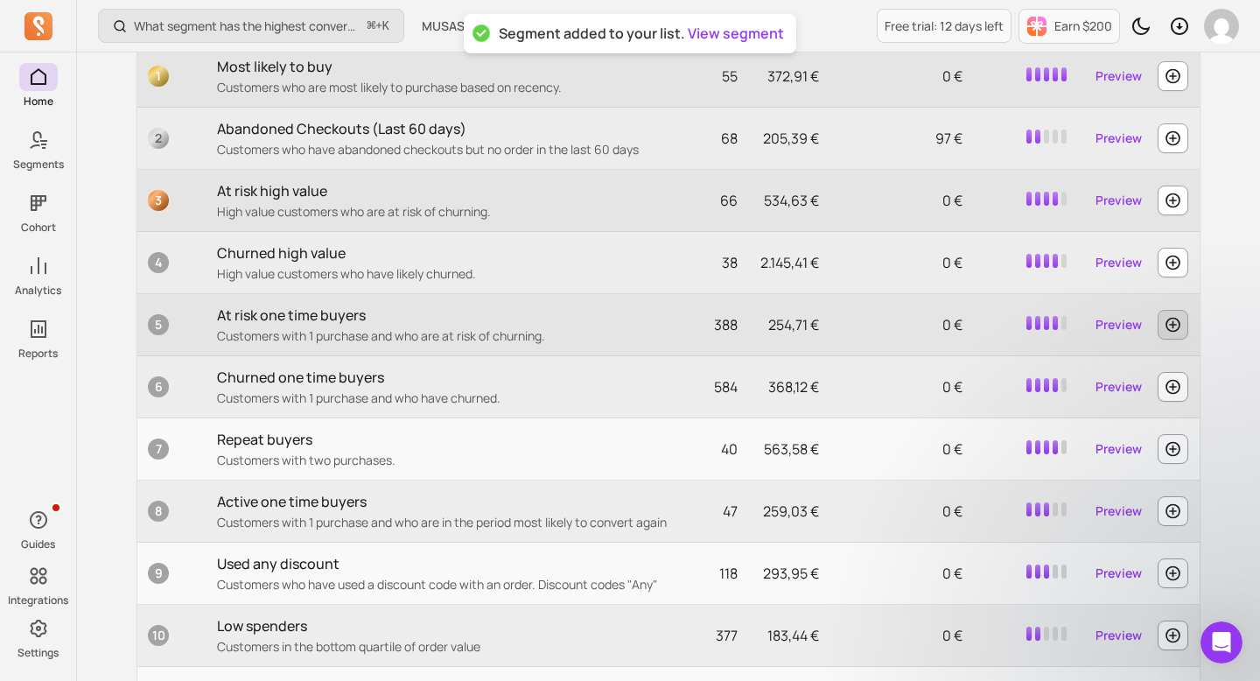
click at [1167, 332] on icon "button" at bounding box center [1173, 324] width 18 height 17
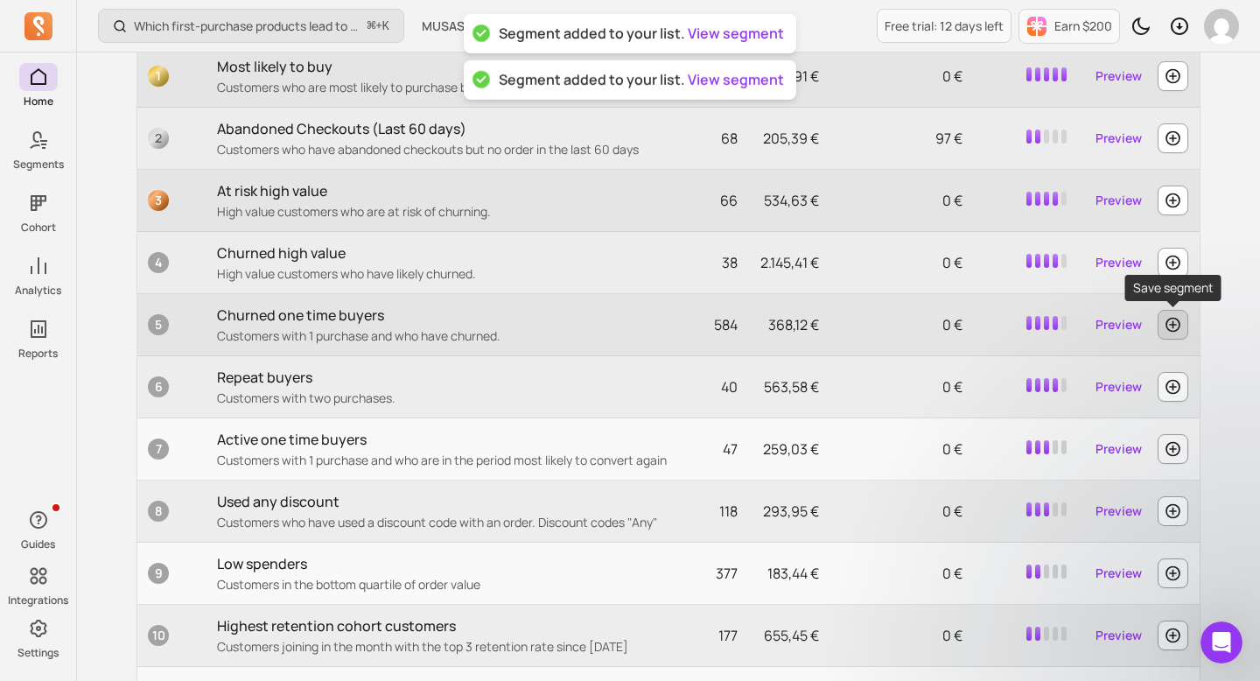
click at [1171, 332] on icon "button" at bounding box center [1173, 324] width 18 height 17
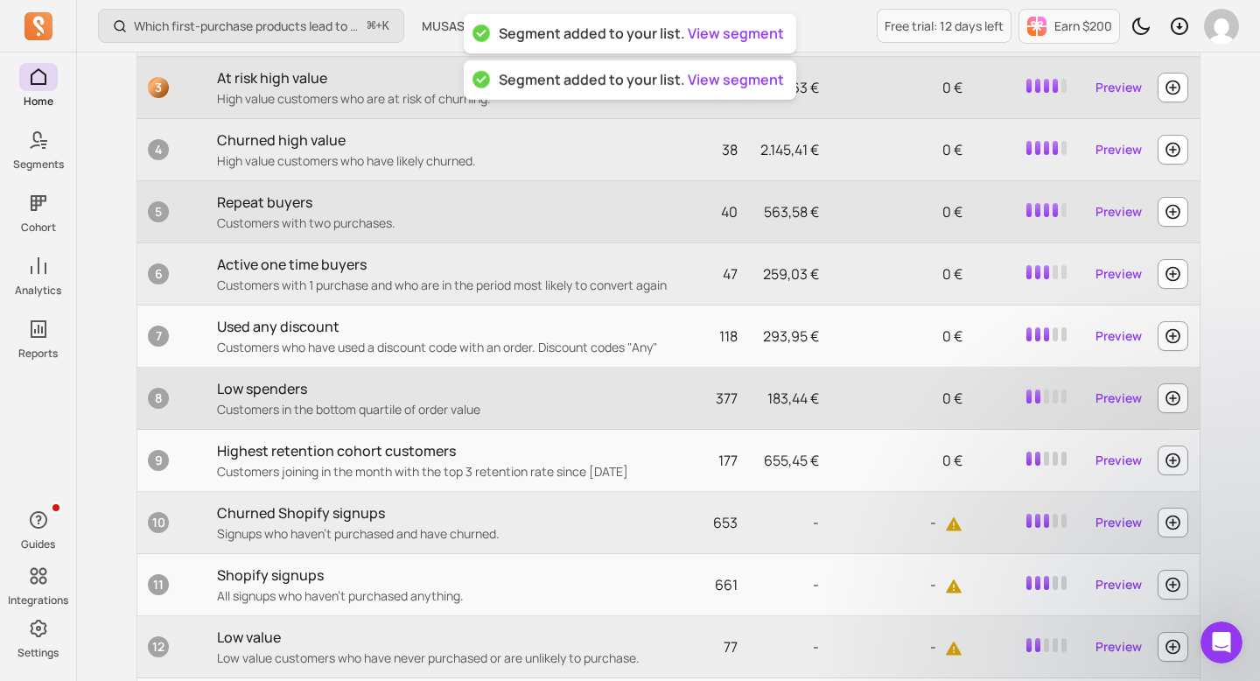
scroll to position [955, 0]
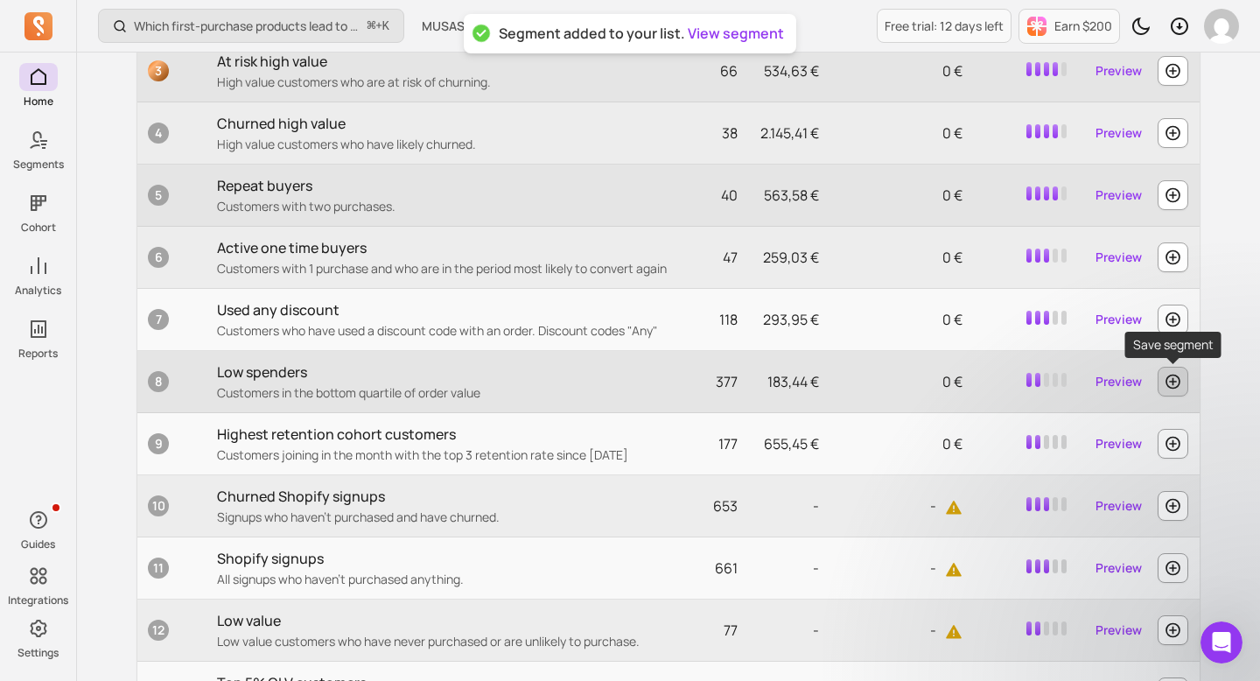
click at [1172, 384] on icon "button" at bounding box center [1172, 381] width 15 height 15
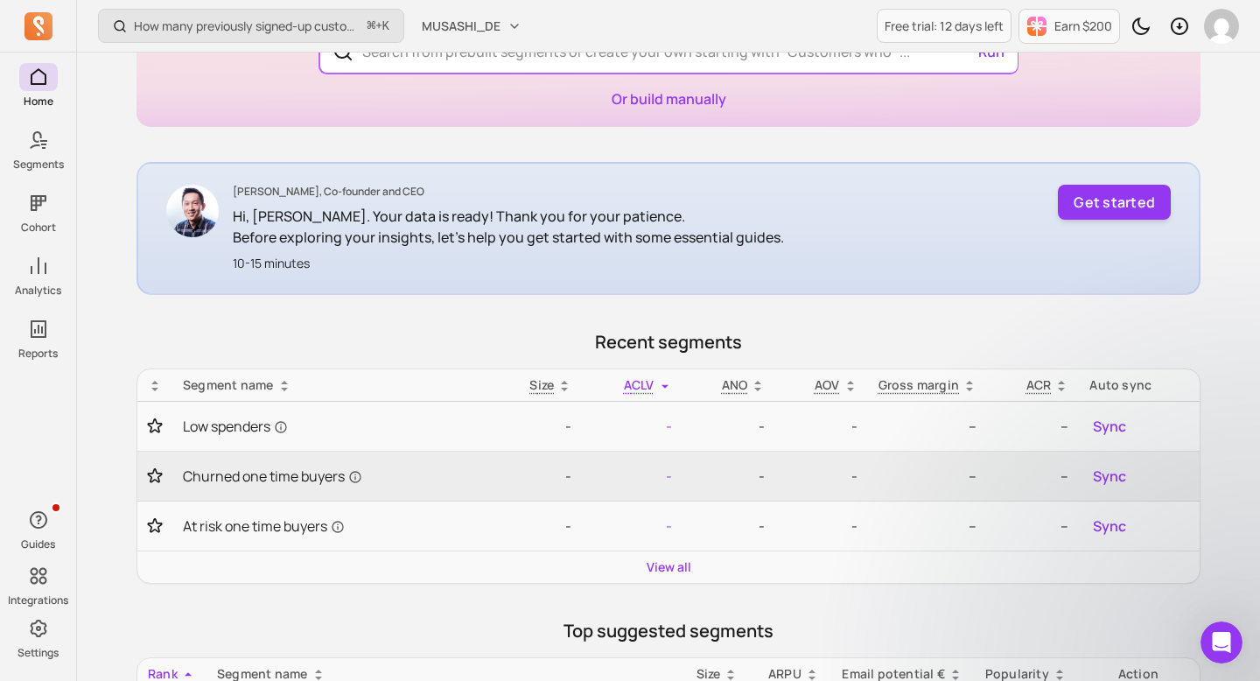
scroll to position [0, 0]
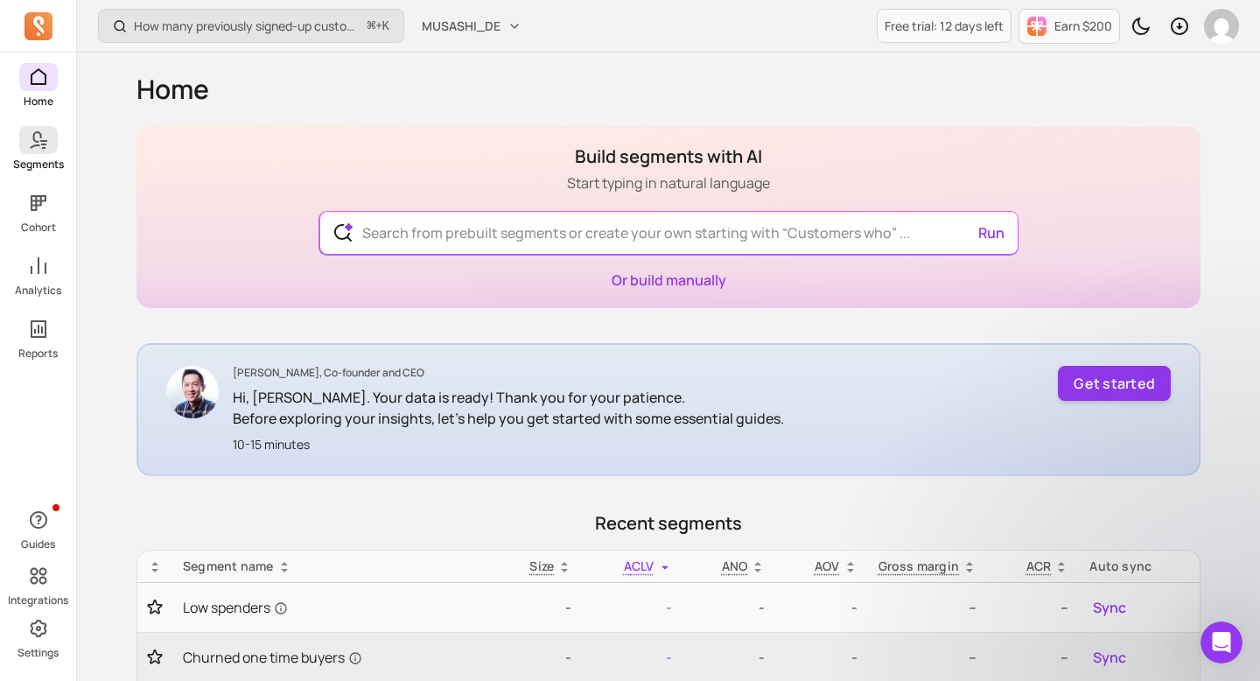
click at [36, 139] on icon at bounding box center [38, 139] width 21 height 21
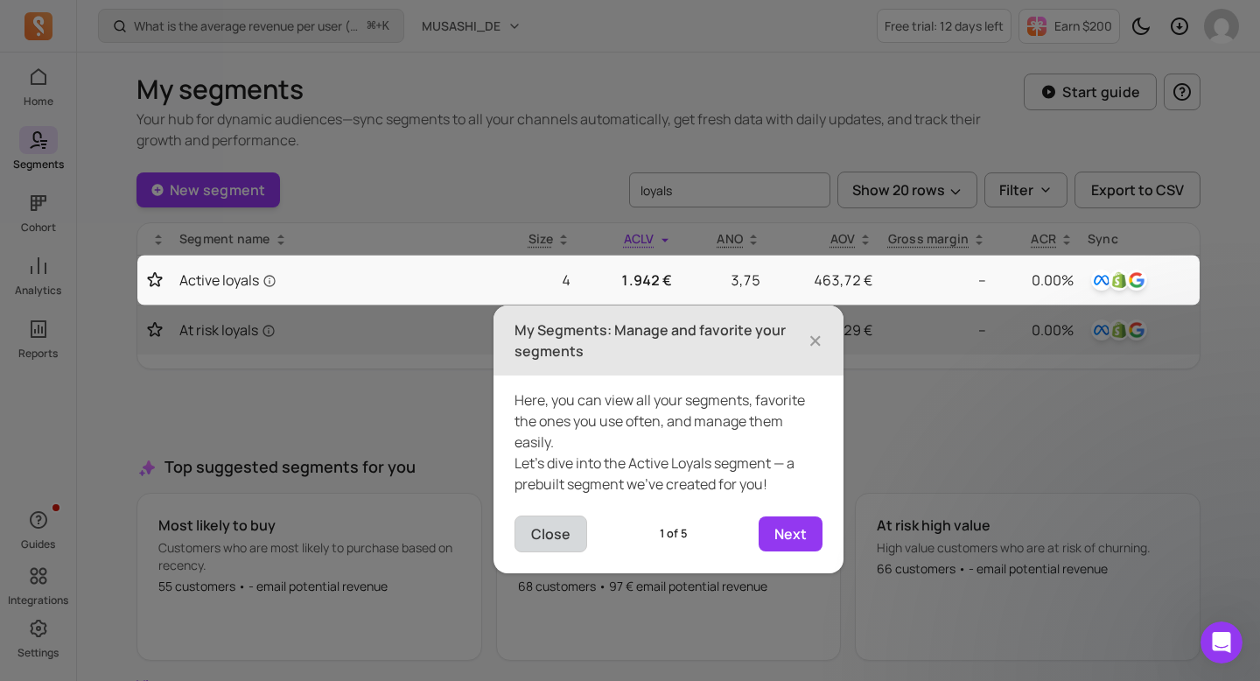
click at [568, 520] on button "Close" at bounding box center [550, 533] width 73 height 37
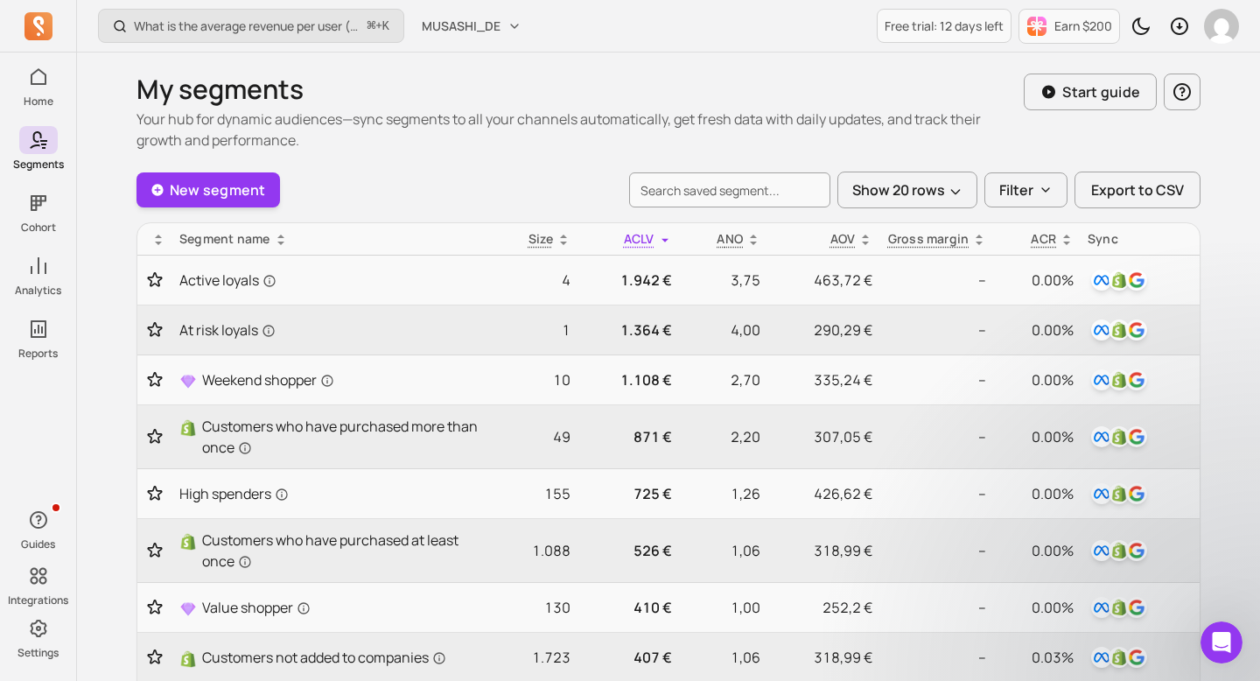
click at [833, 245] on p "AOV" at bounding box center [842, 238] width 25 height 17
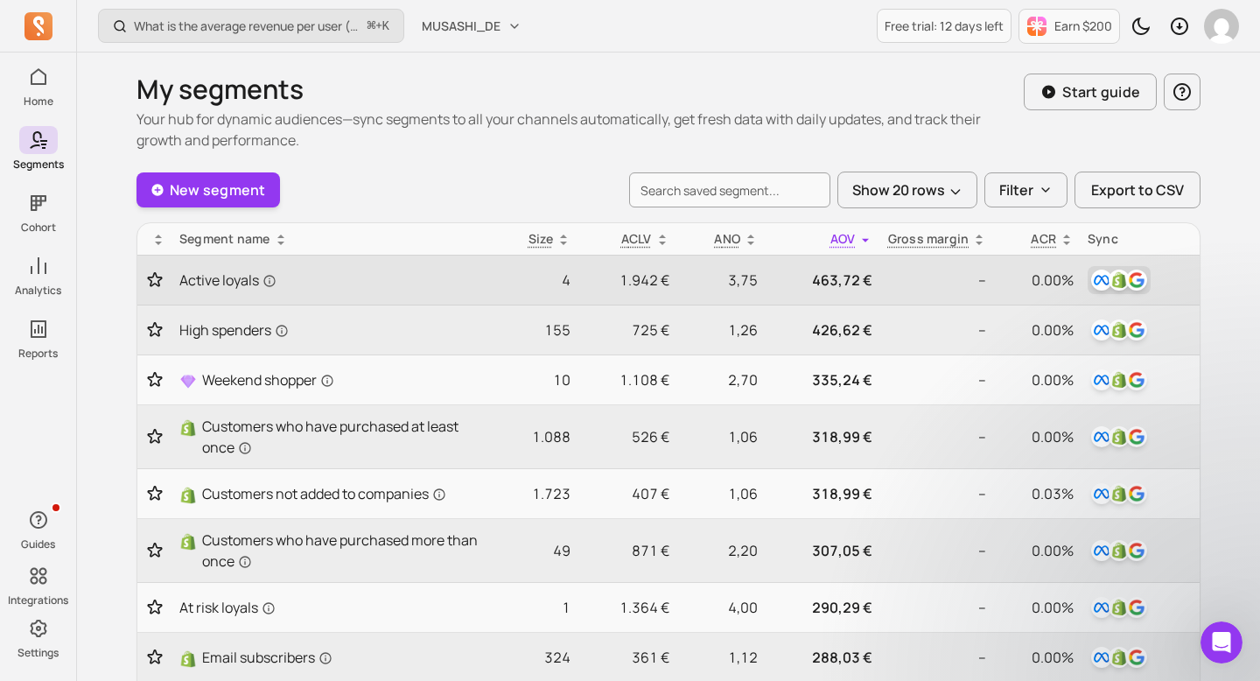
click at [1100, 282] on img "button" at bounding box center [1101, 279] width 21 height 21
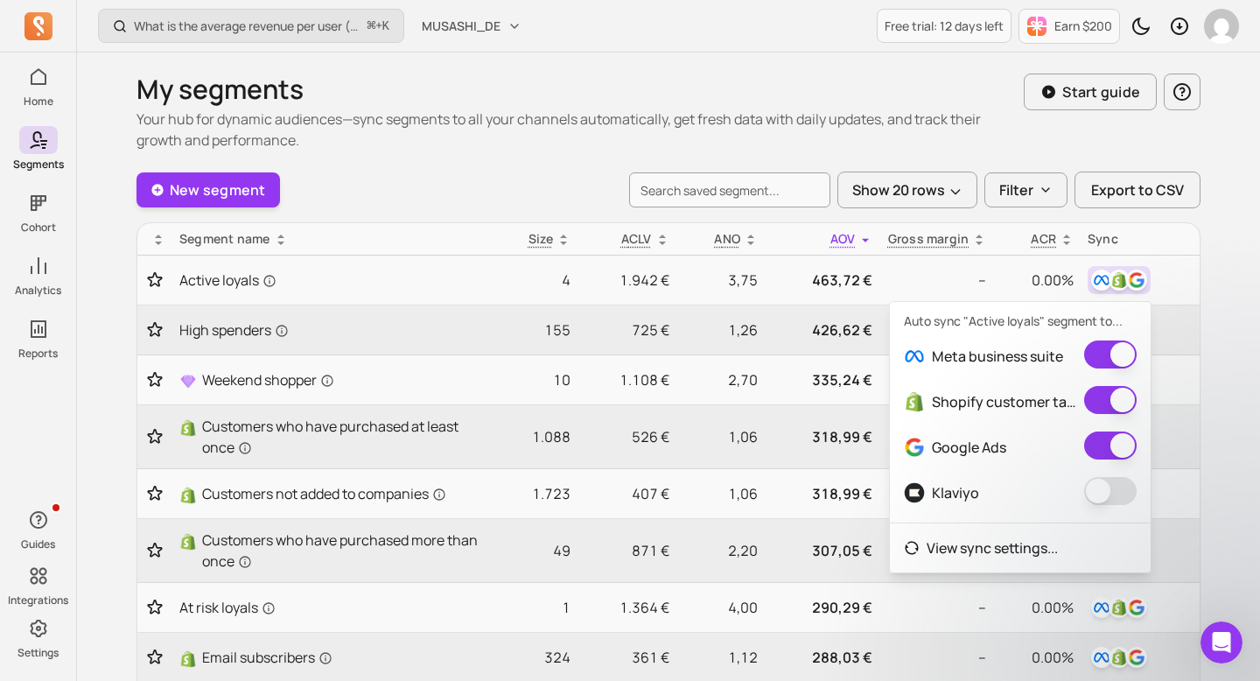
click at [1114, 494] on button "button" at bounding box center [1110, 491] width 52 height 28
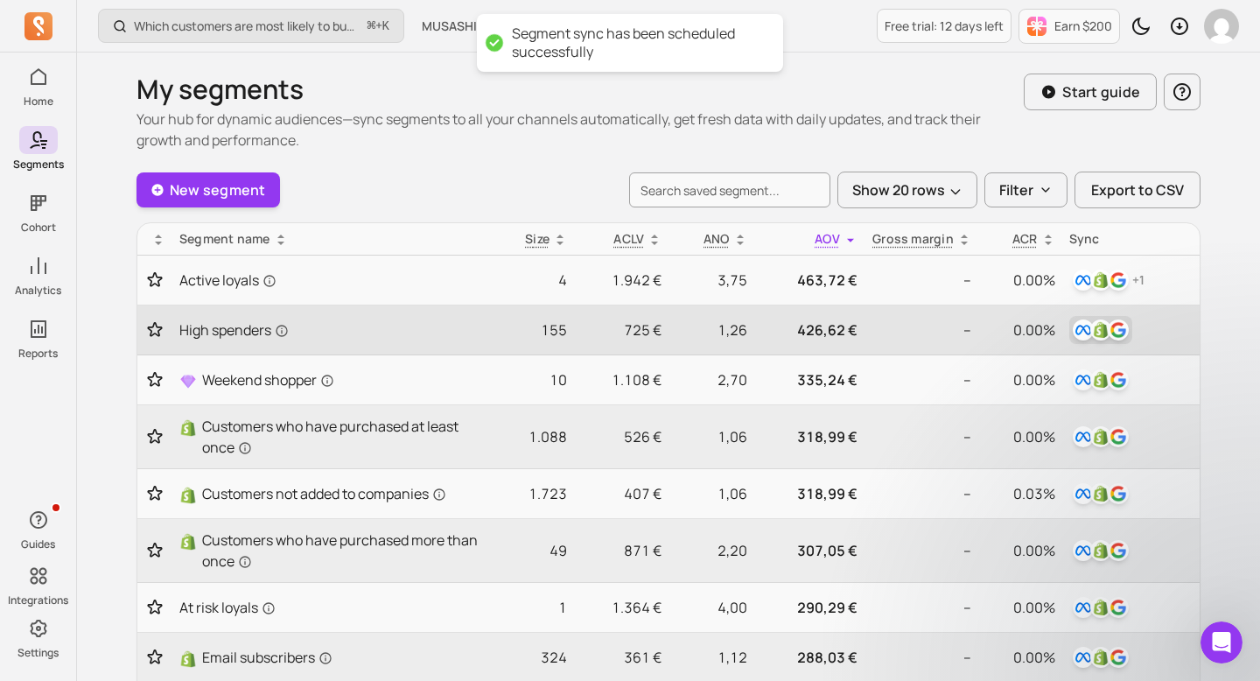
click at [1109, 333] on img "button" at bounding box center [1118, 329] width 21 height 21
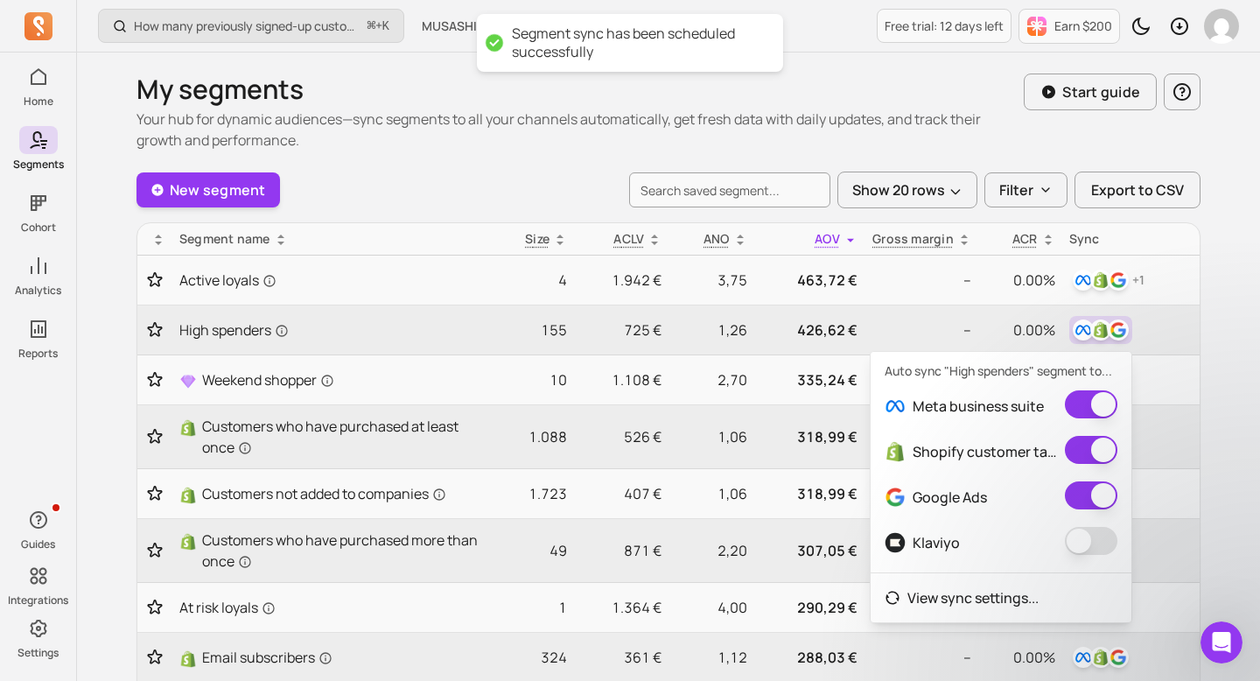
click at [1087, 555] on span at bounding box center [1091, 542] width 52 height 31
click at [1090, 567] on div "Auto sync "High spenders" segment to... Meta business suite Shopify customer ta…" at bounding box center [1001, 487] width 262 height 272
click at [1096, 544] on button "button" at bounding box center [1091, 541] width 52 height 28
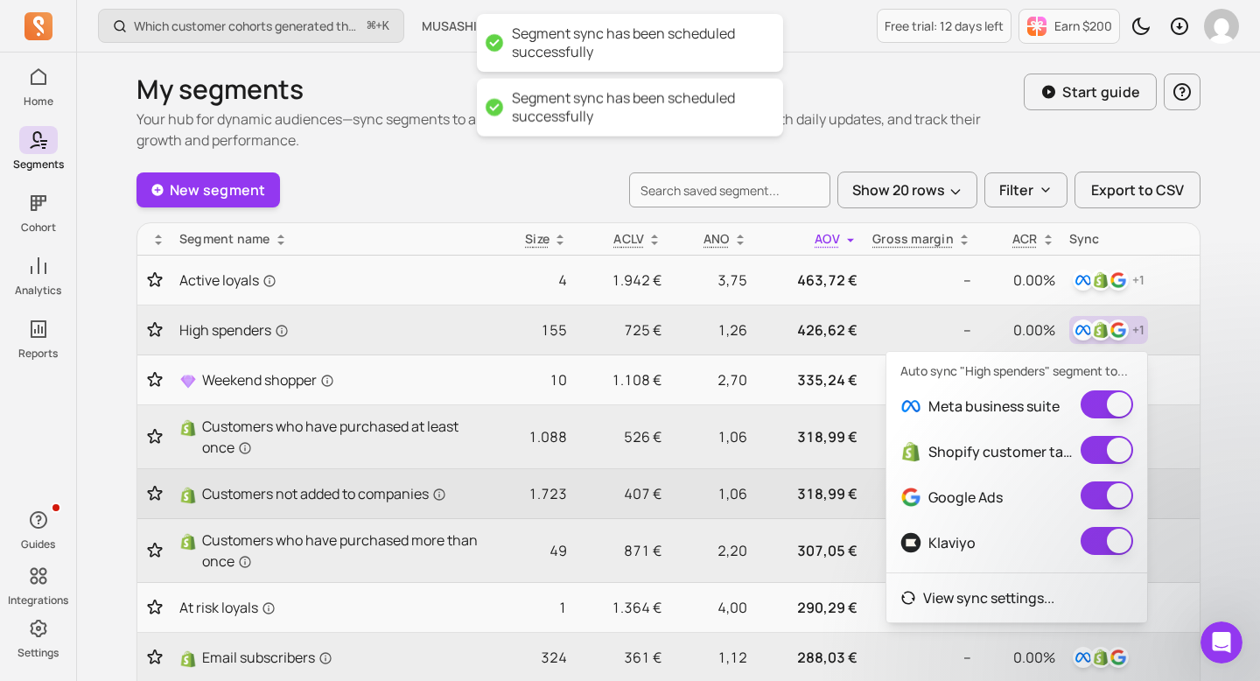
click at [1196, 482] on td at bounding box center [1130, 494] width 137 height 50
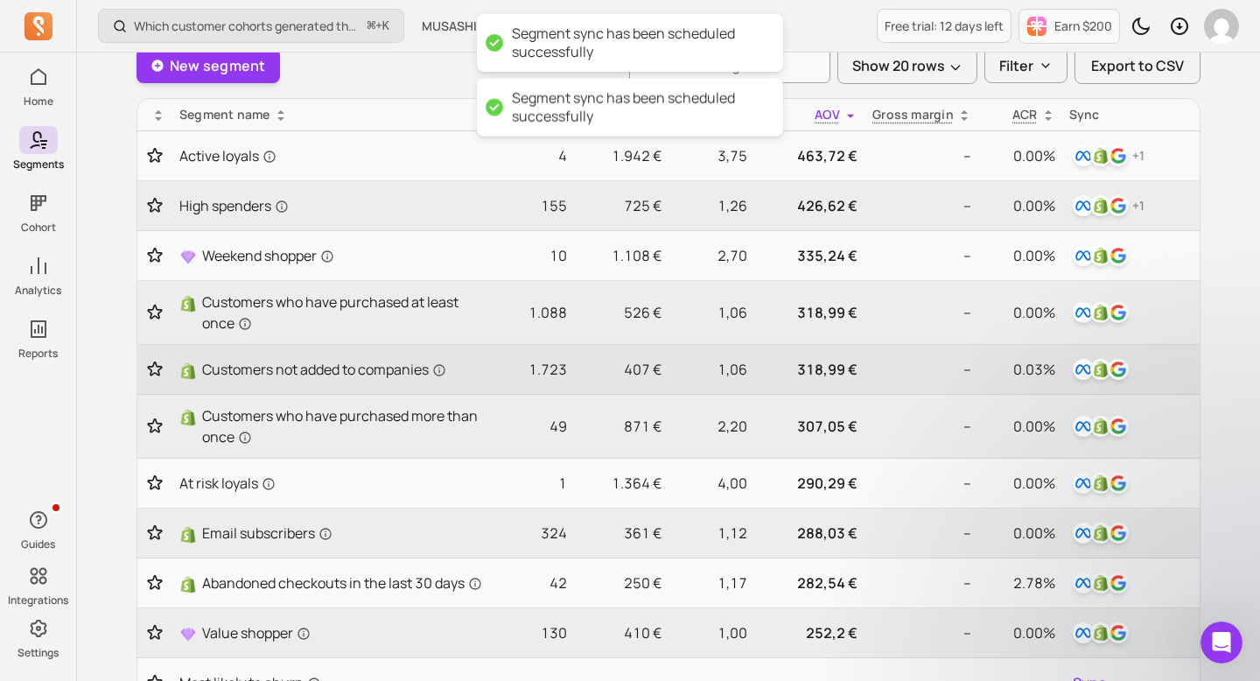
scroll to position [251, 0]
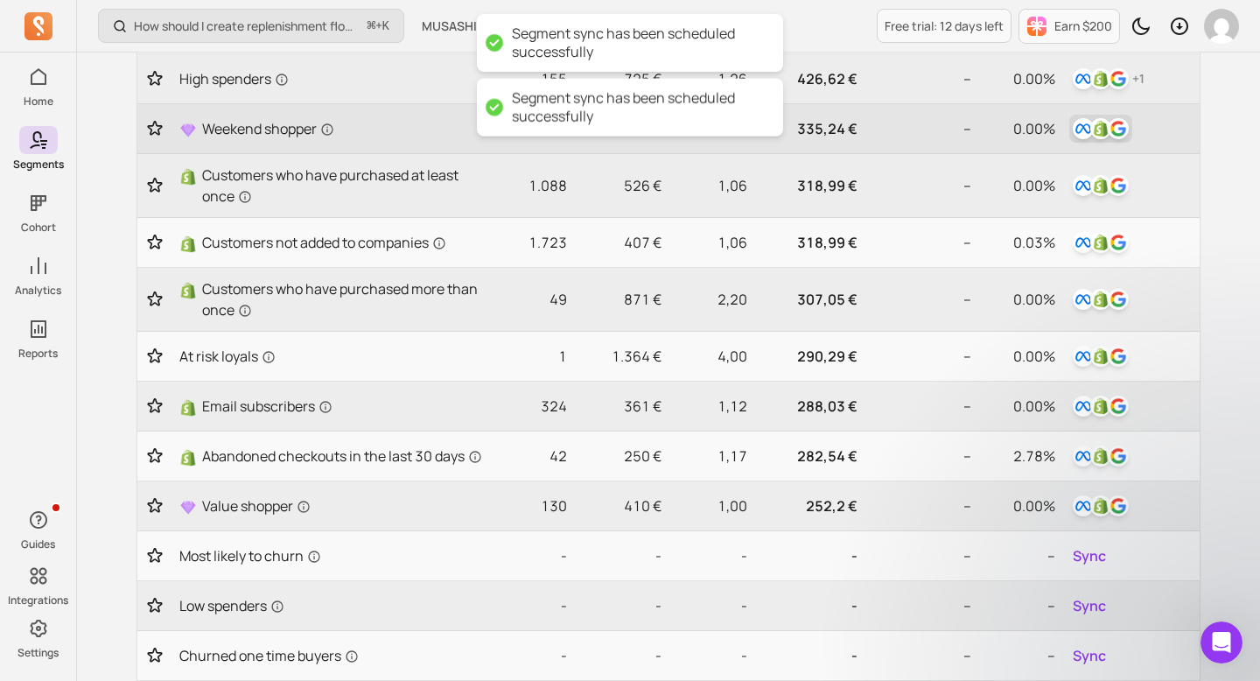
click at [1094, 134] on img "button" at bounding box center [1100, 128] width 21 height 21
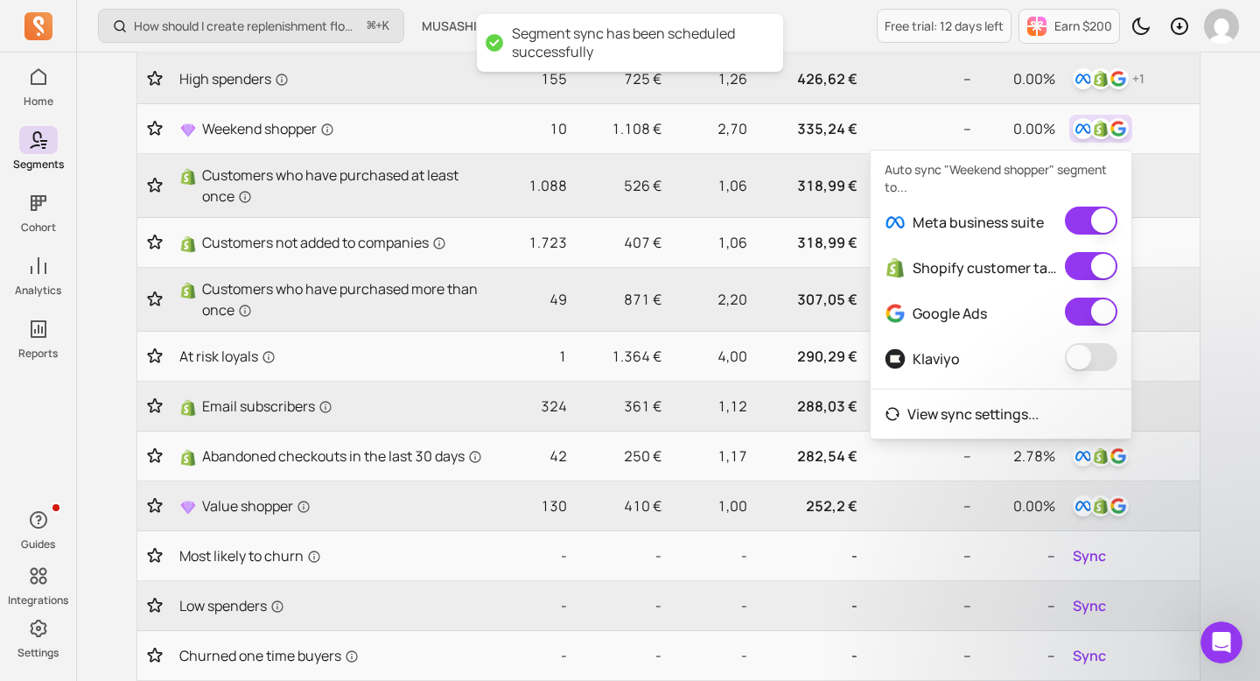
click at [1092, 360] on button "button" at bounding box center [1091, 357] width 52 height 28
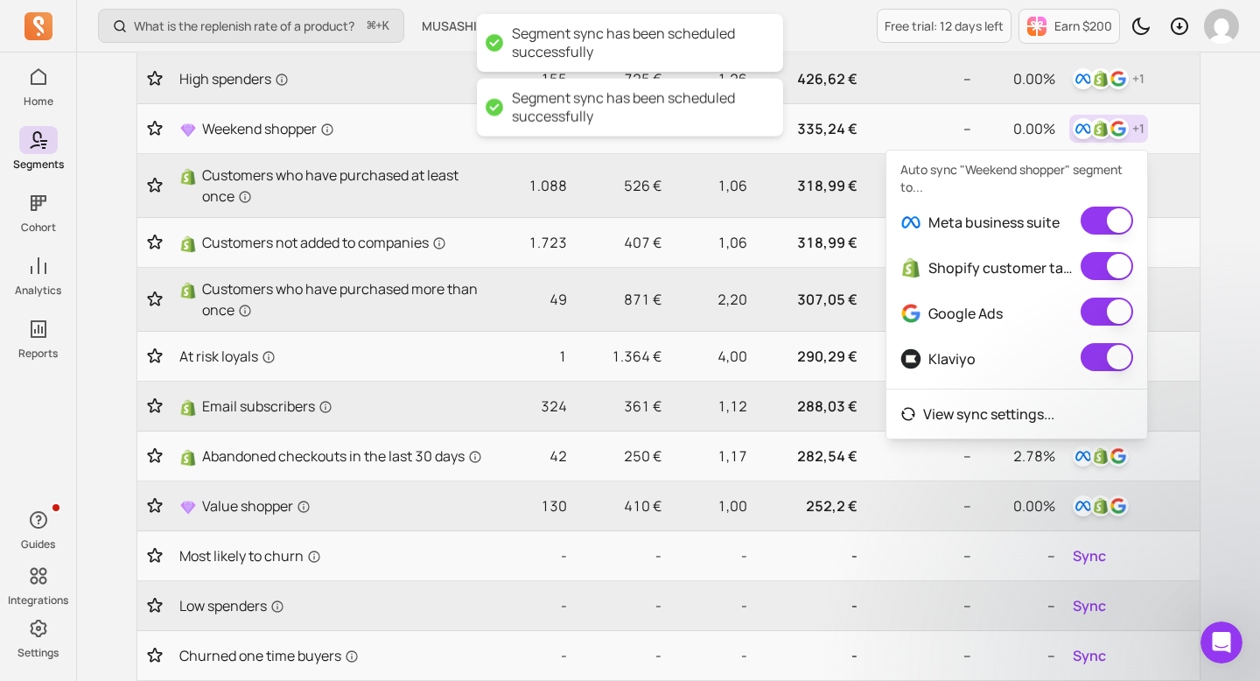
click at [1223, 239] on div "My segments Your hub for dynamic audiences—sync segments to all your channels a…" at bounding box center [668, 596] width 1120 height 1590
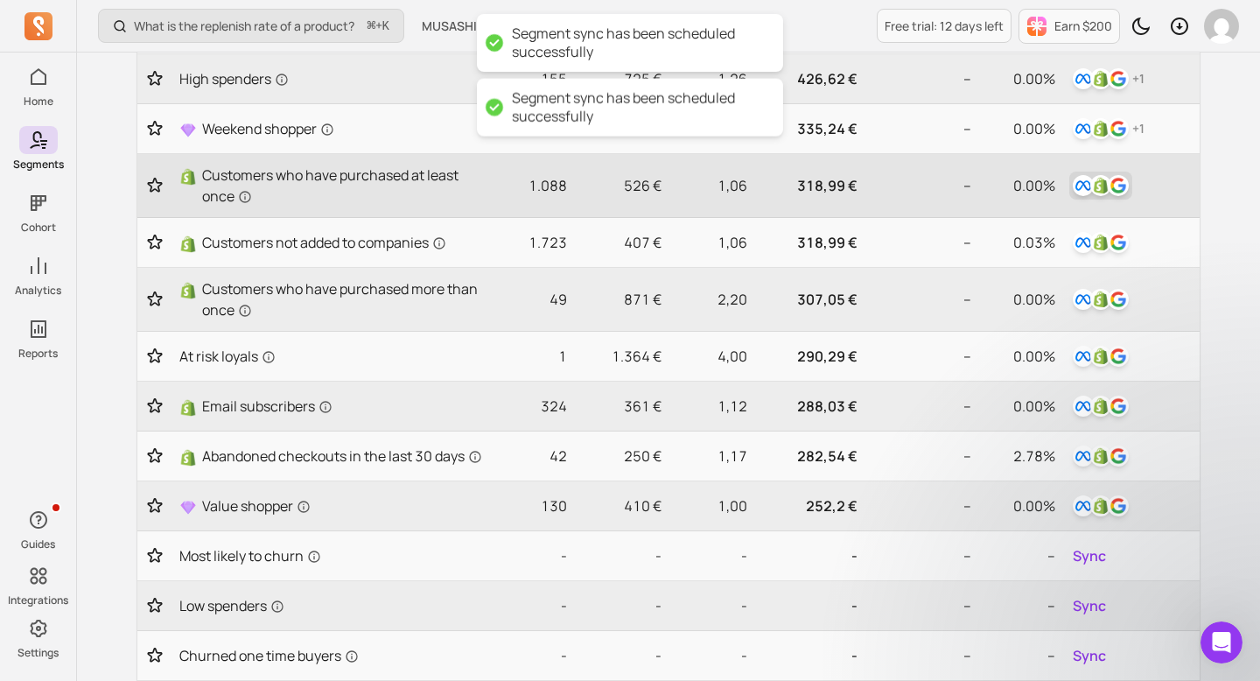
click at [1128, 188] on img "button" at bounding box center [1118, 185] width 21 height 21
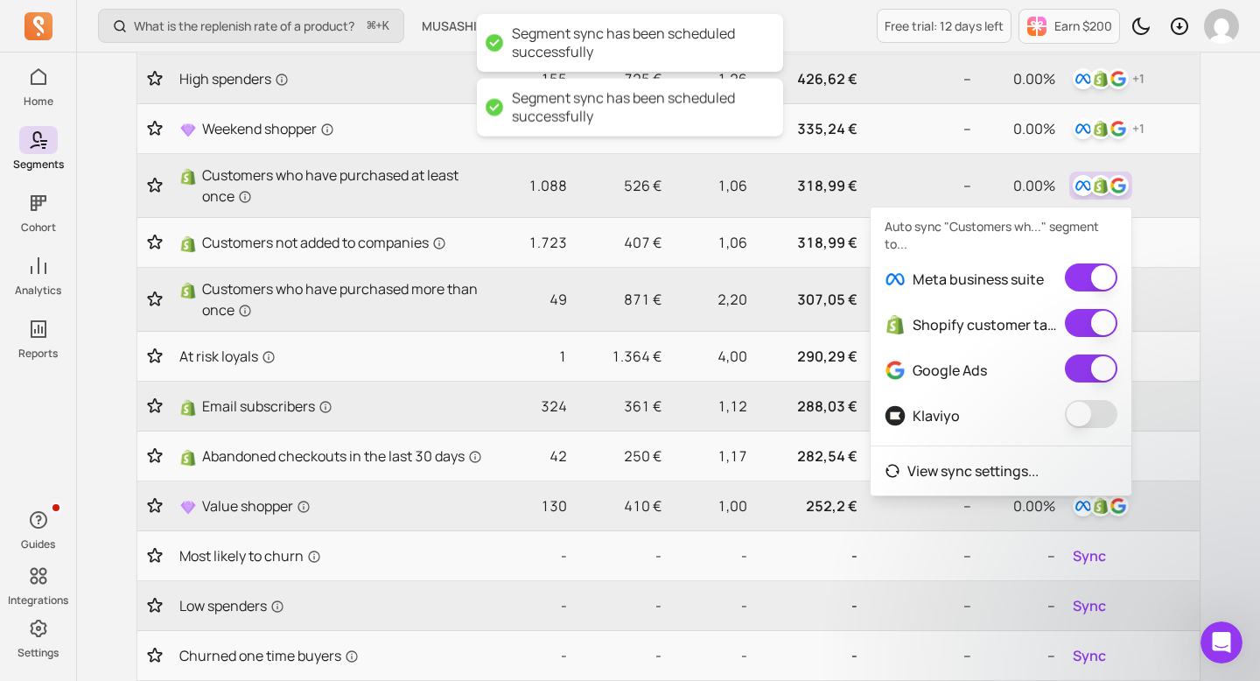
click at [1095, 421] on button "button" at bounding box center [1091, 414] width 52 height 28
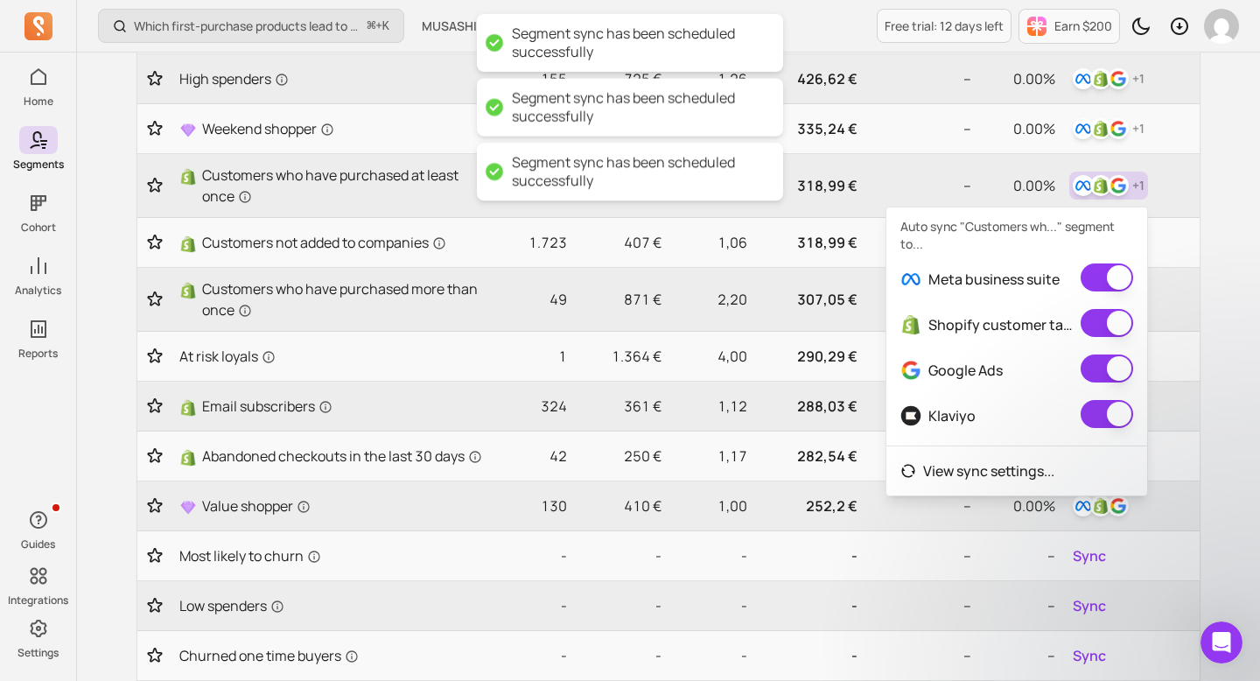
click at [1231, 263] on div "Which first-purchase products lead to the highest revenue per customer over tim…" at bounding box center [668, 600] width 1183 height 1702
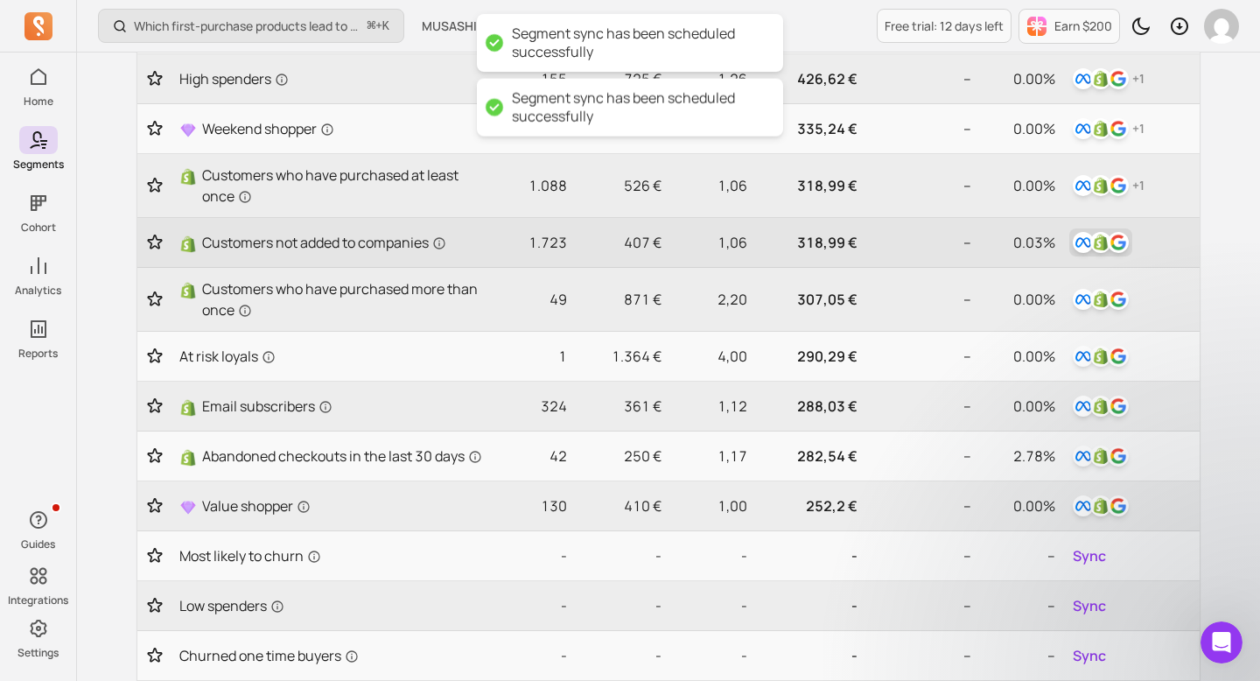
click at [1109, 246] on img "button" at bounding box center [1118, 242] width 21 height 21
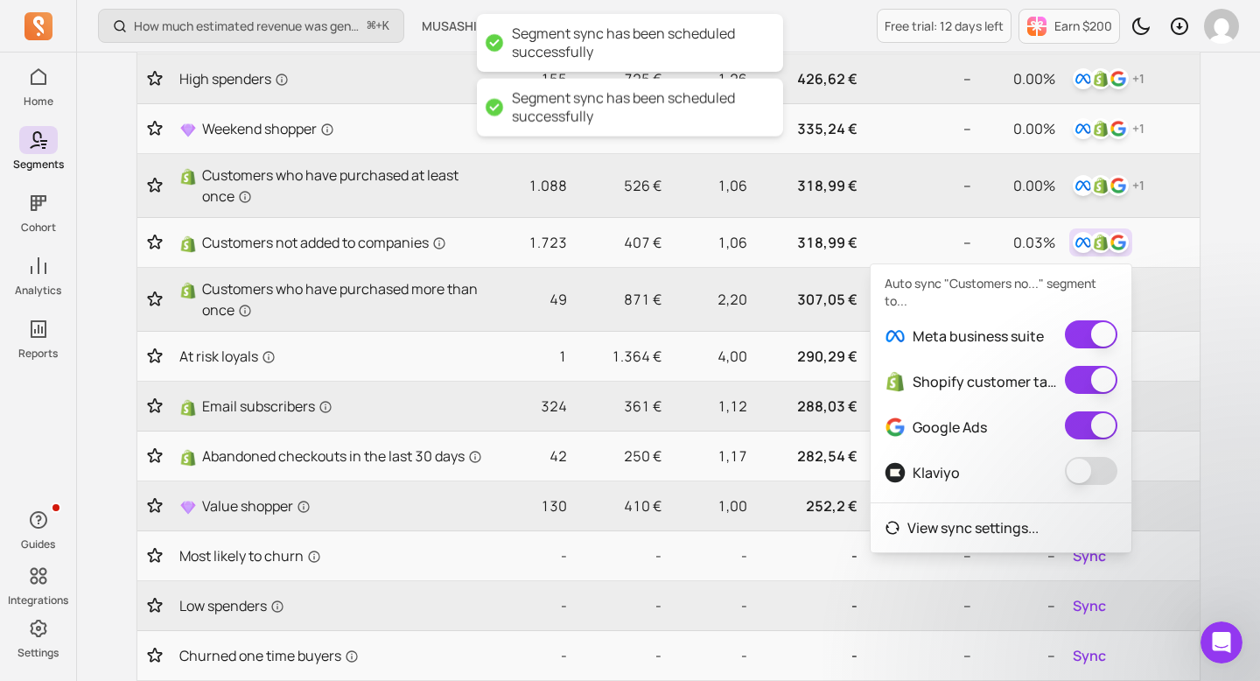
click at [1098, 451] on div "Klaviyo" at bounding box center [1001, 472] width 261 height 45
click at [1090, 470] on button "button" at bounding box center [1091, 471] width 52 height 28
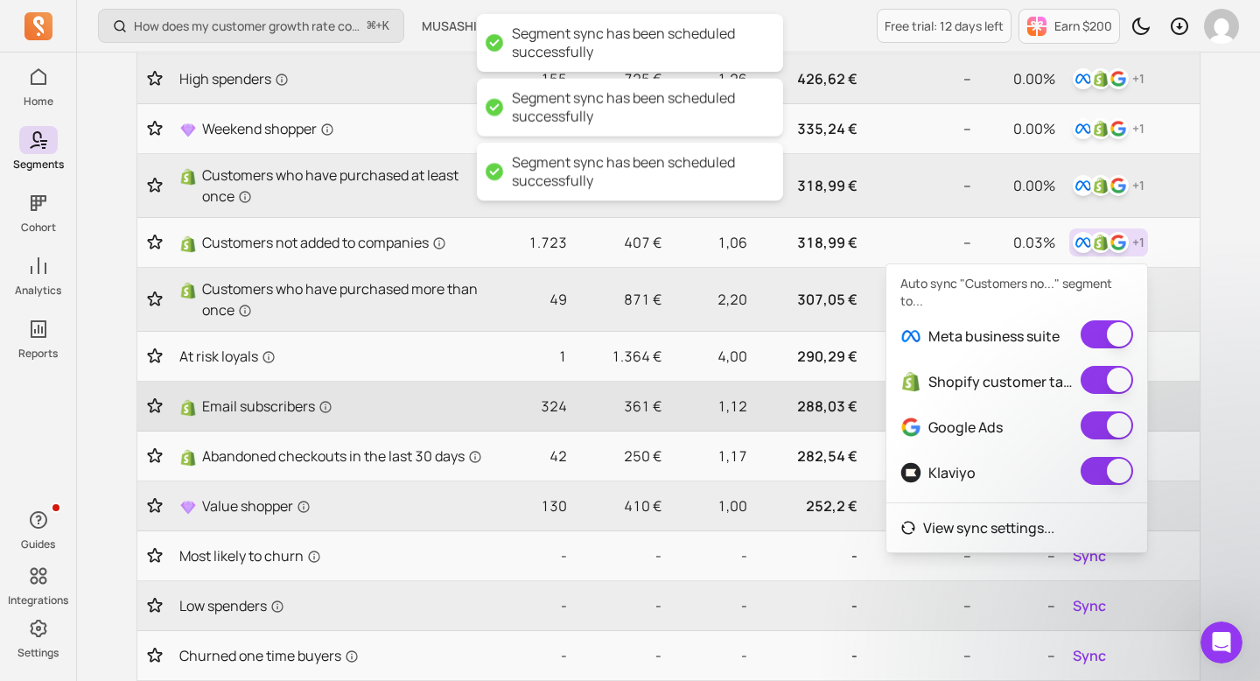
click at [1197, 402] on td at bounding box center [1130, 406] width 137 height 50
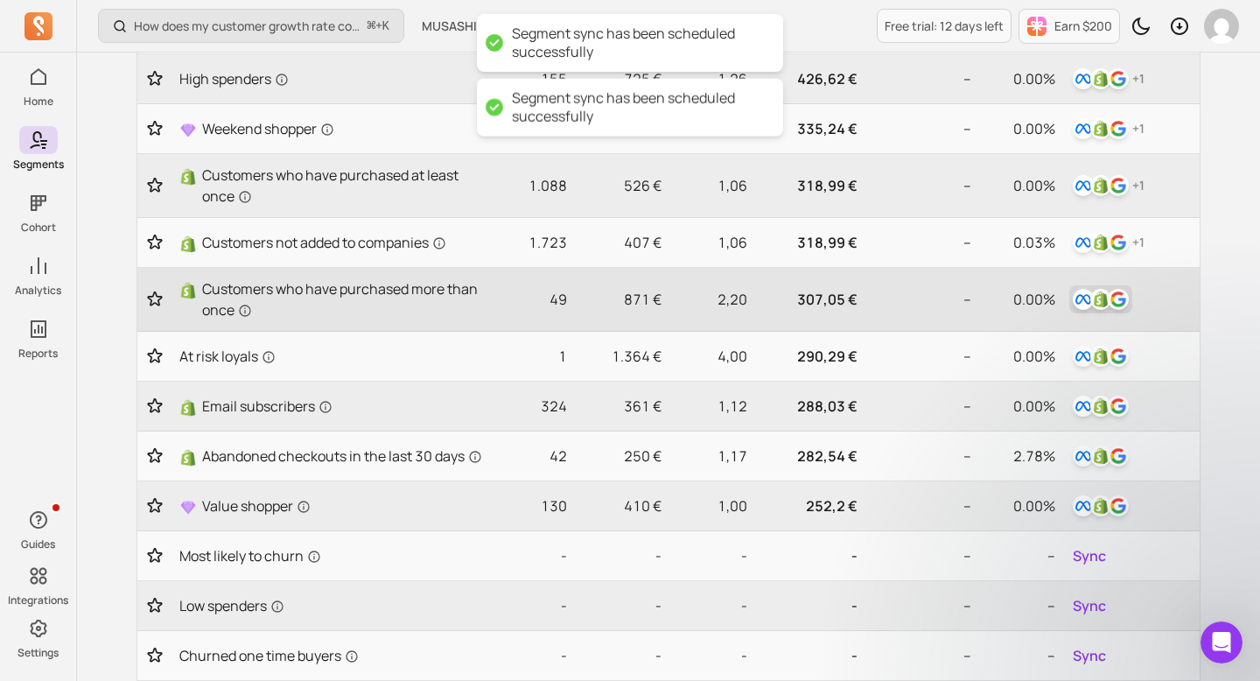
click at [1104, 286] on button "button" at bounding box center [1100, 299] width 63 height 28
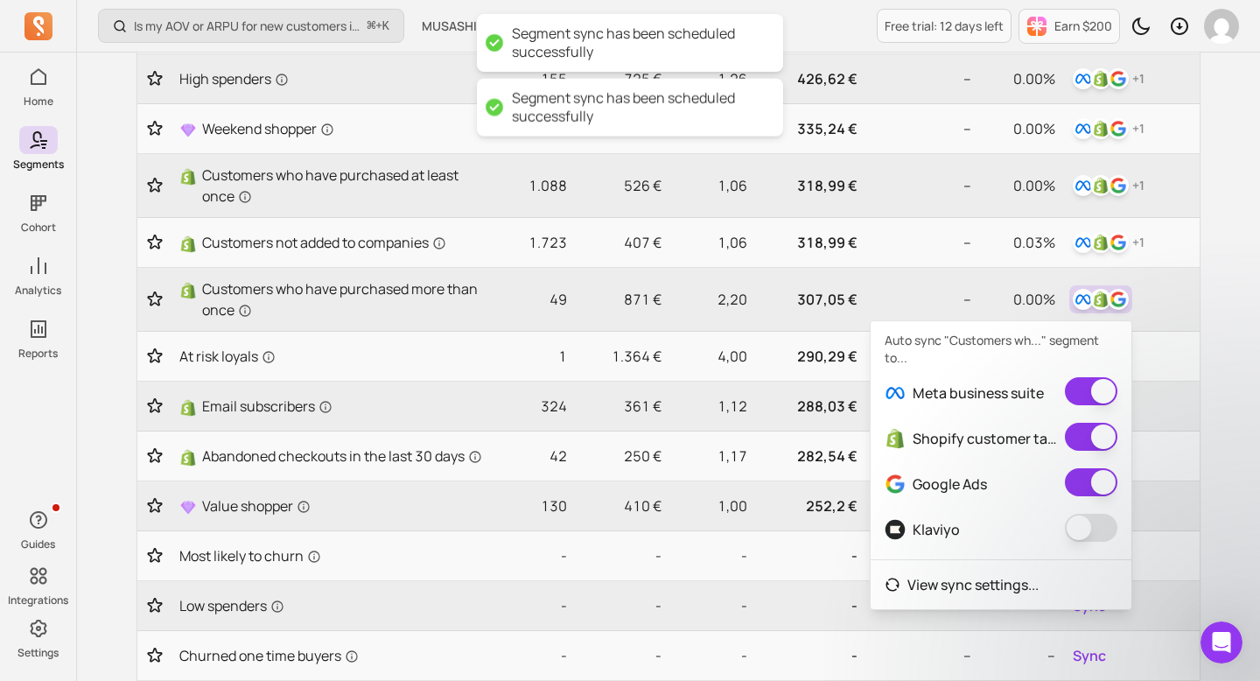
click at [1104, 529] on button "button" at bounding box center [1091, 528] width 52 height 28
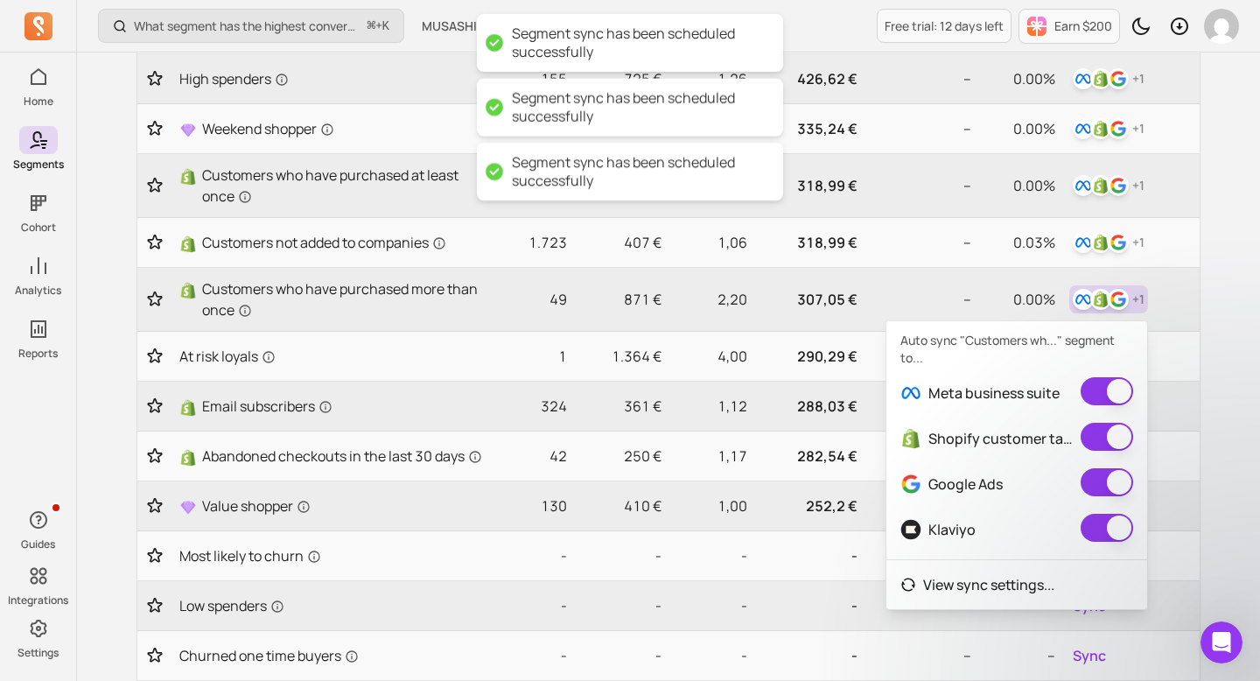
click at [1227, 488] on div "My segments Your hub for dynamic audiences—sync segments to all your channels a…" at bounding box center [668, 596] width 1120 height 1590
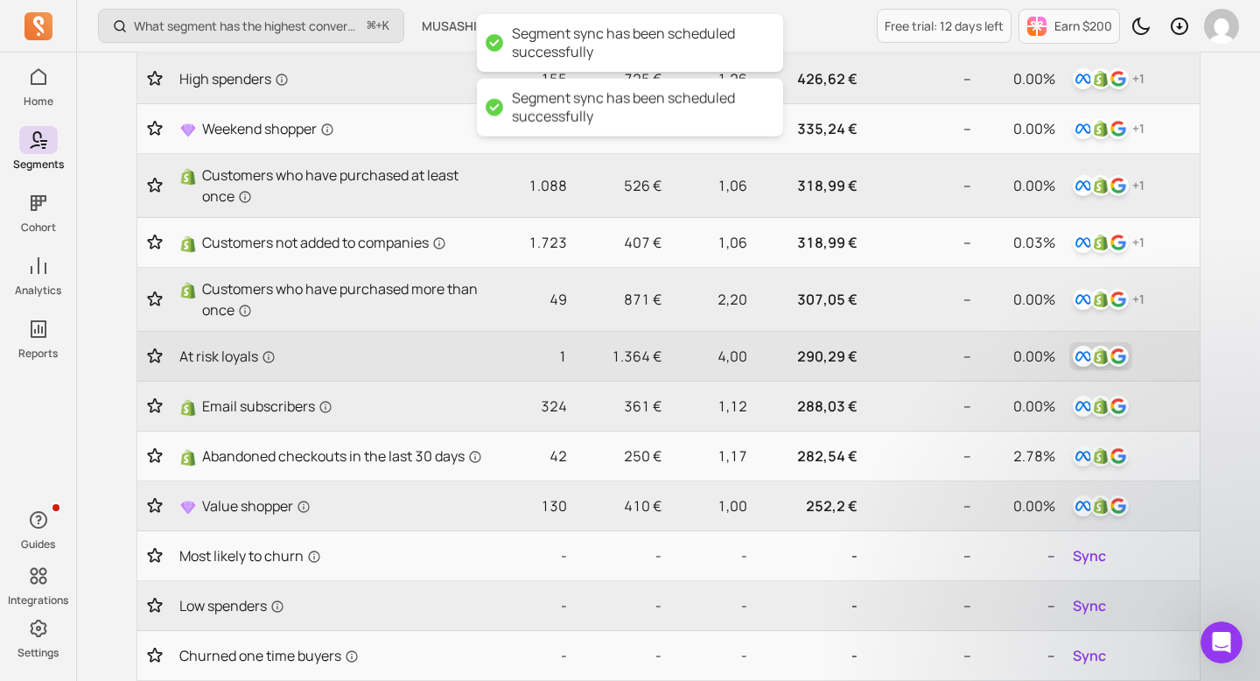
click at [1108, 353] on img "button" at bounding box center [1118, 356] width 21 height 21
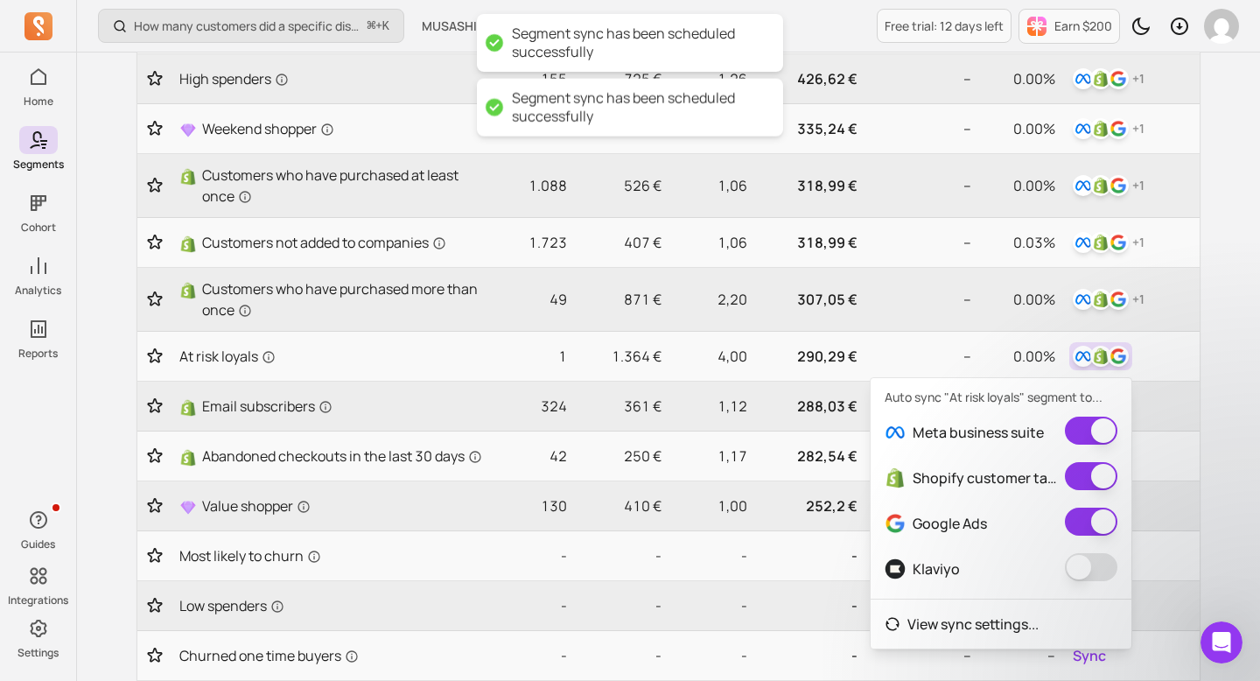
click at [1089, 583] on span at bounding box center [1091, 568] width 52 height 31
click at [1093, 579] on button "button" at bounding box center [1091, 567] width 52 height 28
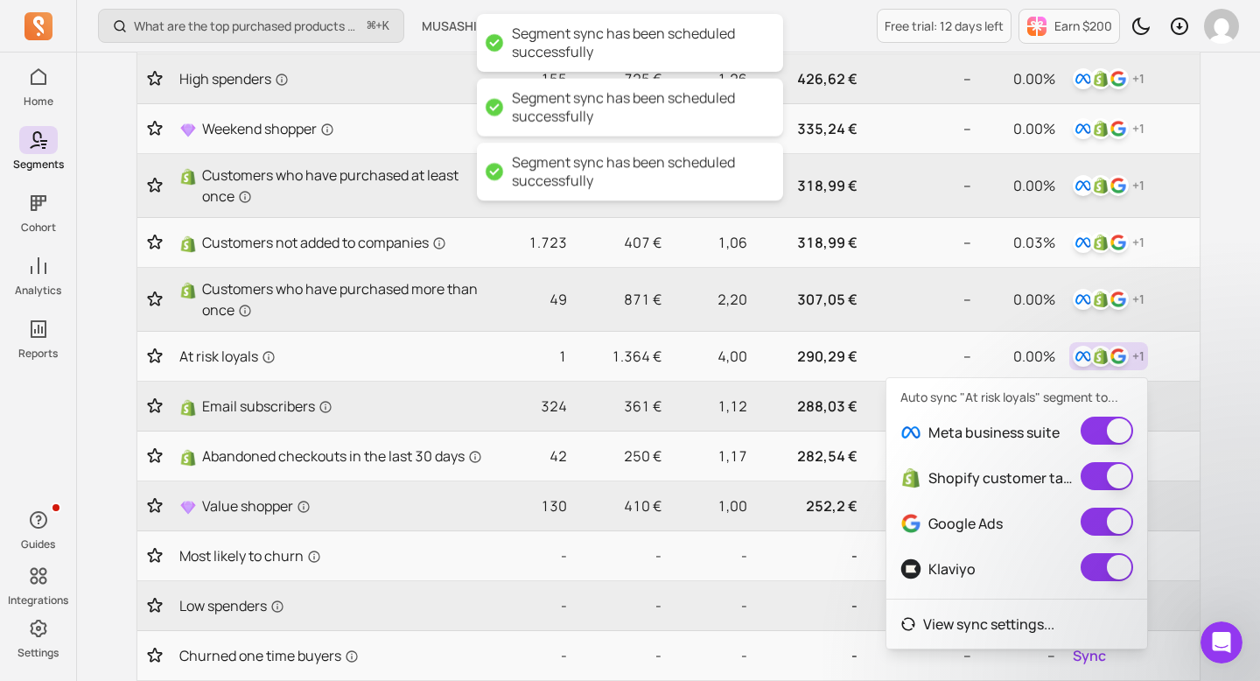
click at [1226, 512] on div "My segments Your hub for dynamic audiences—sync segments to all your channels a…" at bounding box center [668, 596] width 1120 height 1590
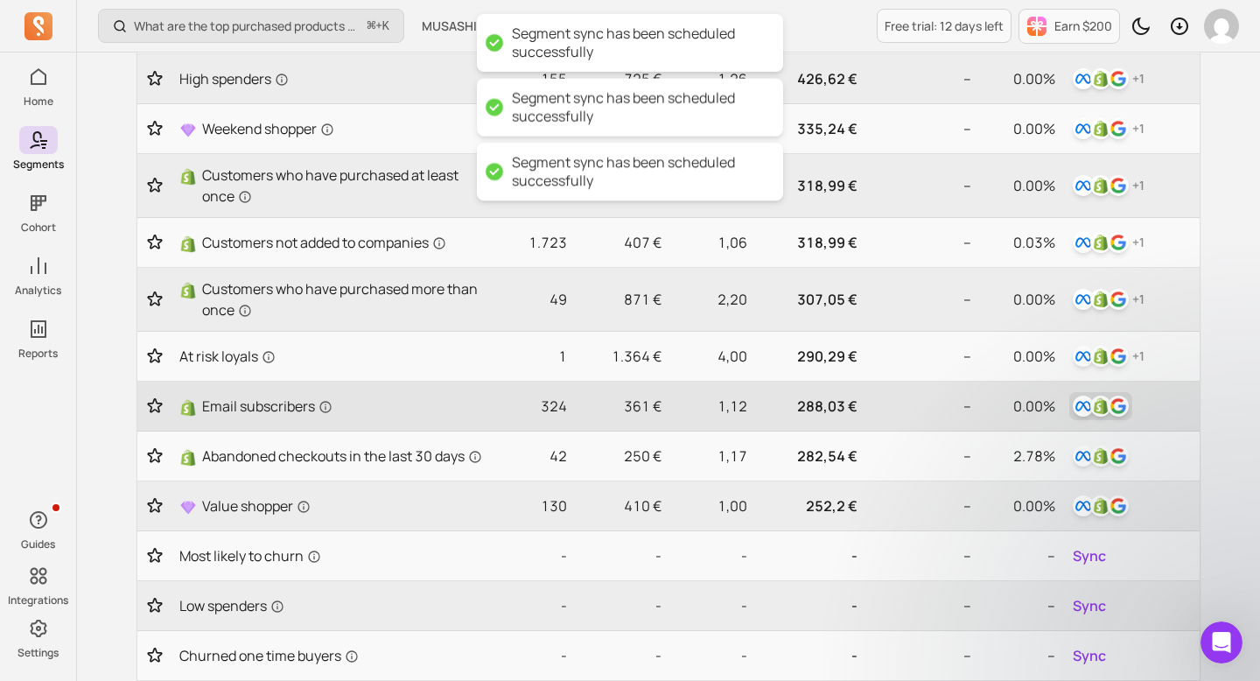
click at [1098, 412] on img "button" at bounding box center [1100, 405] width 21 height 21
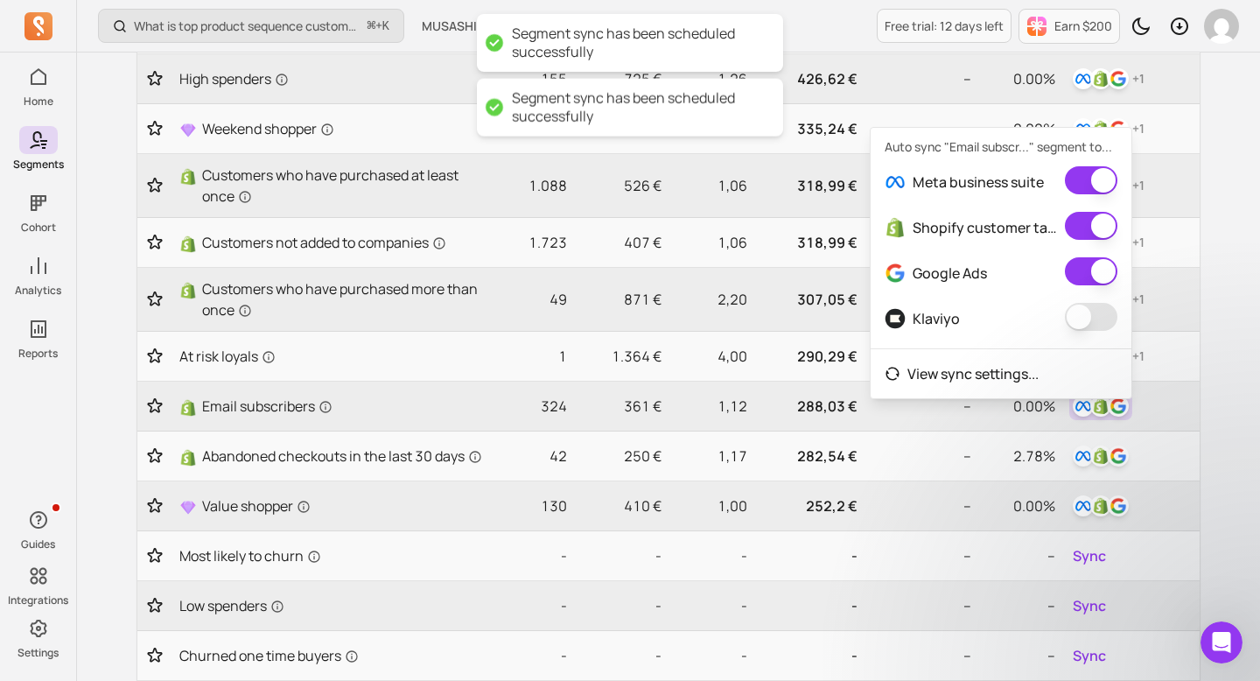
click at [1085, 322] on button "button" at bounding box center [1091, 317] width 52 height 28
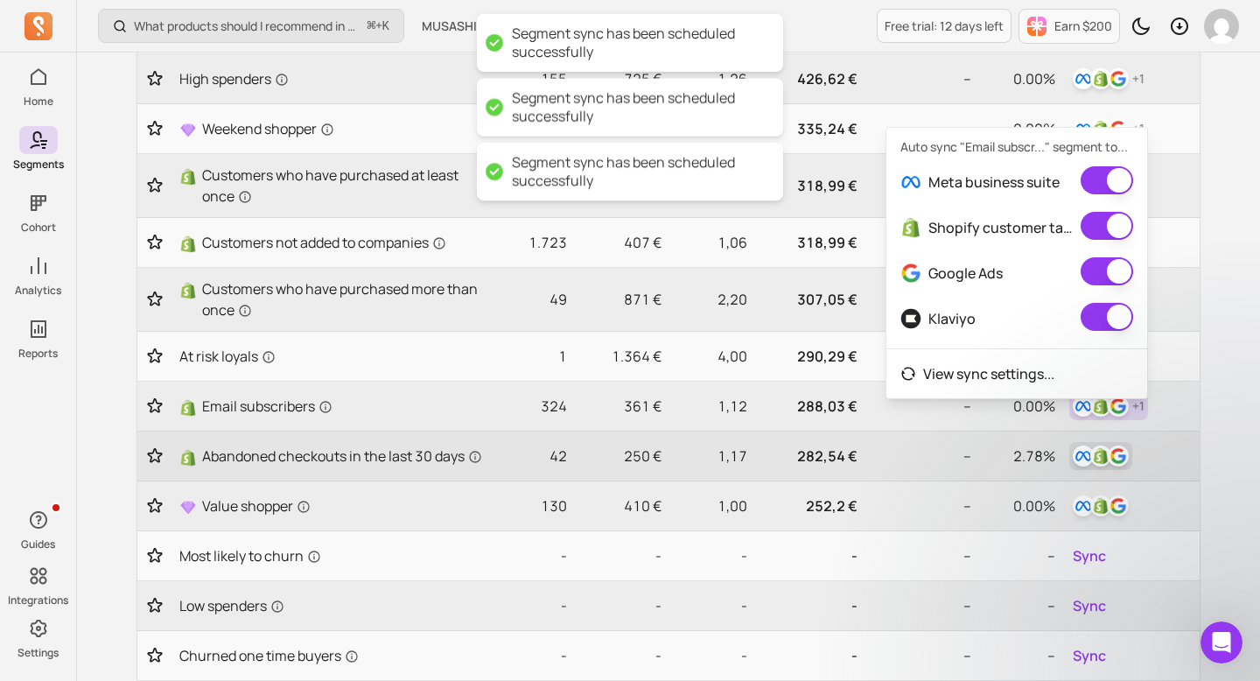
click at [1095, 450] on button "button" at bounding box center [1100, 456] width 63 height 28
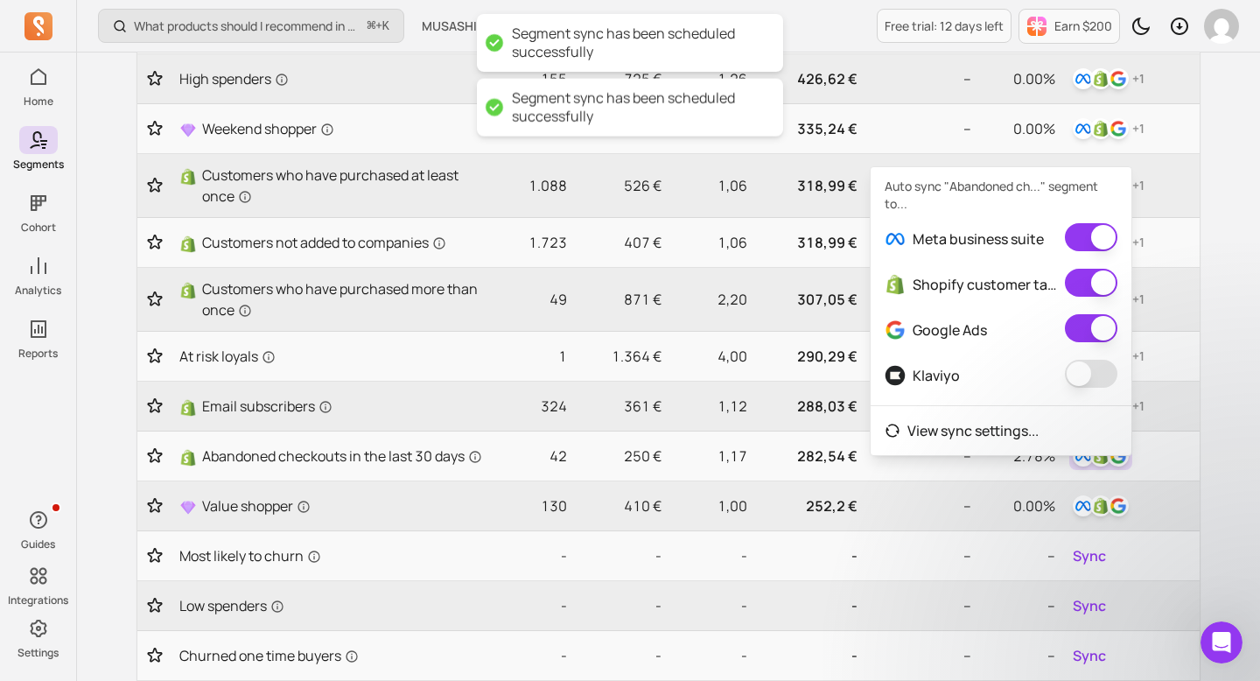
click at [1089, 378] on button "button" at bounding box center [1091, 374] width 52 height 28
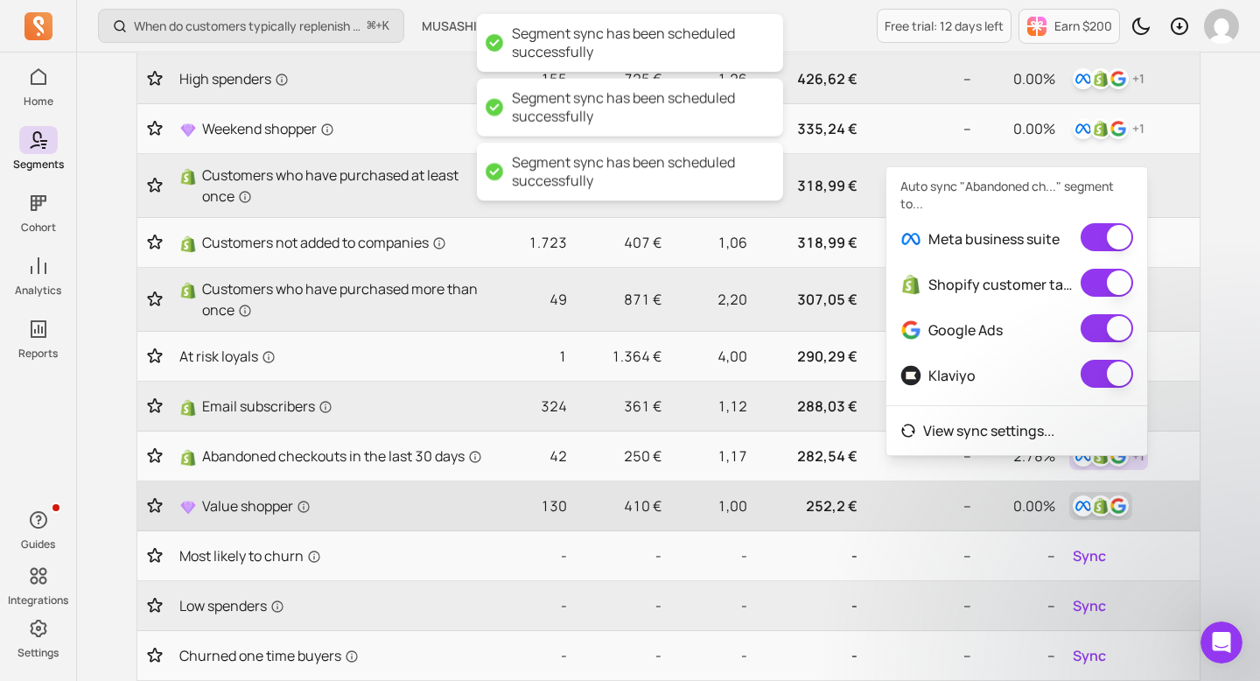
click at [1101, 516] on img "button" at bounding box center [1100, 505] width 21 height 21
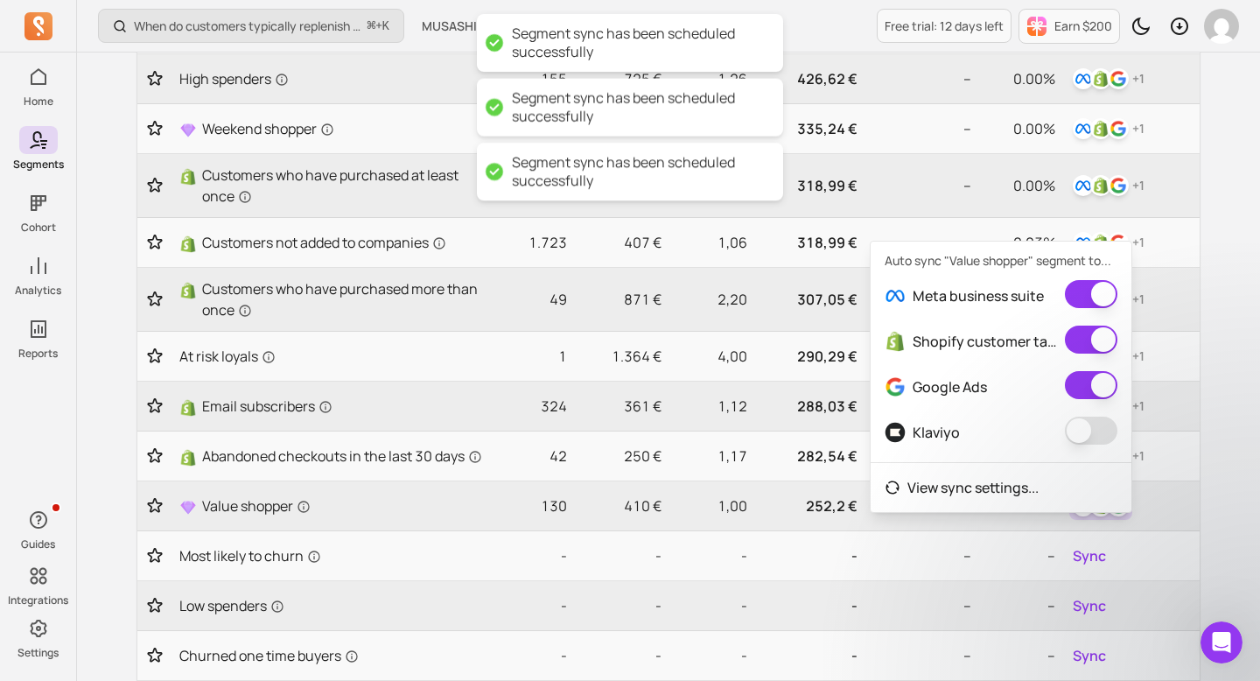
click at [1096, 415] on div "Klaviyo" at bounding box center [1001, 431] width 261 height 45
click at [1092, 431] on button "button" at bounding box center [1091, 430] width 52 height 28
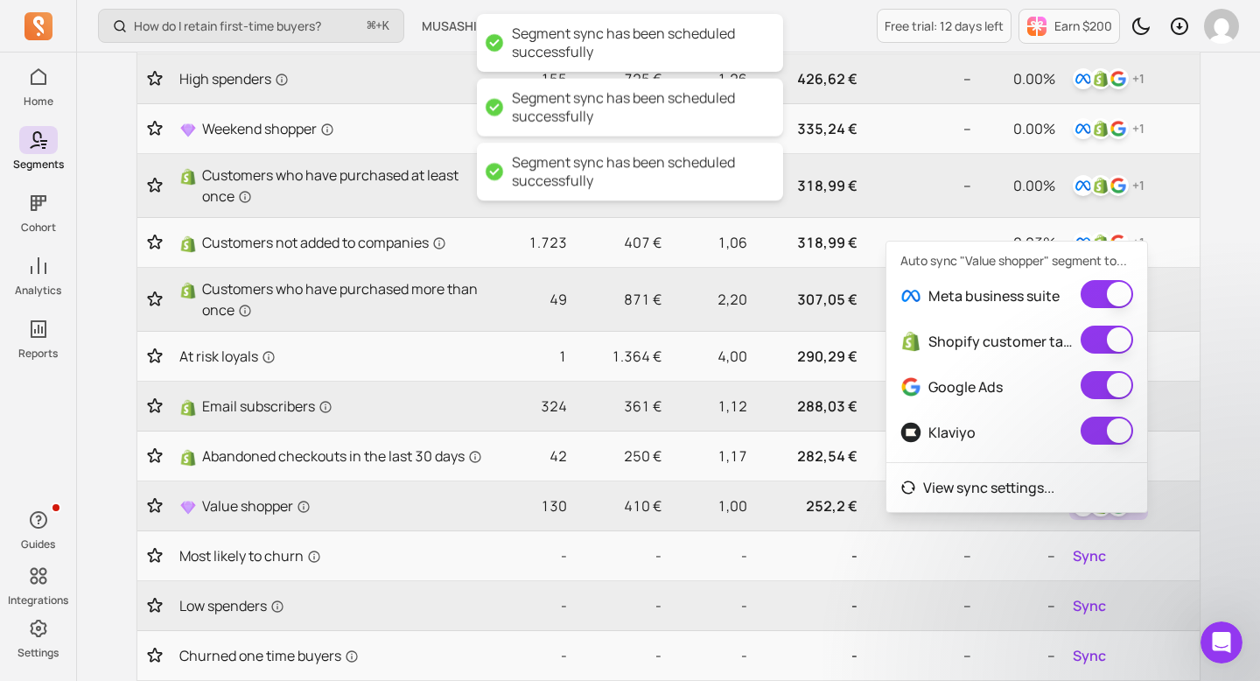
click at [1217, 465] on div "My segments Your hub for dynamic audiences—sync segments to all your channels a…" at bounding box center [668, 596] width 1120 height 1590
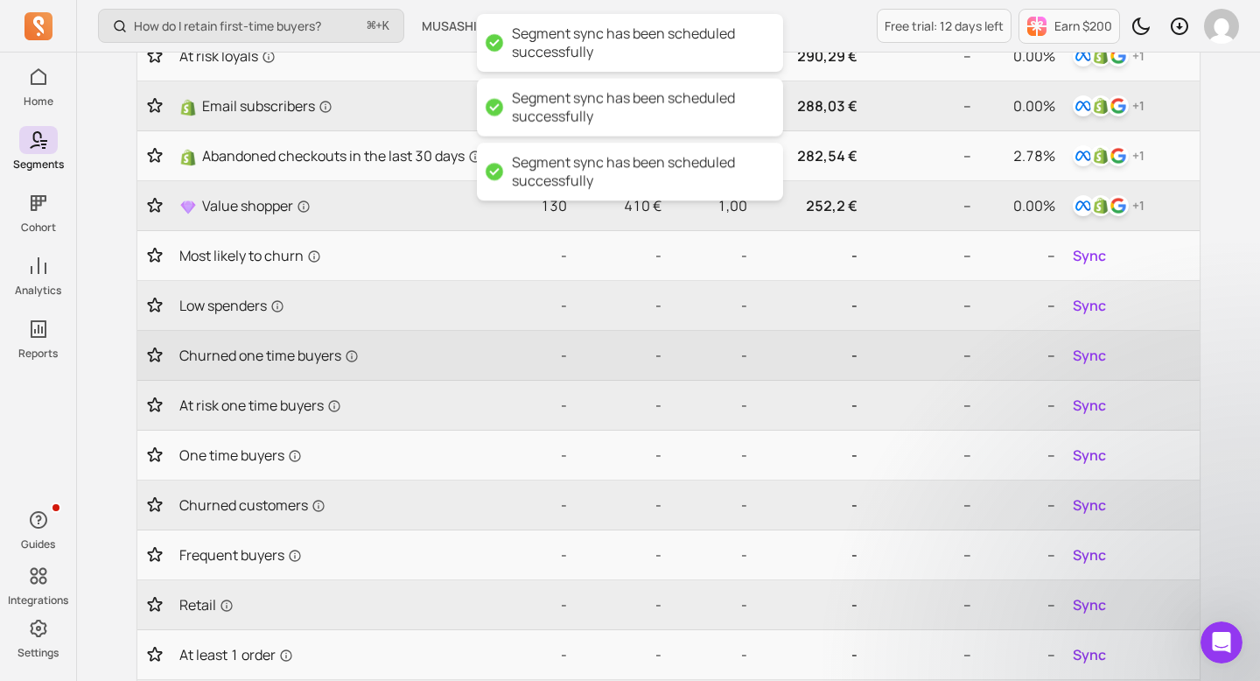
scroll to position [618, 0]
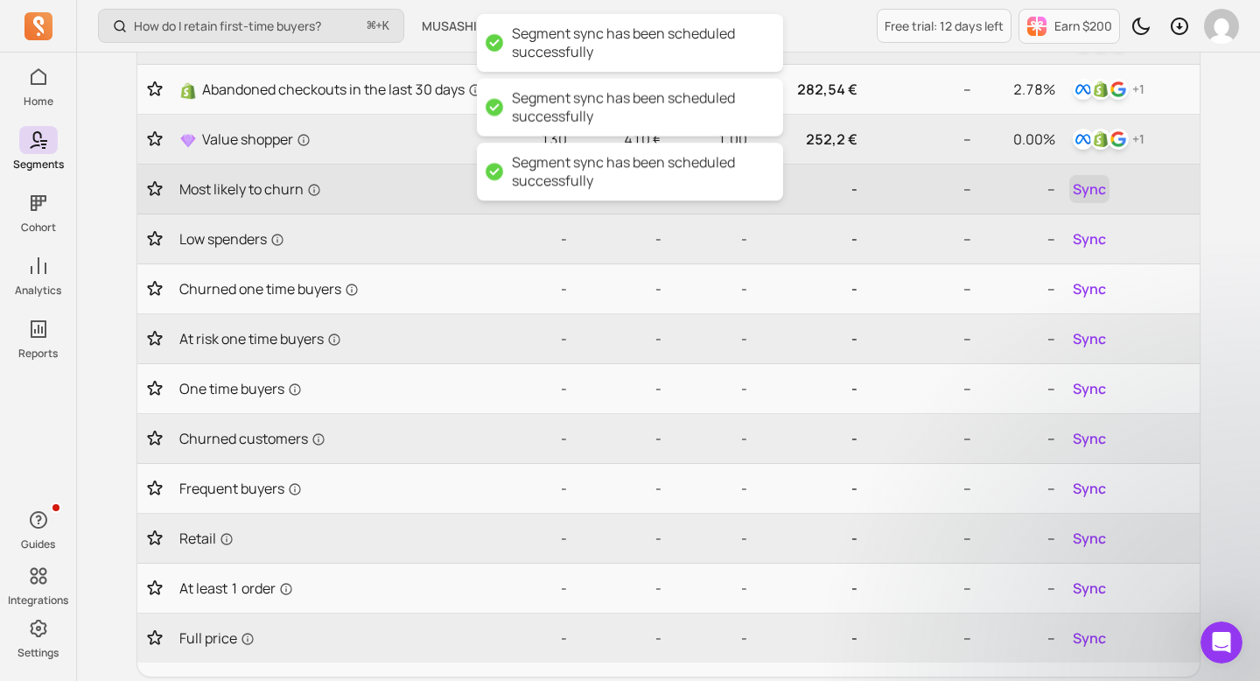
click at [1090, 199] on span "Sync" at bounding box center [1089, 188] width 33 height 21
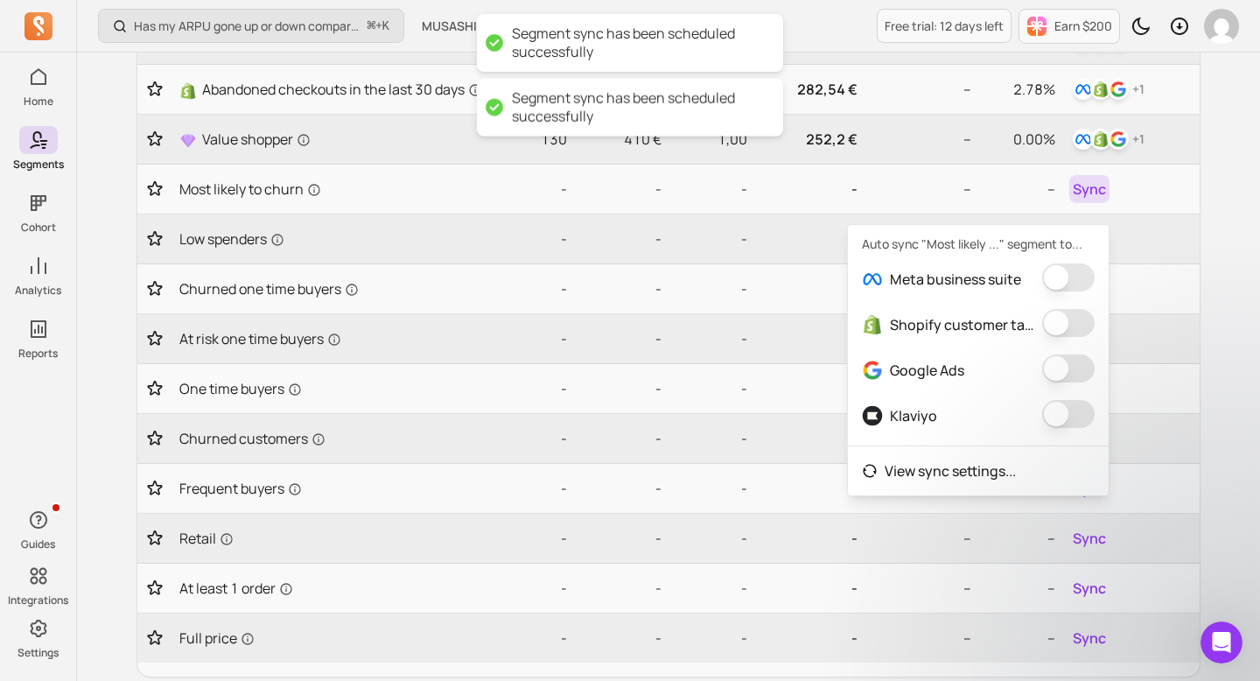
click at [1066, 286] on button "button" at bounding box center [1068, 277] width 52 height 28
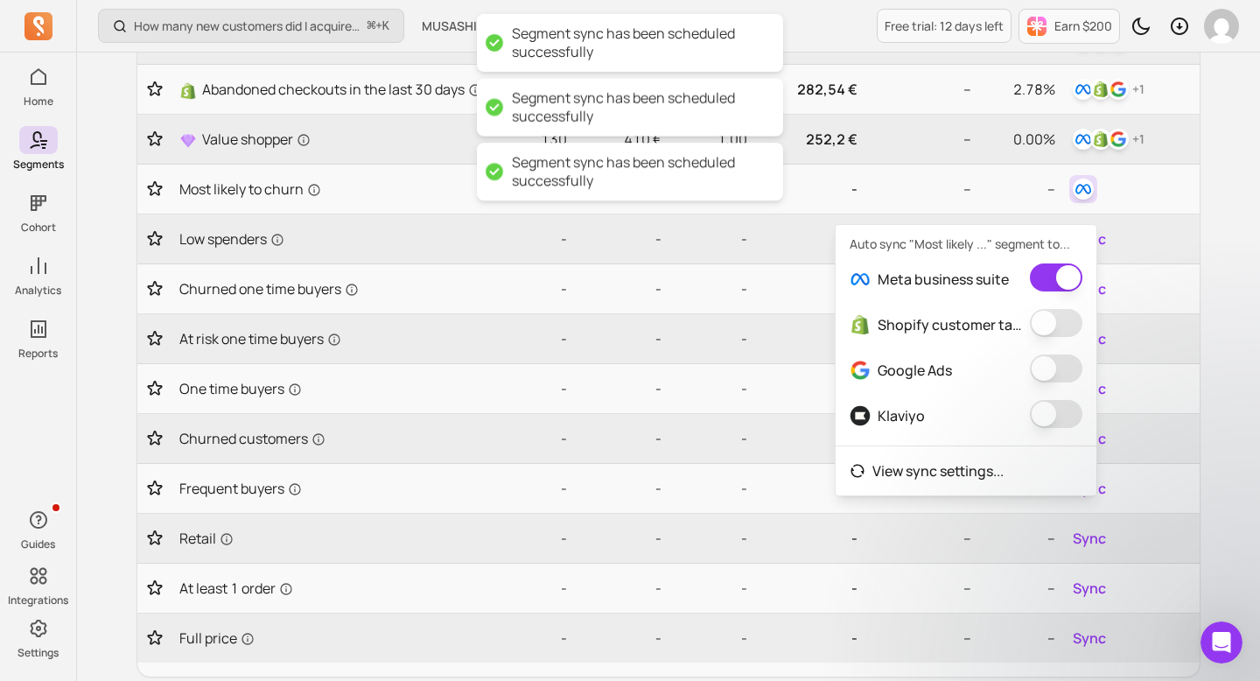
click at [1069, 324] on button "button" at bounding box center [1056, 323] width 52 height 28
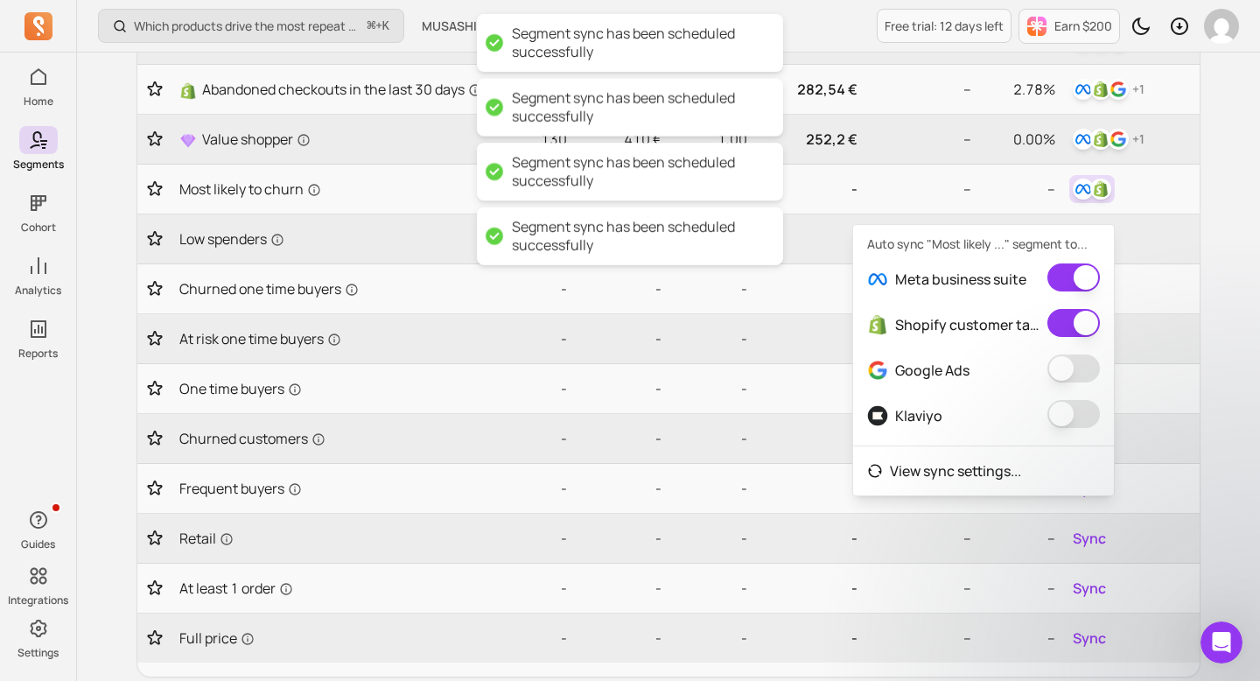
click at [1067, 378] on button "button" at bounding box center [1073, 368] width 52 height 28
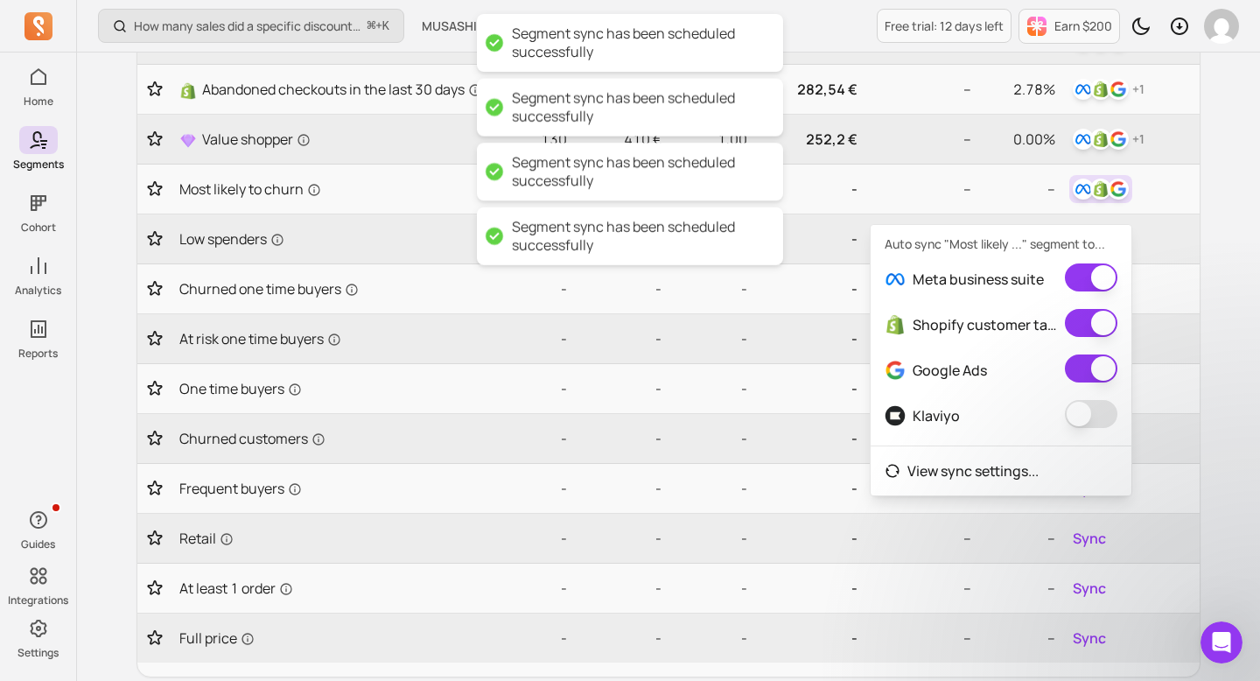
click at [1080, 449] on div "Auto sync "Most likely ..." segment to... Meta business suite Shopify customer …" at bounding box center [1001, 360] width 262 height 272
click at [1081, 430] on span at bounding box center [1091, 415] width 52 height 31
click at [1085, 421] on button "button" at bounding box center [1091, 414] width 52 height 28
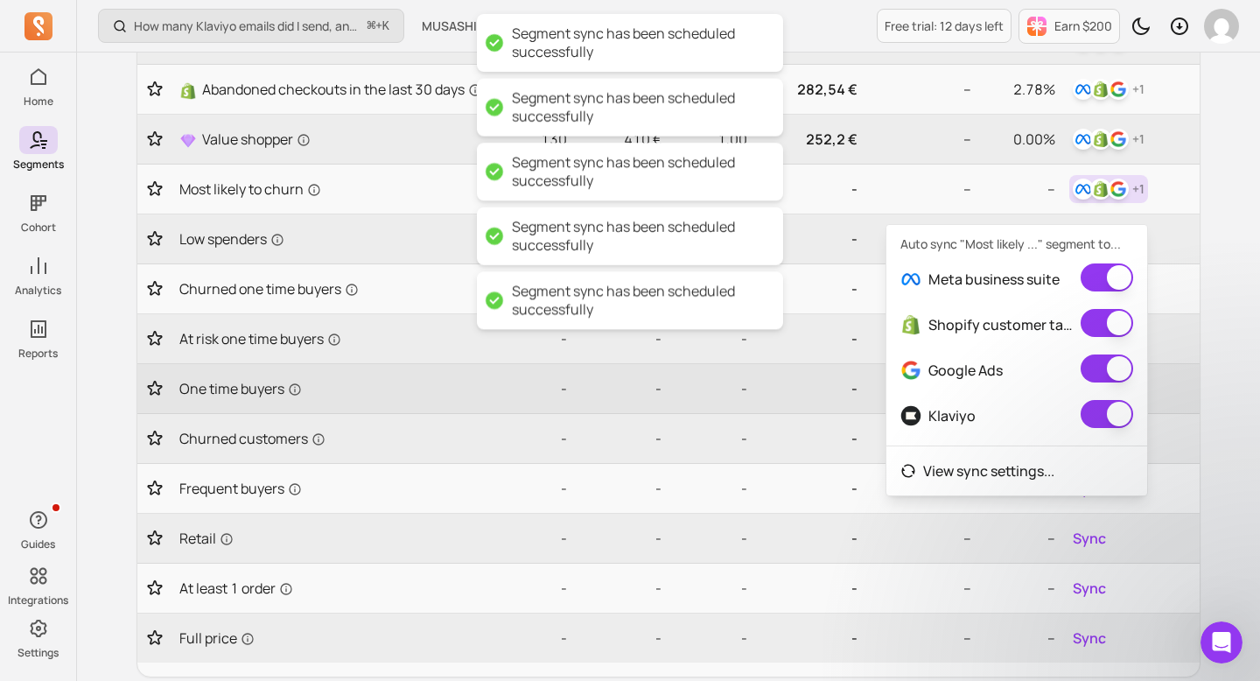
click at [1190, 390] on div "Sync" at bounding box center [1130, 388] width 123 height 28
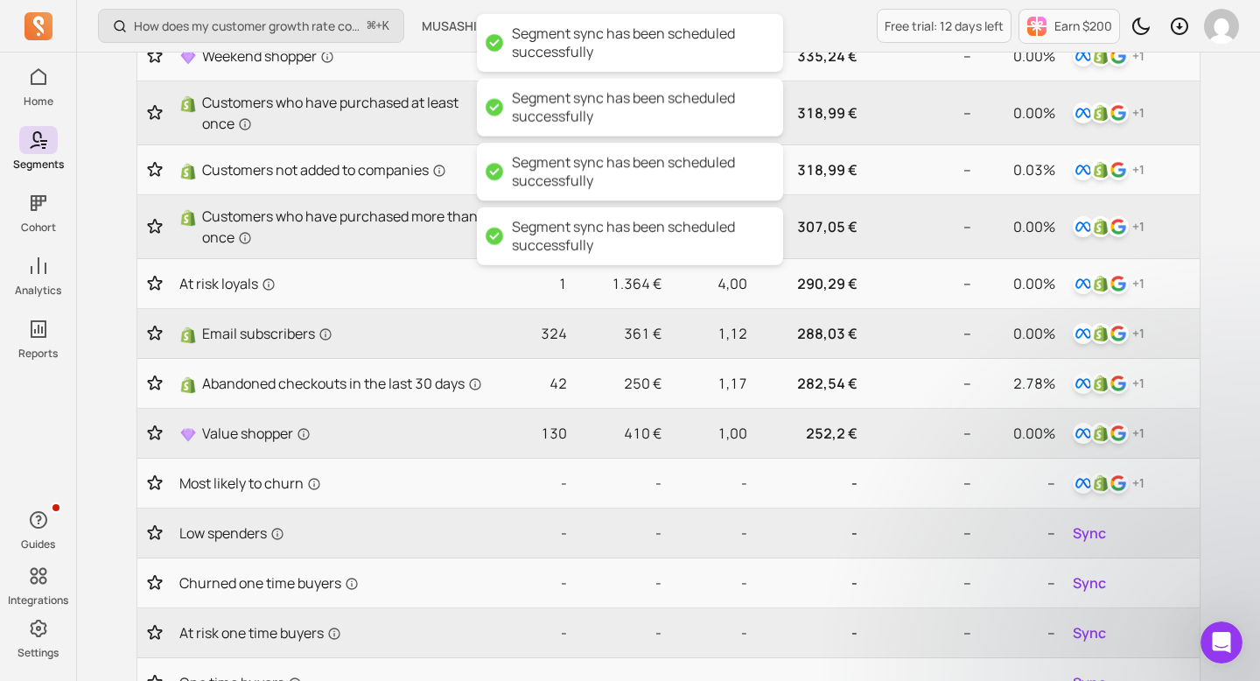
scroll to position [0, 0]
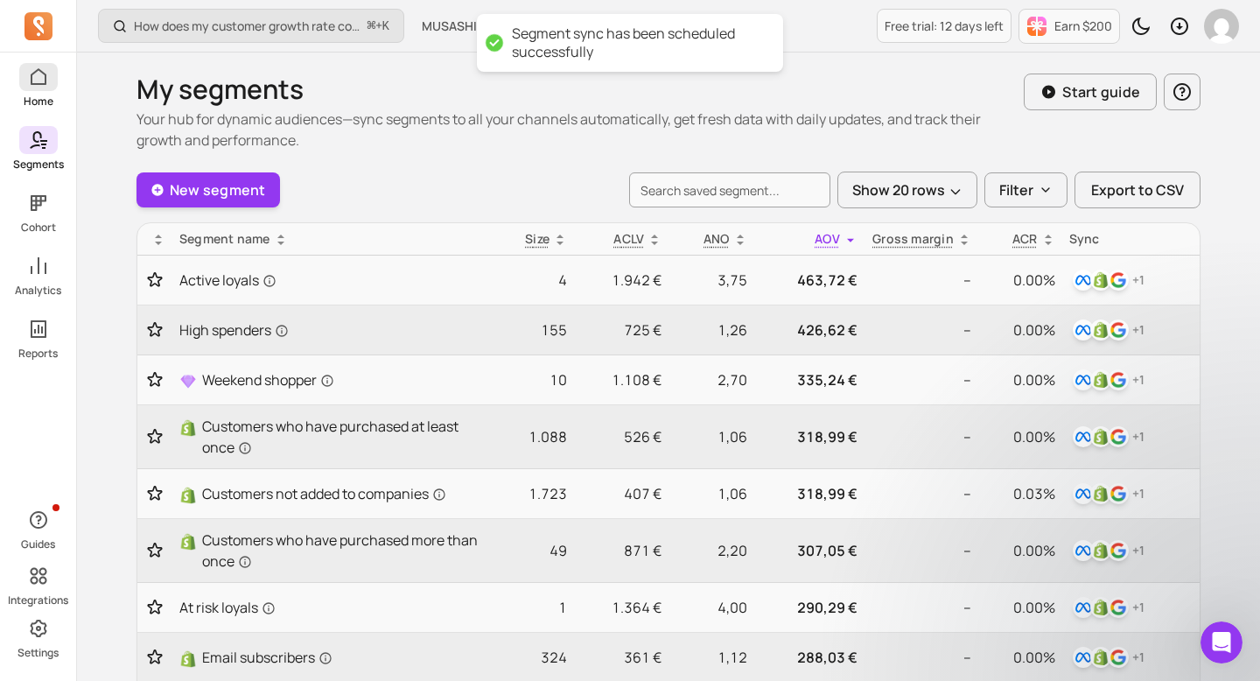
click at [40, 78] on icon at bounding box center [38, 76] width 21 height 21
